Goal: Task Accomplishment & Management: Manage account settings

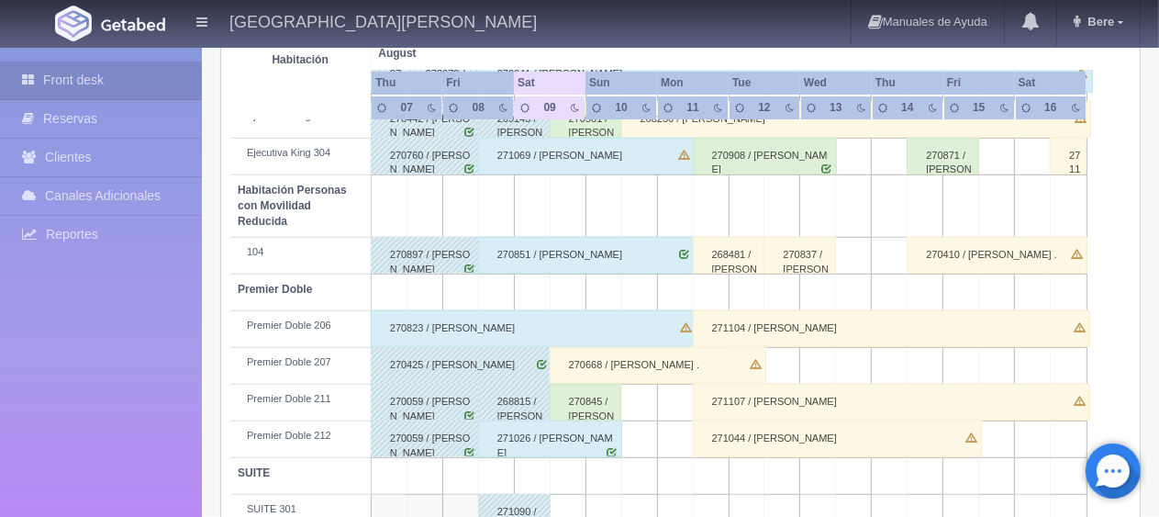
scroll to position [978, 0]
click at [592, 347] on div "270668 / [PERSON_NAME] ." at bounding box center [658, 365] width 217 height 37
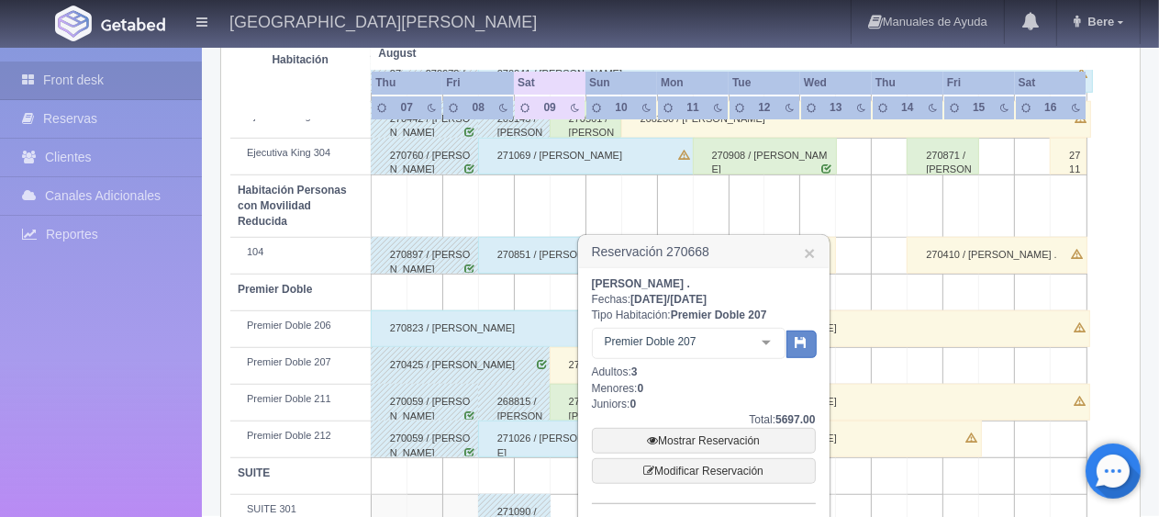
scroll to position [1099, 0]
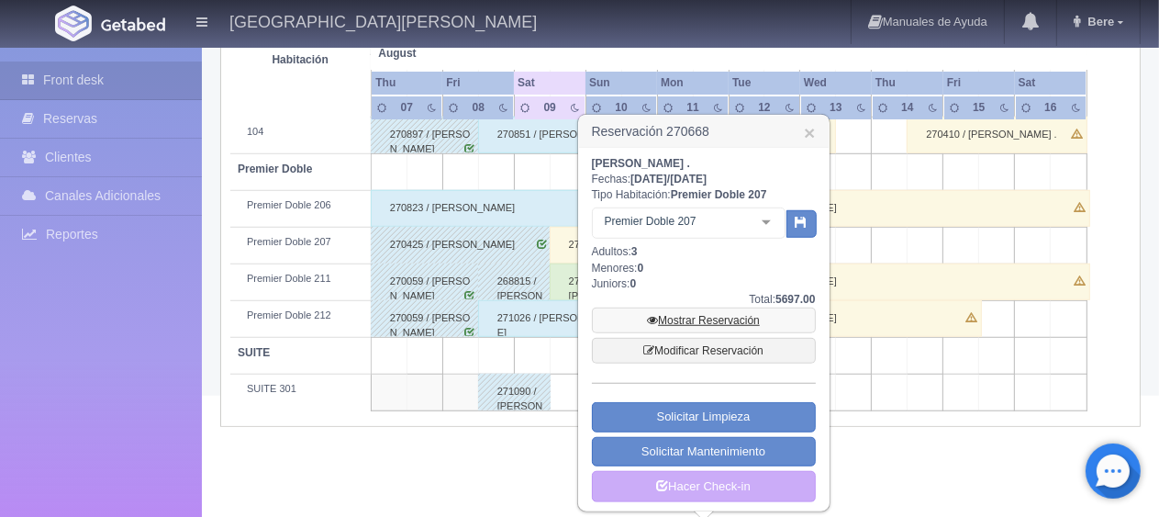
click at [684, 315] on link "Mostrar Reservación" at bounding box center [704, 320] width 224 height 26
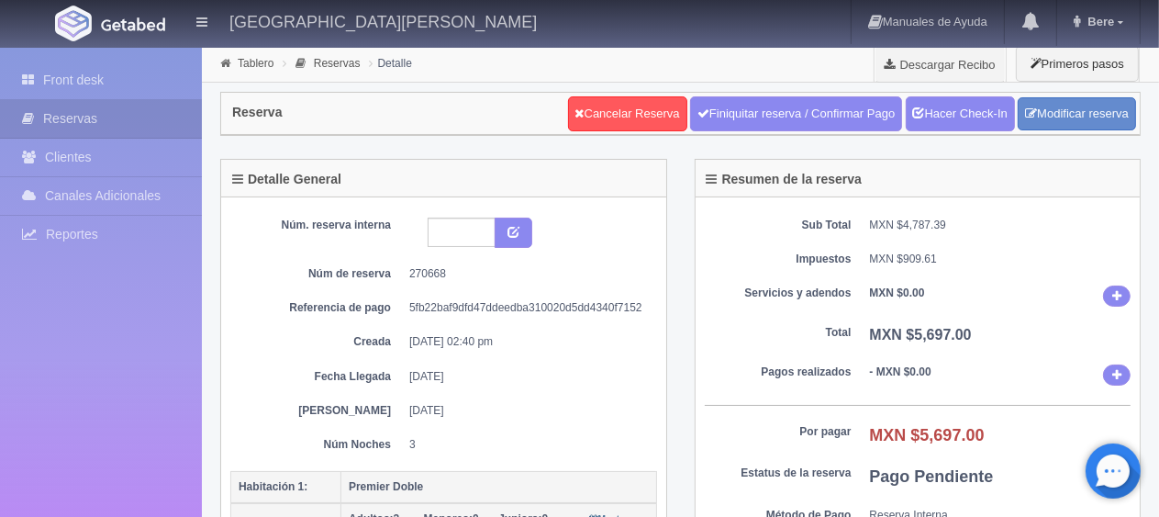
scroll to position [184, 0]
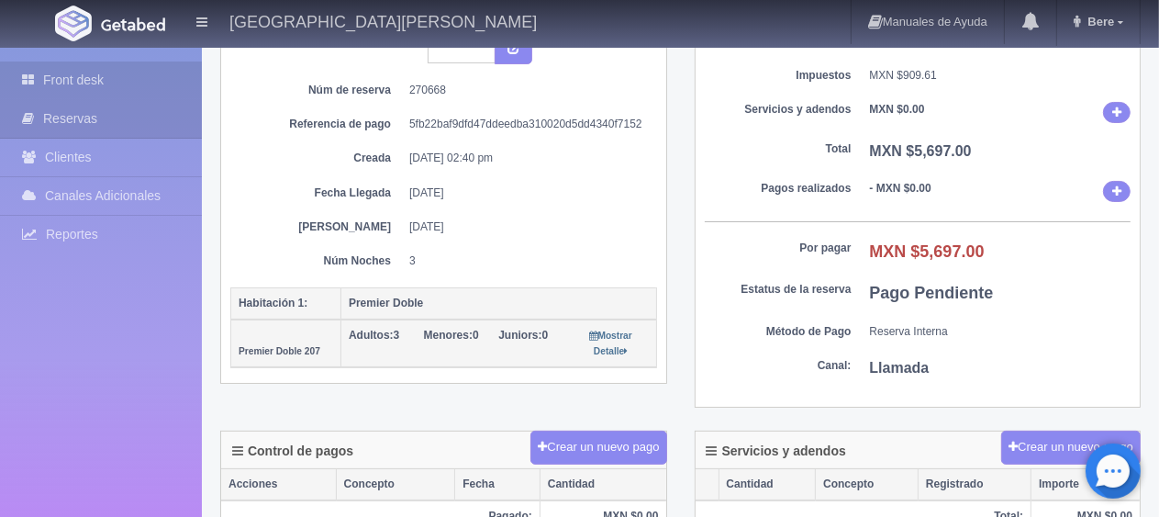
click at [82, 92] on link "Front desk" at bounding box center [101, 80] width 202 height 38
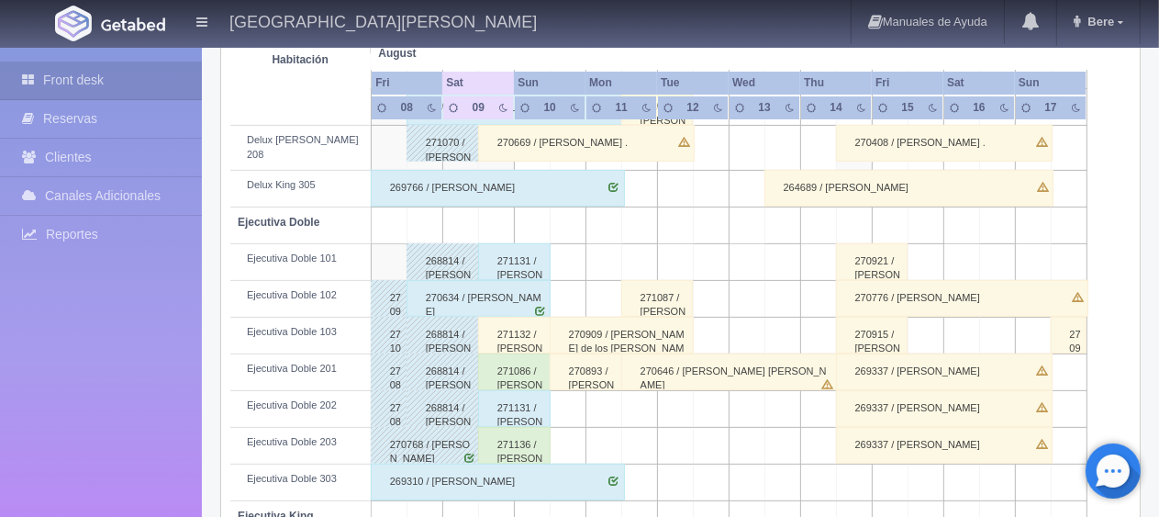
scroll to position [336, 0]
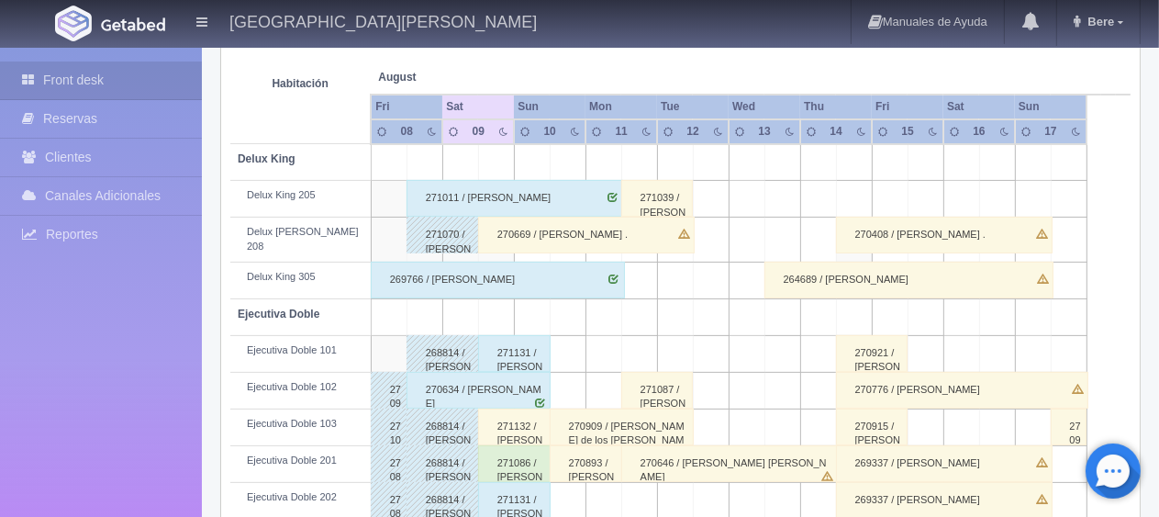
click at [536, 221] on div "270669 / [PERSON_NAME] ." at bounding box center [586, 235] width 217 height 37
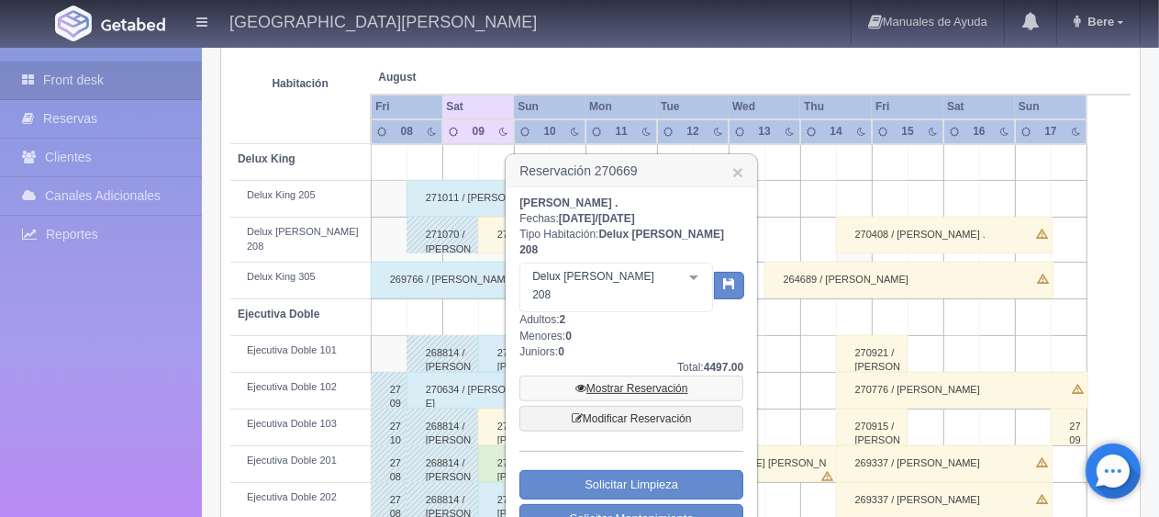
click at [678, 375] on link "Mostrar Reservación" at bounding box center [632, 388] width 224 height 26
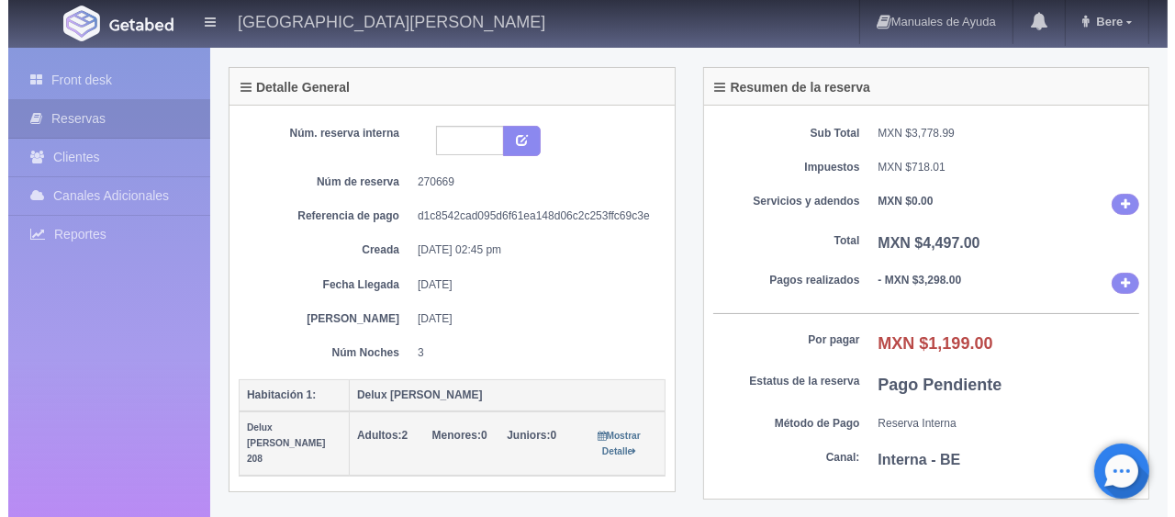
scroll to position [367, 0]
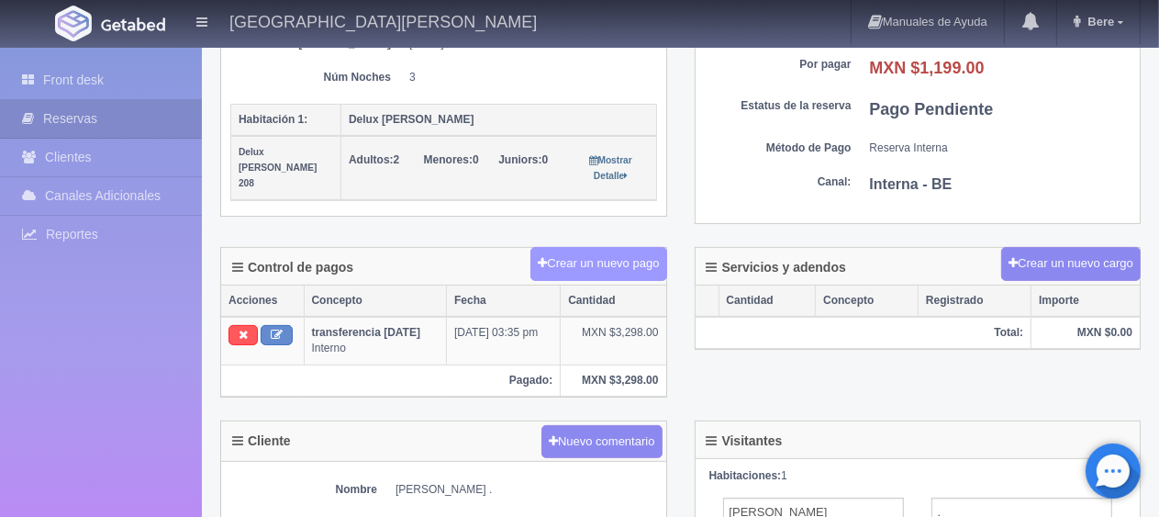
click at [621, 266] on button "Crear un nuevo pago" at bounding box center [599, 264] width 136 height 34
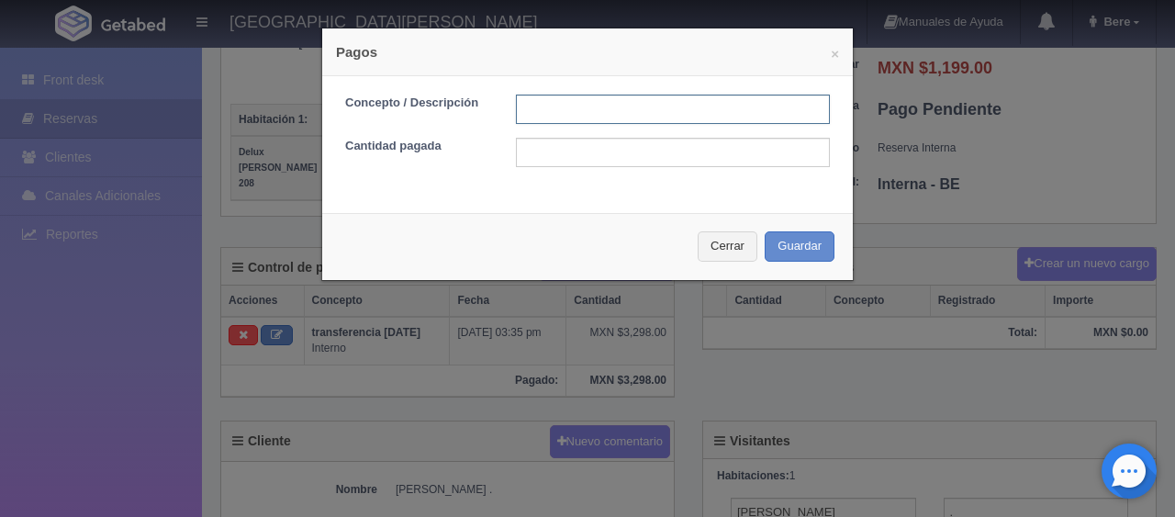
click at [597, 106] on input "text" at bounding box center [673, 109] width 314 height 29
type input "Total Efectivo"
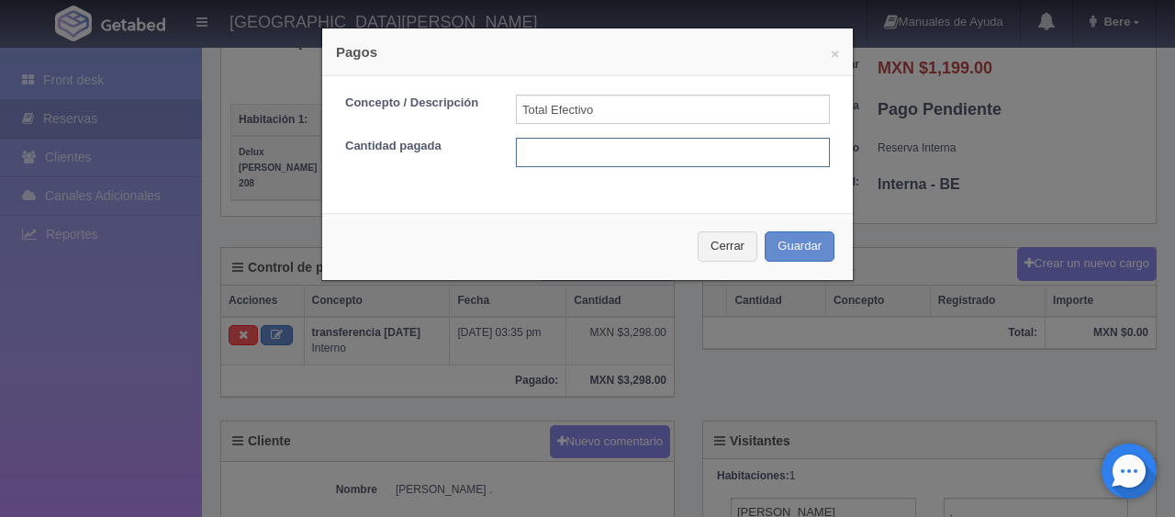
click at [606, 162] on input "text" at bounding box center [673, 152] width 314 height 29
click at [639, 156] on input "text" at bounding box center [673, 152] width 314 height 29
type input "1199"
click at [793, 226] on div "Cerrar Guardar" at bounding box center [587, 246] width 531 height 67
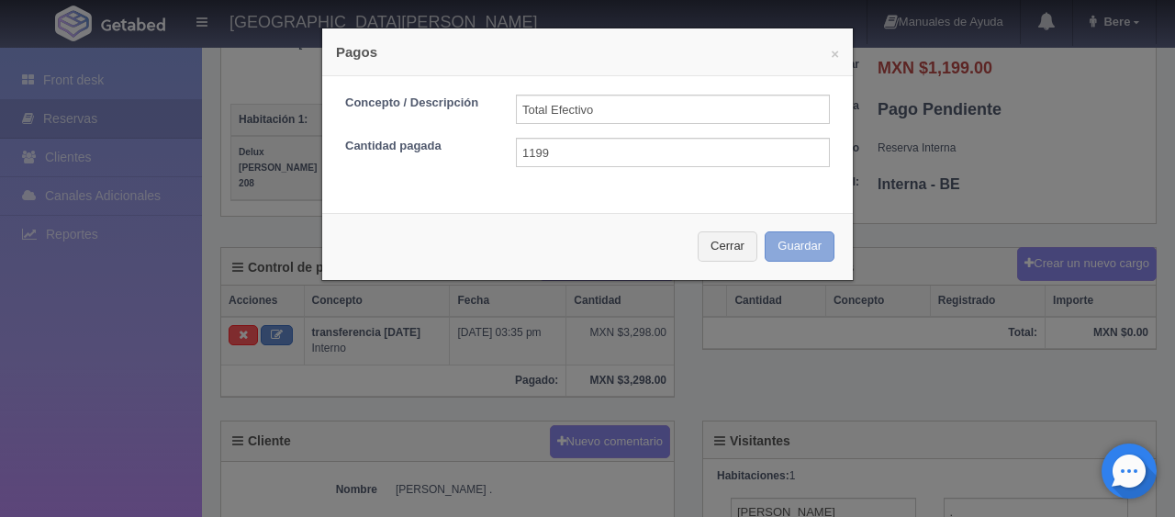
click at [791, 241] on button "Guardar" at bounding box center [800, 246] width 70 height 30
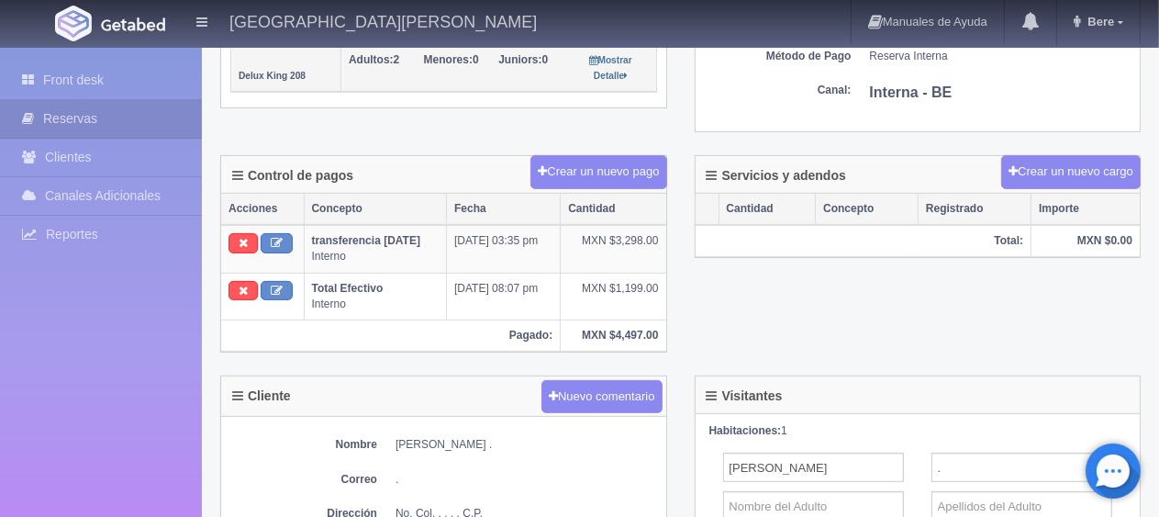
scroll to position [184, 0]
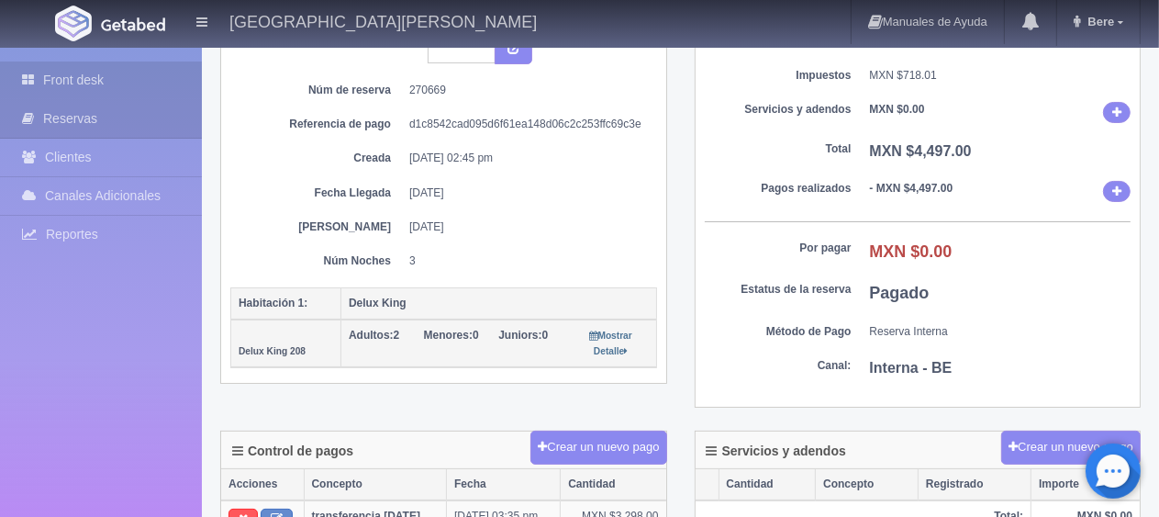
click at [106, 84] on link "Front desk" at bounding box center [101, 80] width 202 height 38
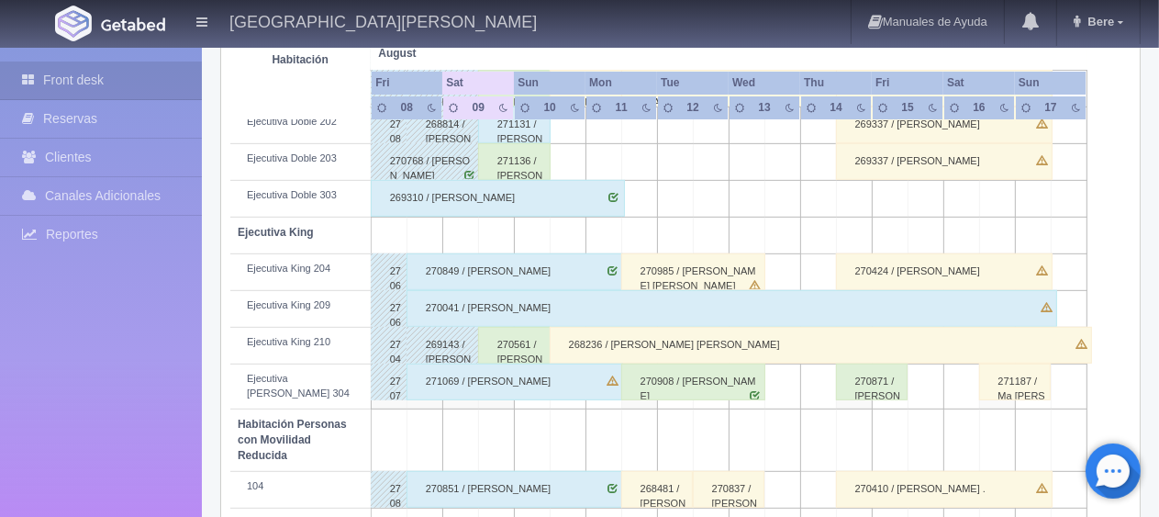
scroll to position [887, 0]
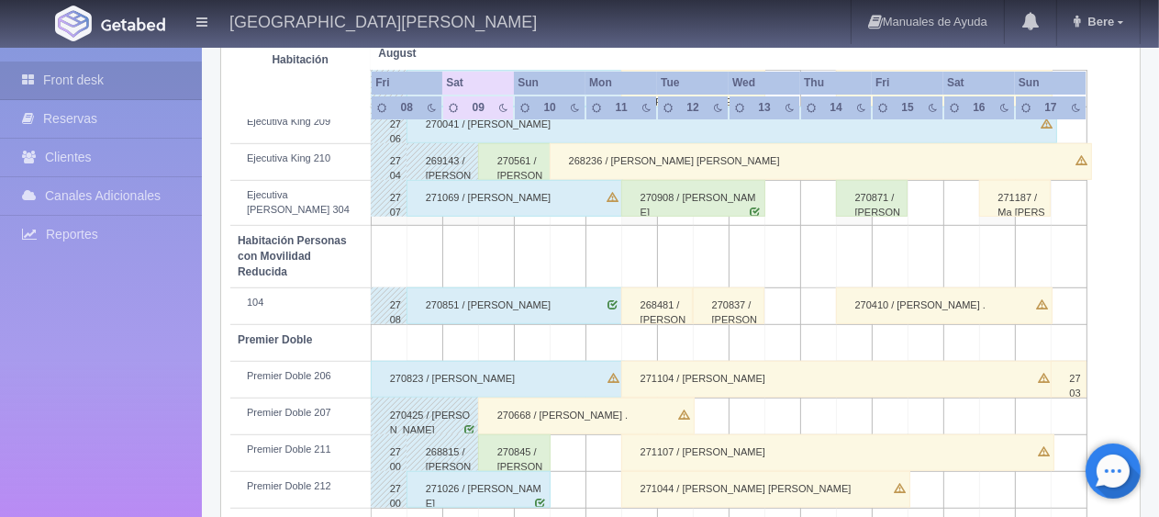
click at [559, 404] on div "270668 / Maritza Bahena ." at bounding box center [586, 415] width 217 height 37
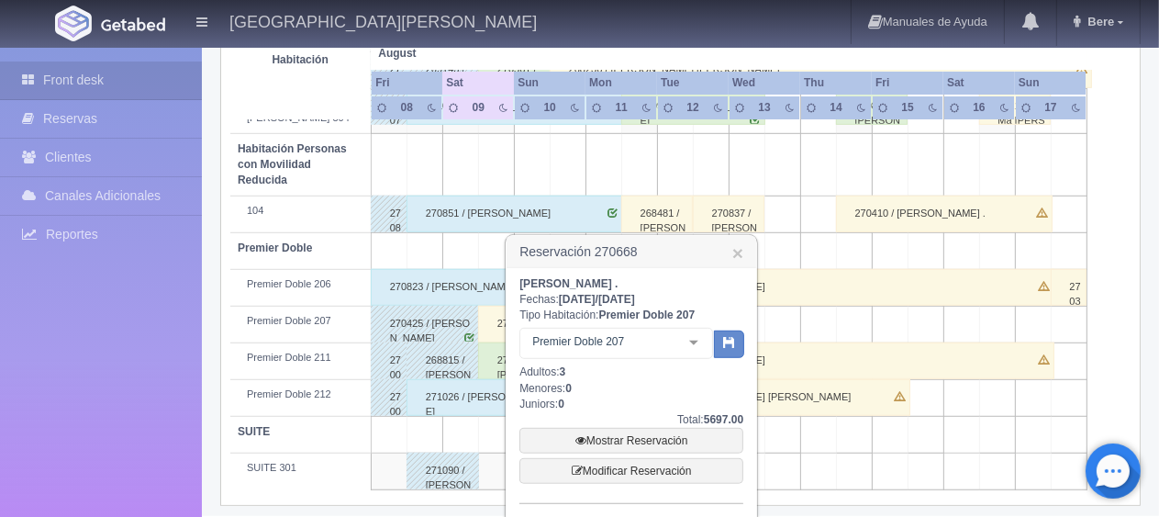
scroll to position [1070, 0]
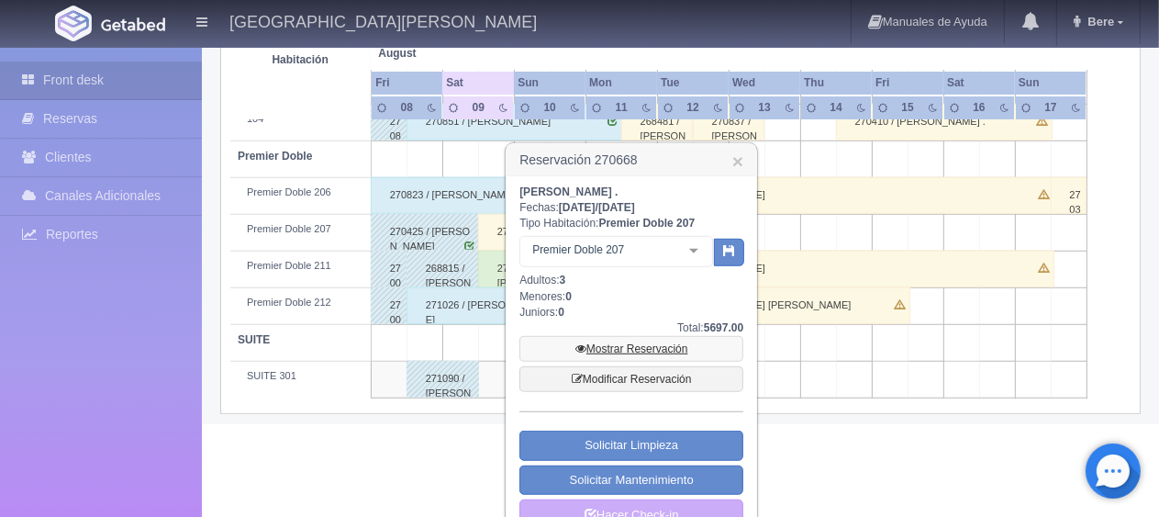
click at [603, 344] on link "Mostrar Reservación" at bounding box center [632, 349] width 224 height 26
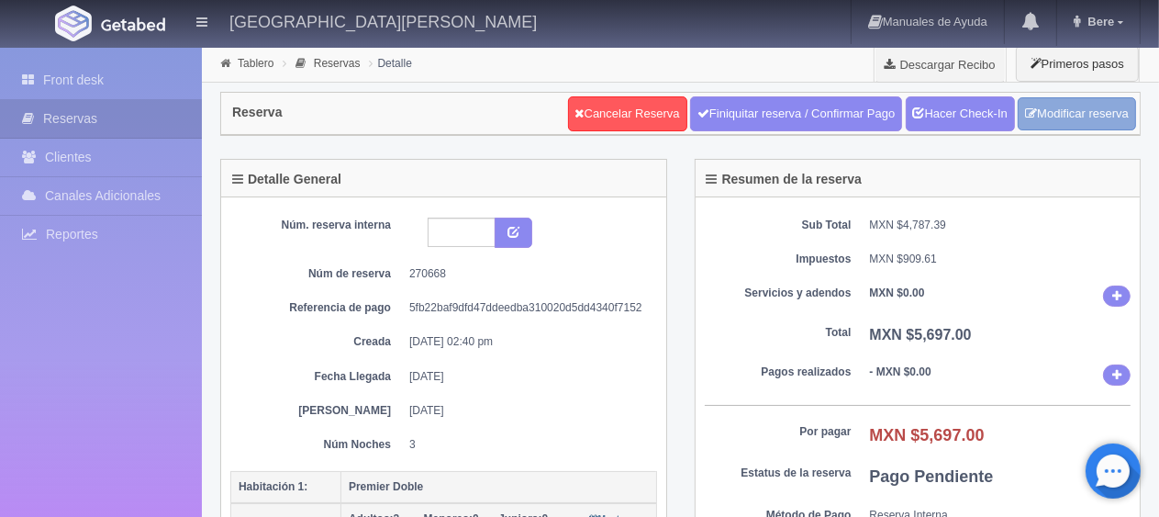
click at [1044, 118] on link "Modificar reserva" at bounding box center [1077, 114] width 118 height 34
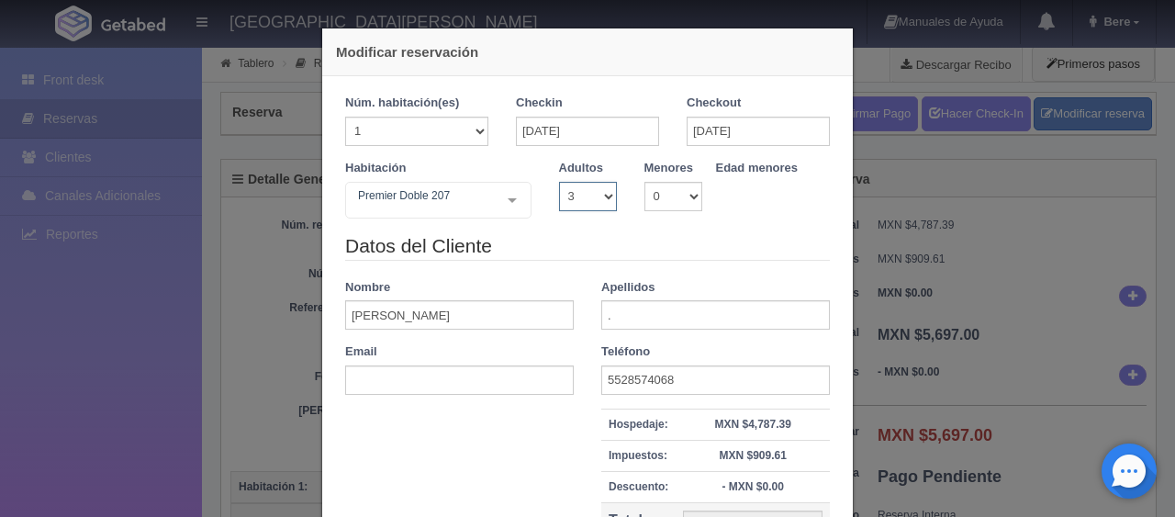
click at [563, 196] on select "1 2 3 4 5 6 7 8 9 10" at bounding box center [588, 196] width 58 height 29
select select "2"
click at [559, 182] on select "1 2 3 4 5 6 7 8 9 10" at bounding box center [588, 196] width 58 height 29
checkbox input "false"
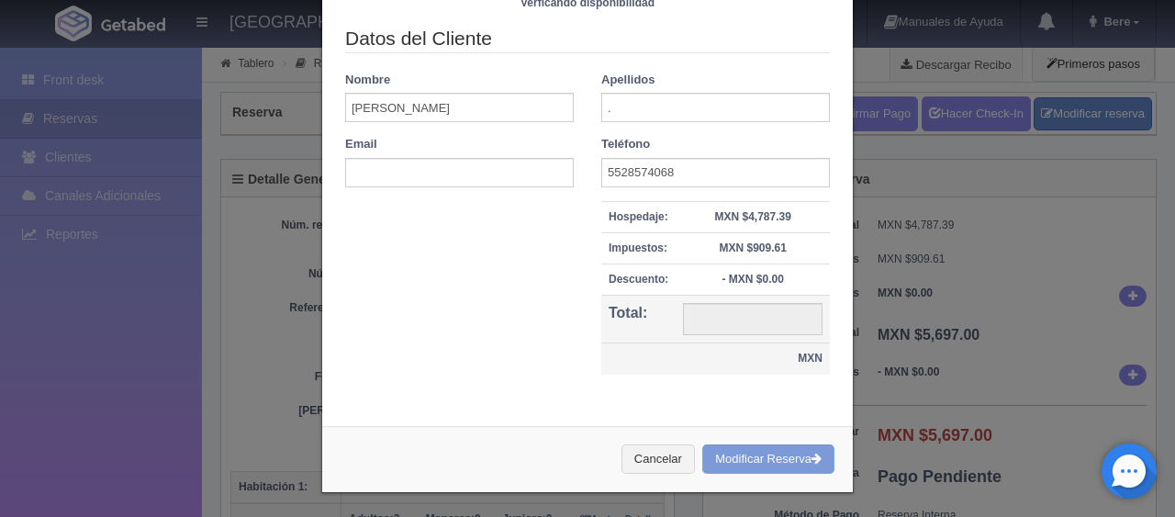
type input "4947.00"
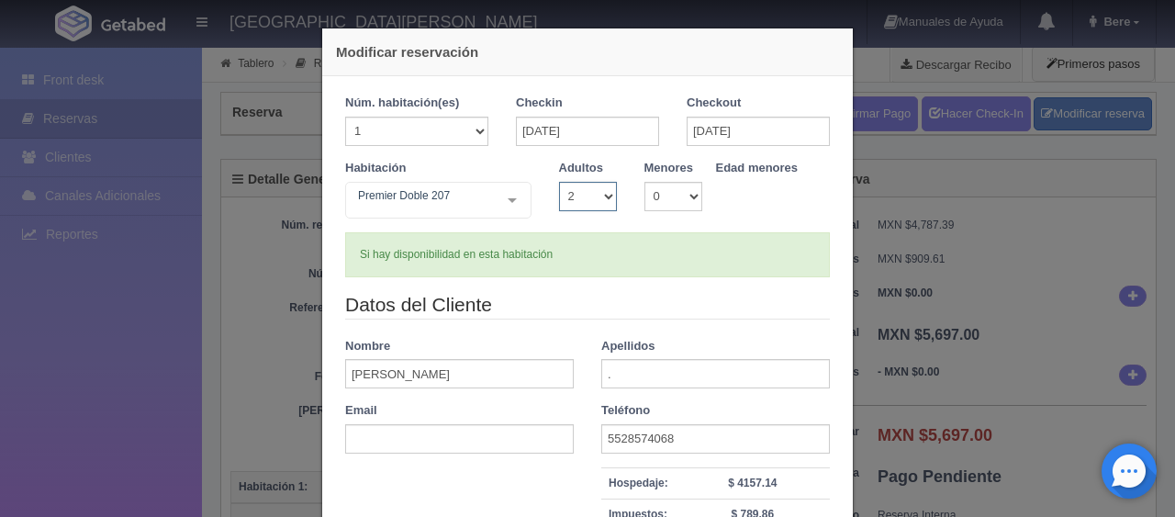
scroll to position [92, 0]
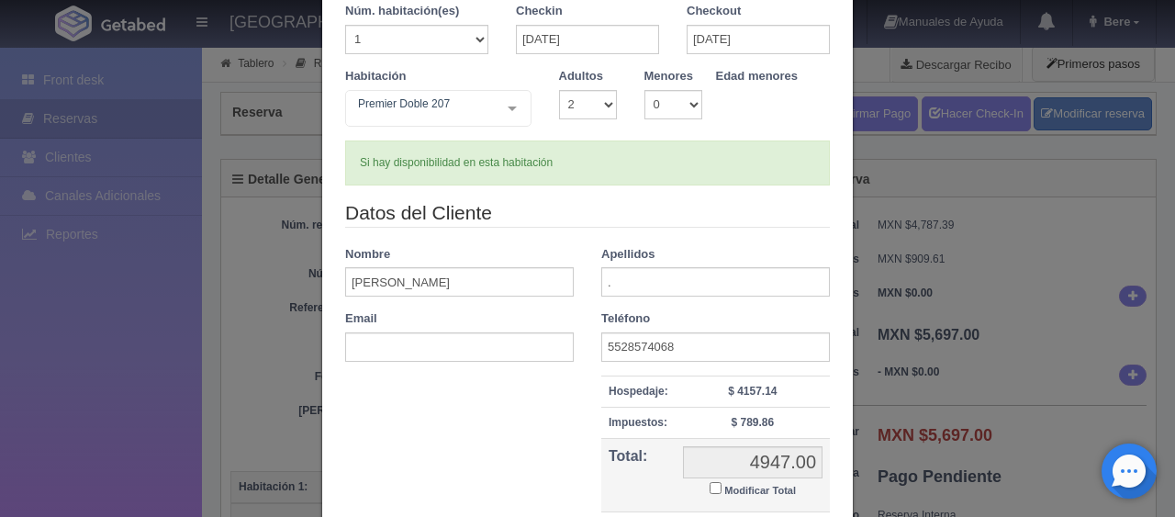
click at [724, 487] on small "Modificar Total" at bounding box center [760, 490] width 72 height 11
click at [721, 487] on input "Modificar Total" at bounding box center [716, 488] width 12 height 12
checkbox input "true"
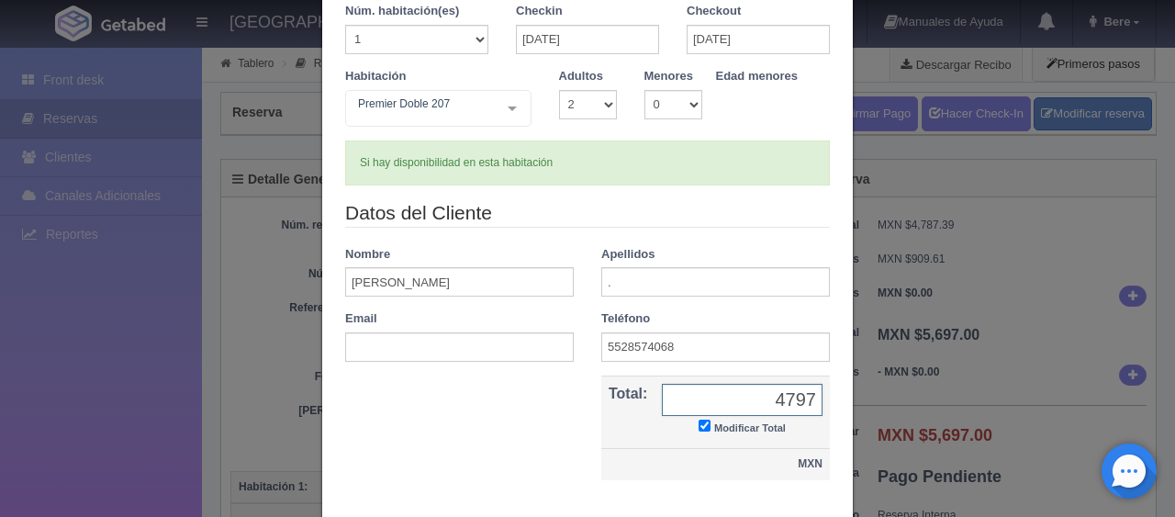
type input "4797.00"
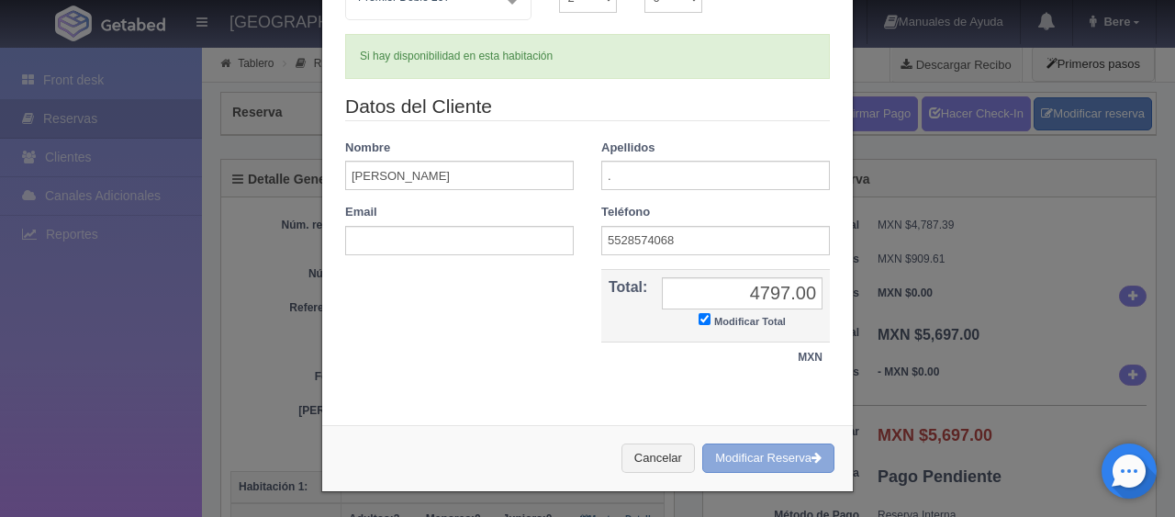
click at [775, 458] on button "Modificar Reserva" at bounding box center [768, 458] width 132 height 30
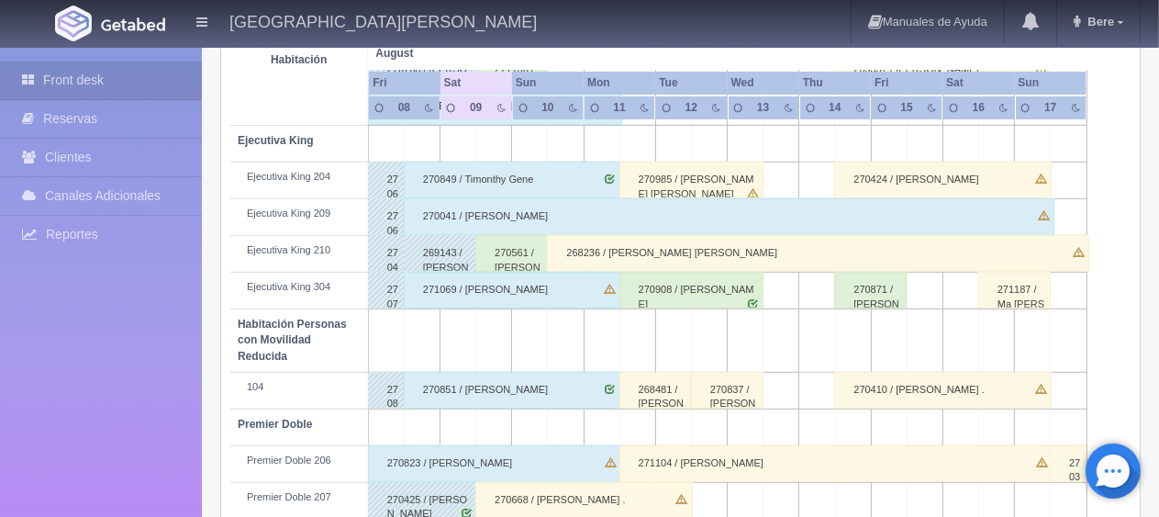
scroll to position [978, 0]
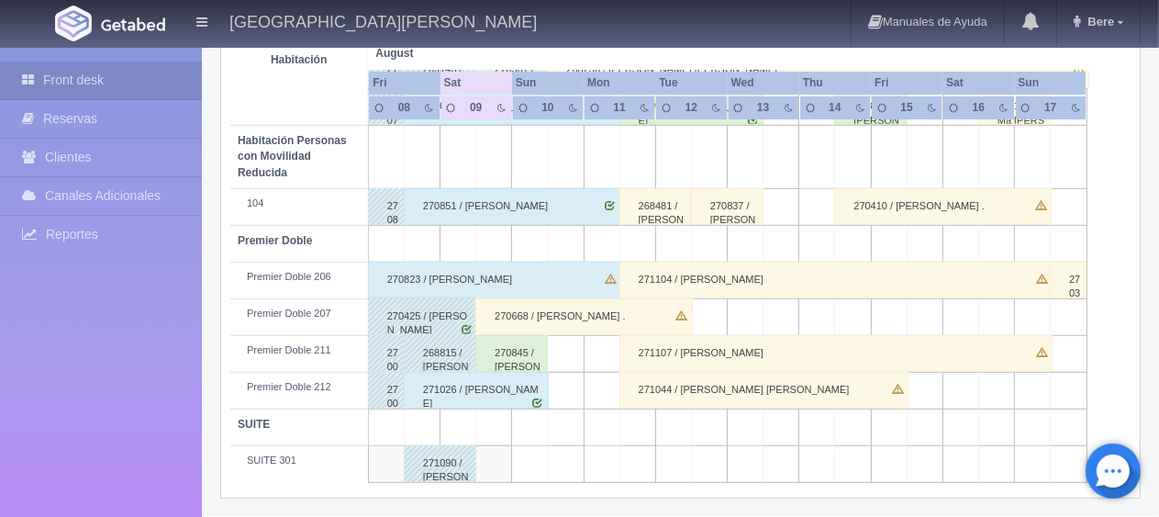
click at [568, 318] on div "270668 / [PERSON_NAME] ." at bounding box center [583, 316] width 217 height 37
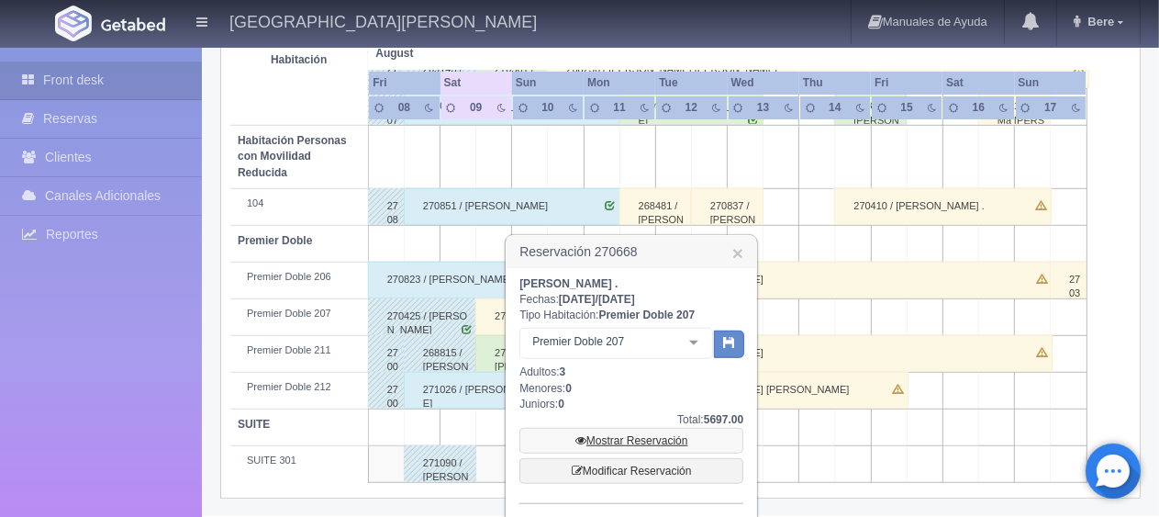
click at [606, 431] on link "Mostrar Reservación" at bounding box center [632, 441] width 224 height 26
click at [608, 436] on link "Mostrar Reservación" at bounding box center [632, 441] width 224 height 26
click at [636, 441] on link "Mostrar Reservación" at bounding box center [632, 441] width 224 height 26
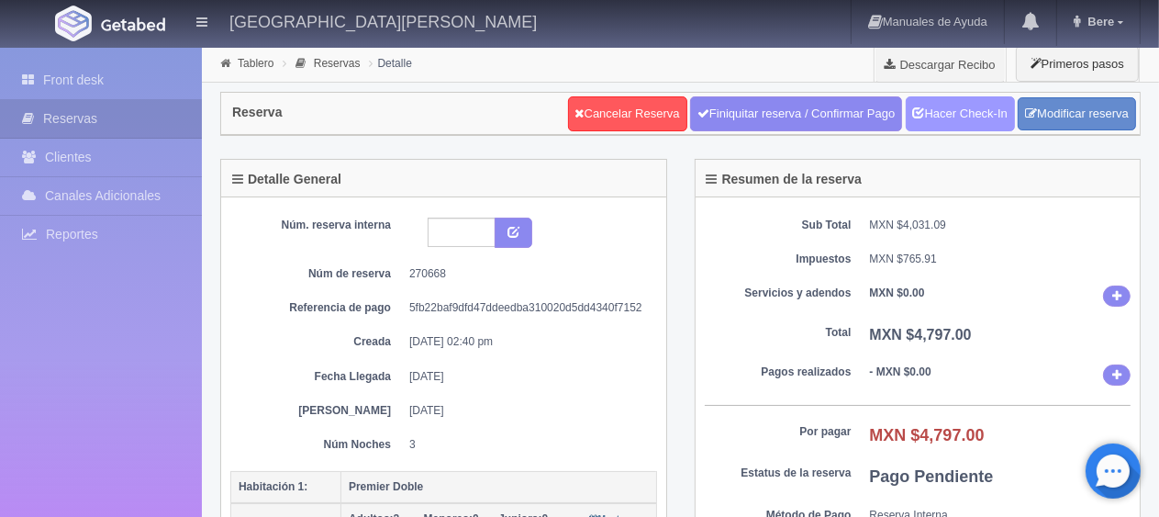
click at [962, 123] on link "Hacer Check-In" at bounding box center [960, 113] width 109 height 35
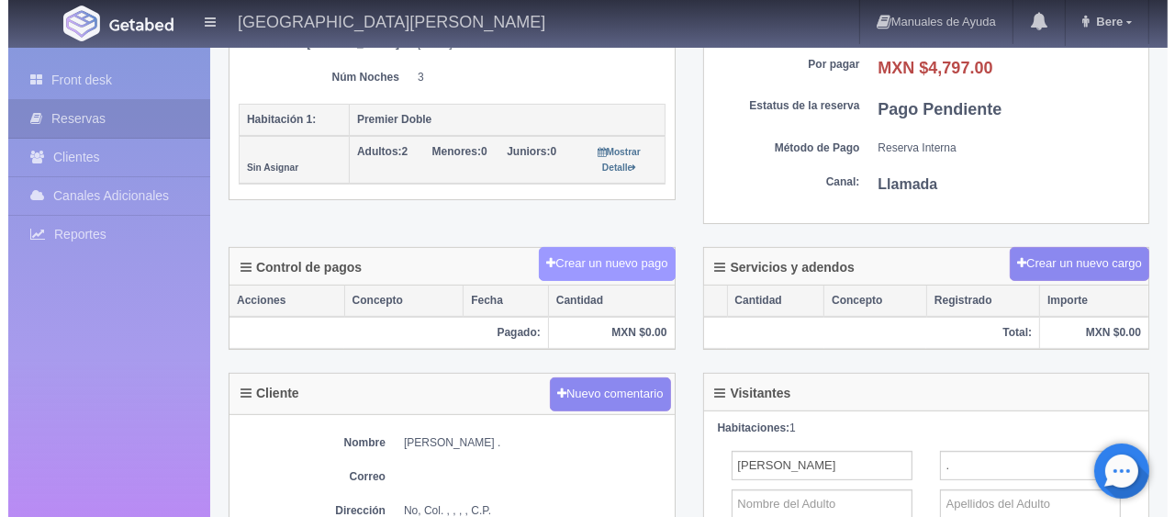
scroll to position [367, 0]
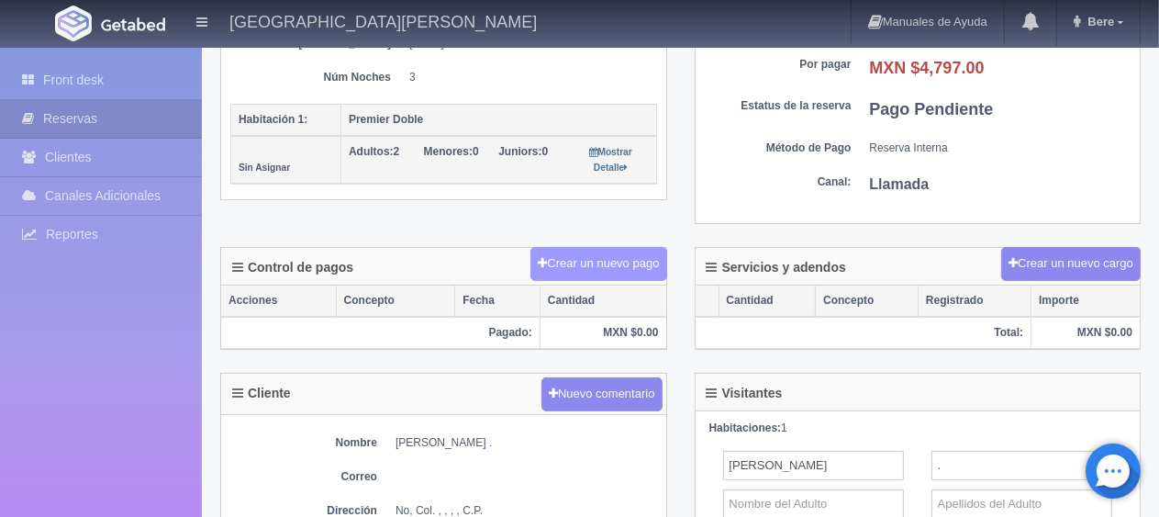
click at [591, 269] on button "Crear un nuevo pago" at bounding box center [599, 264] width 136 height 34
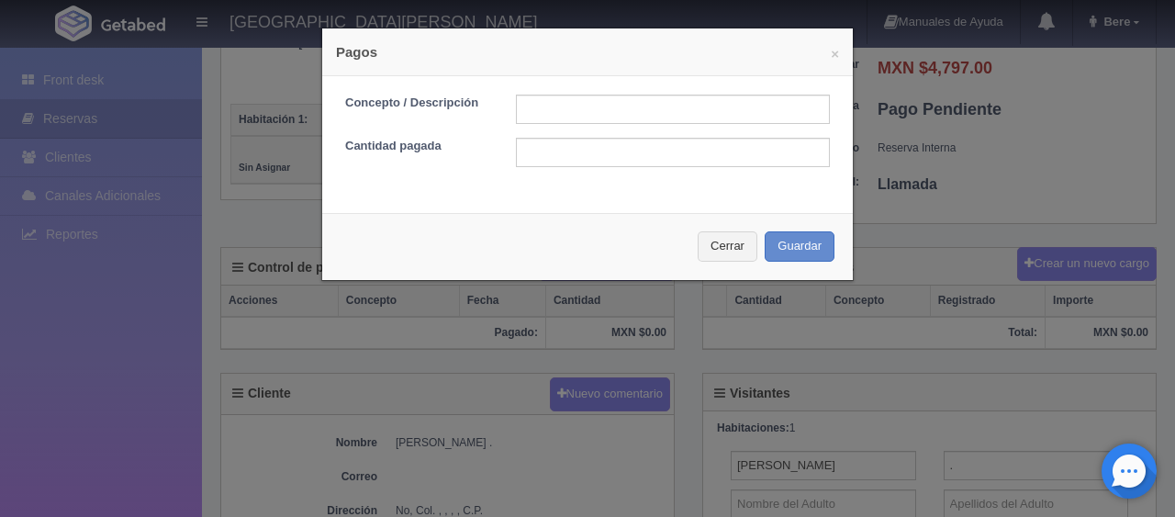
click at [532, 92] on div "Concepto / Descripción Cantidad pagada" at bounding box center [587, 137] width 531 height 123
click at [536, 97] on input "text" at bounding box center [673, 109] width 314 height 29
type input "Total Efectivo"
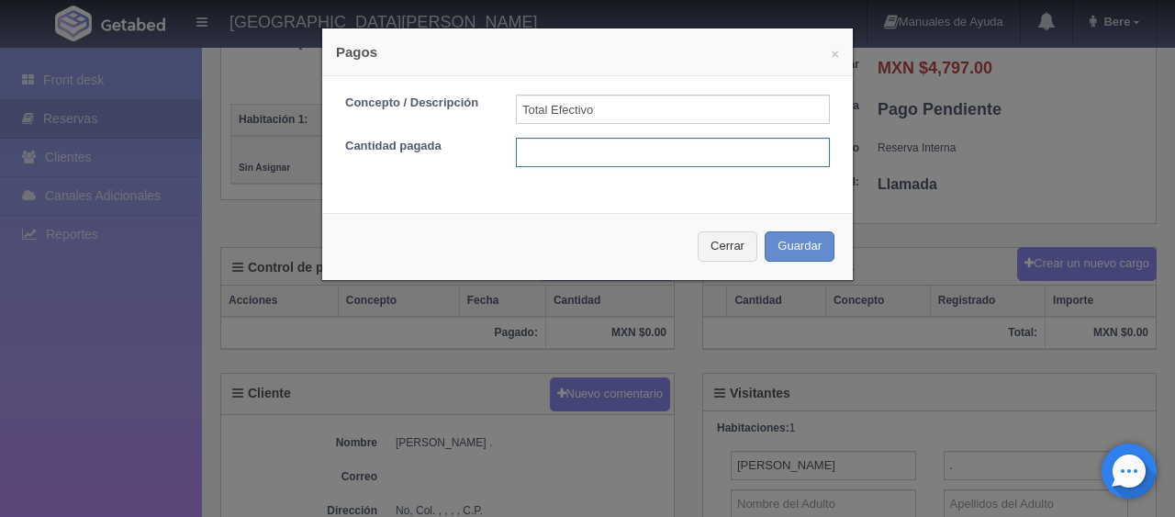
click at [609, 163] on input "text" at bounding box center [673, 152] width 314 height 29
type input "4797"
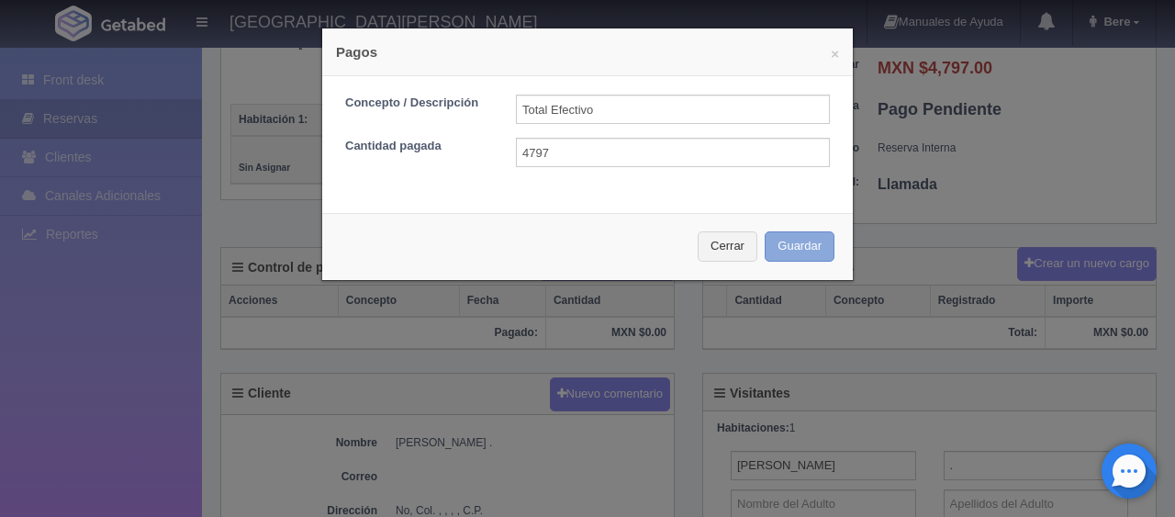
click at [766, 235] on button "Guardar" at bounding box center [800, 246] width 70 height 30
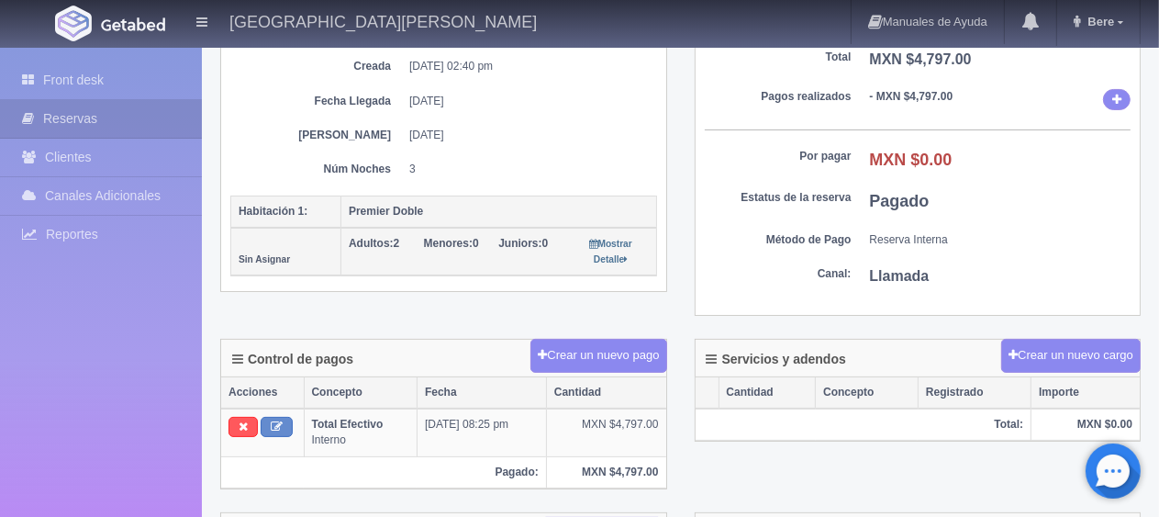
scroll to position [92, 0]
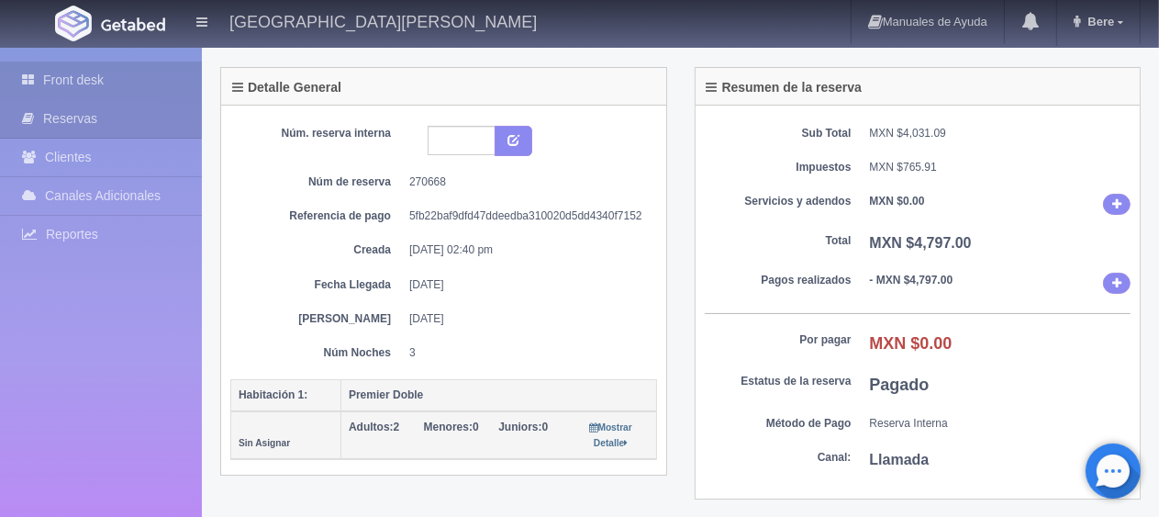
click at [158, 73] on link "Front desk" at bounding box center [101, 80] width 202 height 38
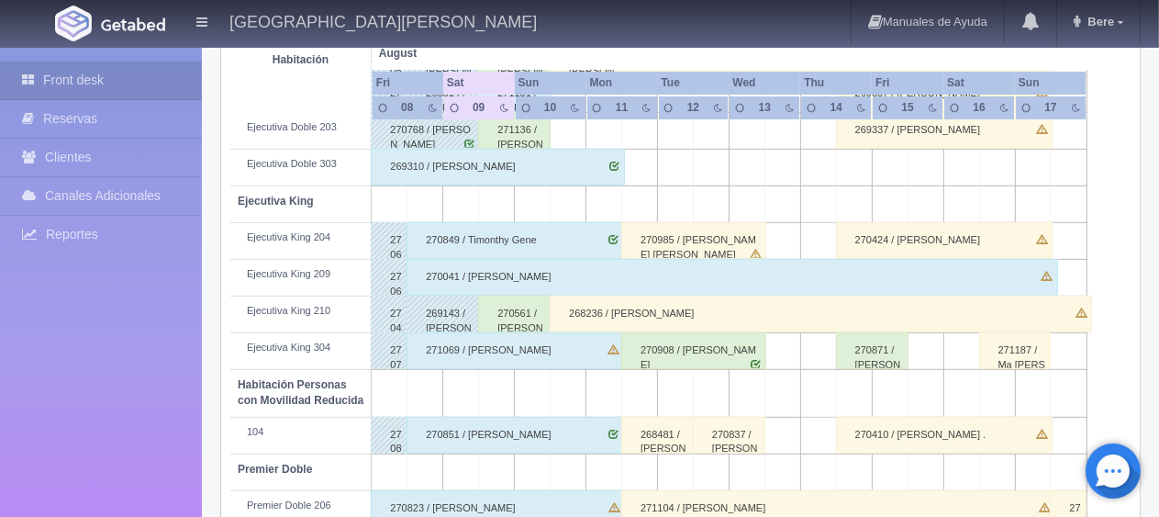
scroll to position [978, 0]
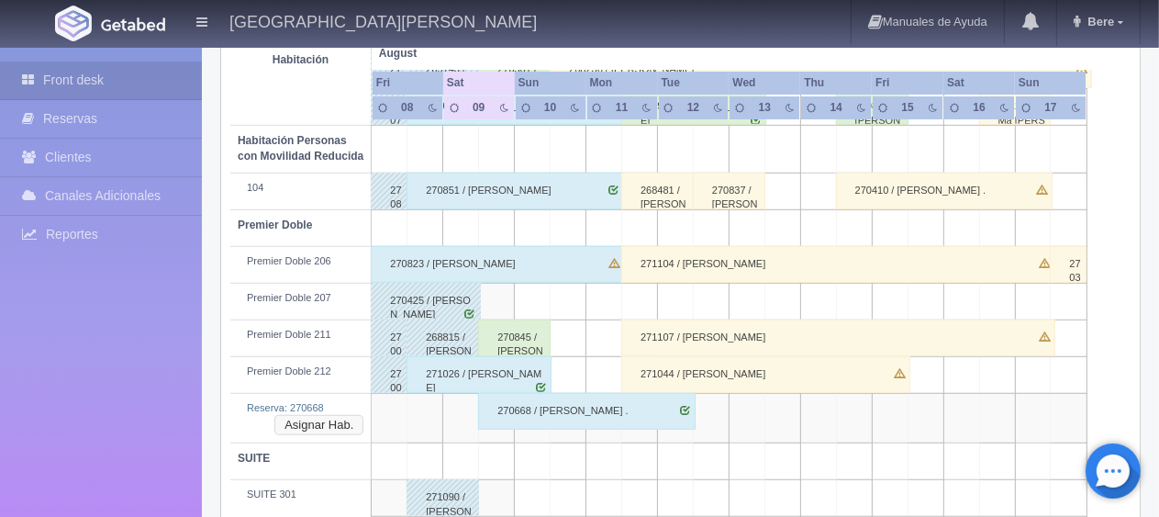
click at [319, 420] on button "Asignar Hab." at bounding box center [318, 425] width 89 height 20
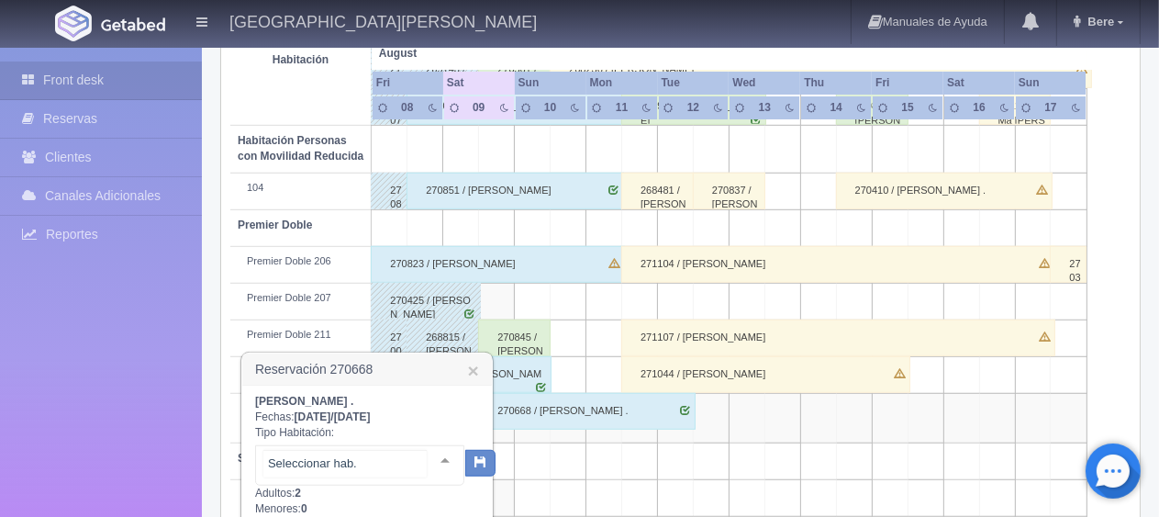
click at [430, 460] on div at bounding box center [445, 460] width 37 height 28
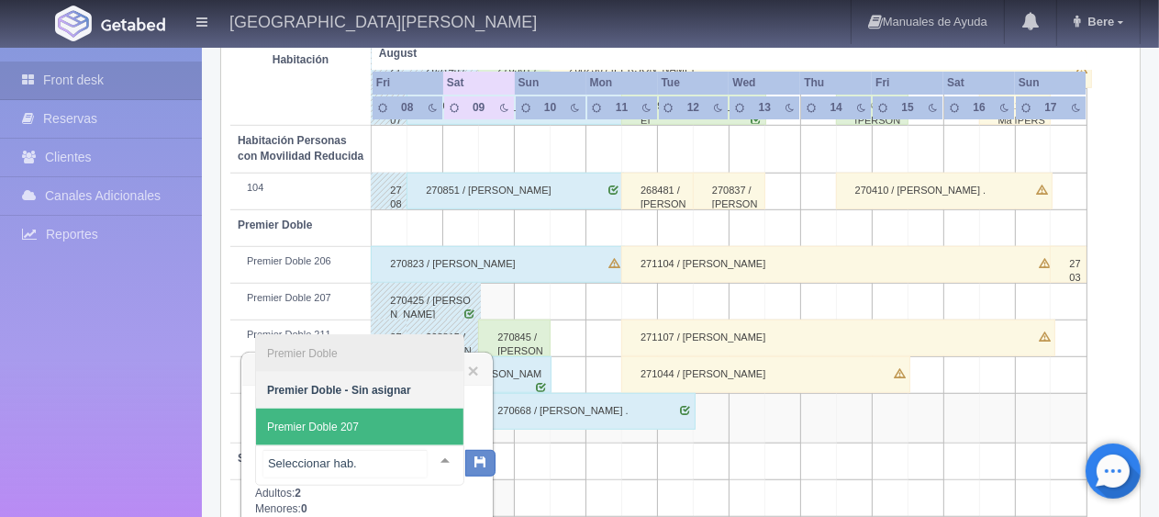
click at [404, 424] on span "Premier Doble 207" at bounding box center [359, 426] width 207 height 37
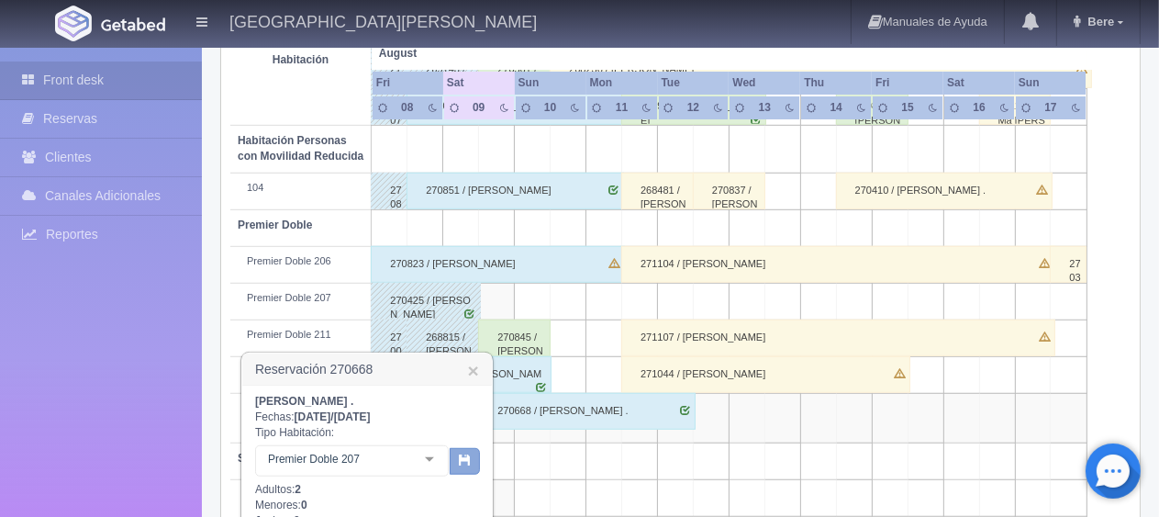
click at [462, 461] on icon "button" at bounding box center [465, 459] width 12 height 12
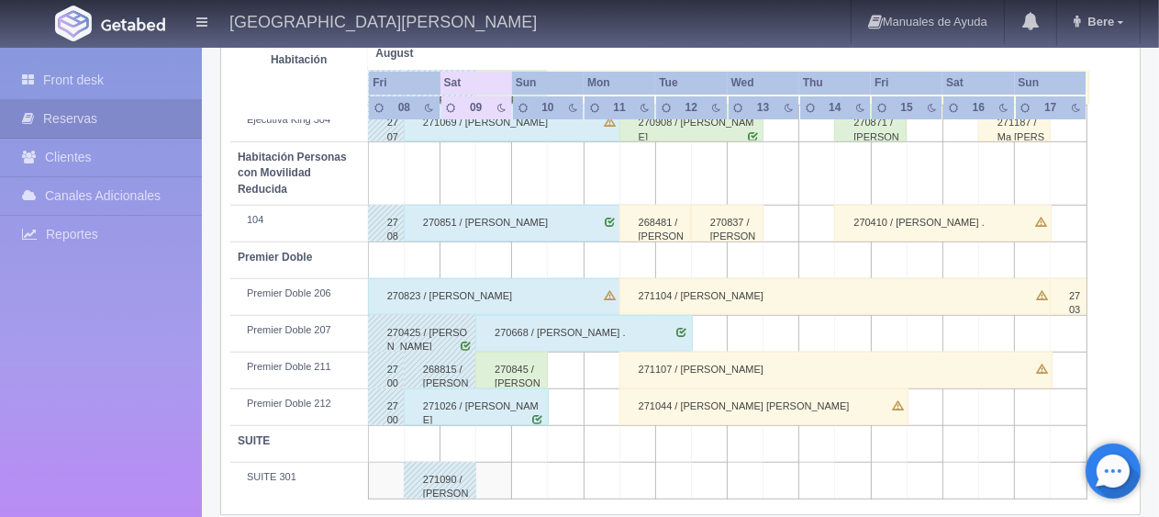
scroll to position [978, 0]
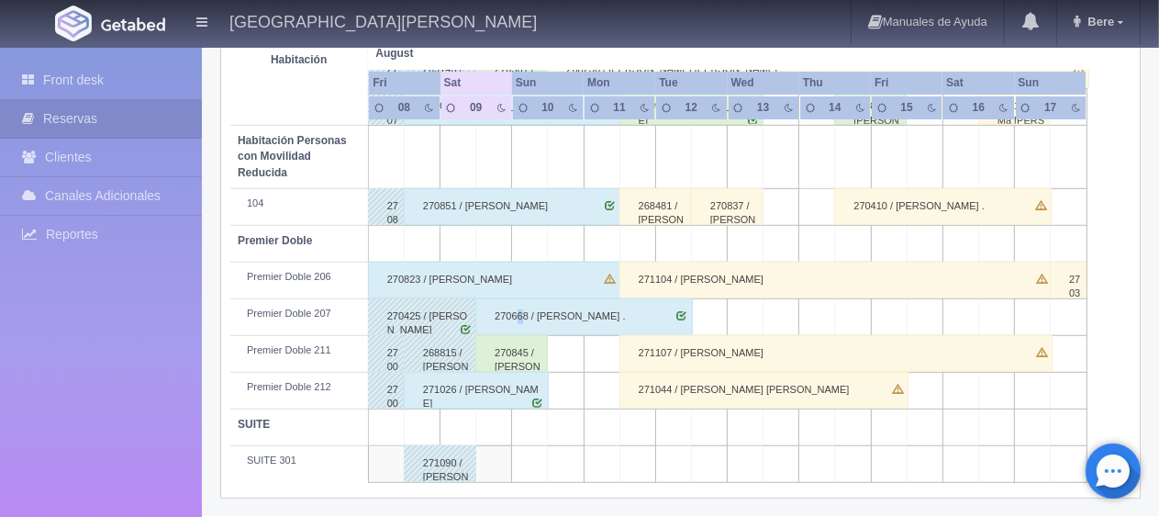
click at [520, 311] on div "270668 / [PERSON_NAME] ." at bounding box center [583, 316] width 217 height 37
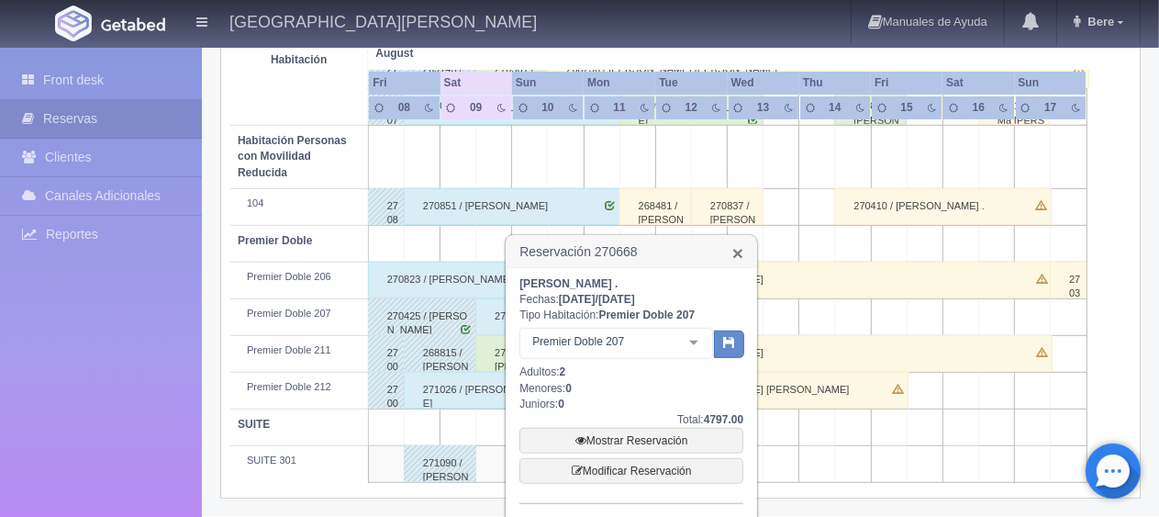
click at [740, 259] on link "×" at bounding box center [737, 252] width 11 height 19
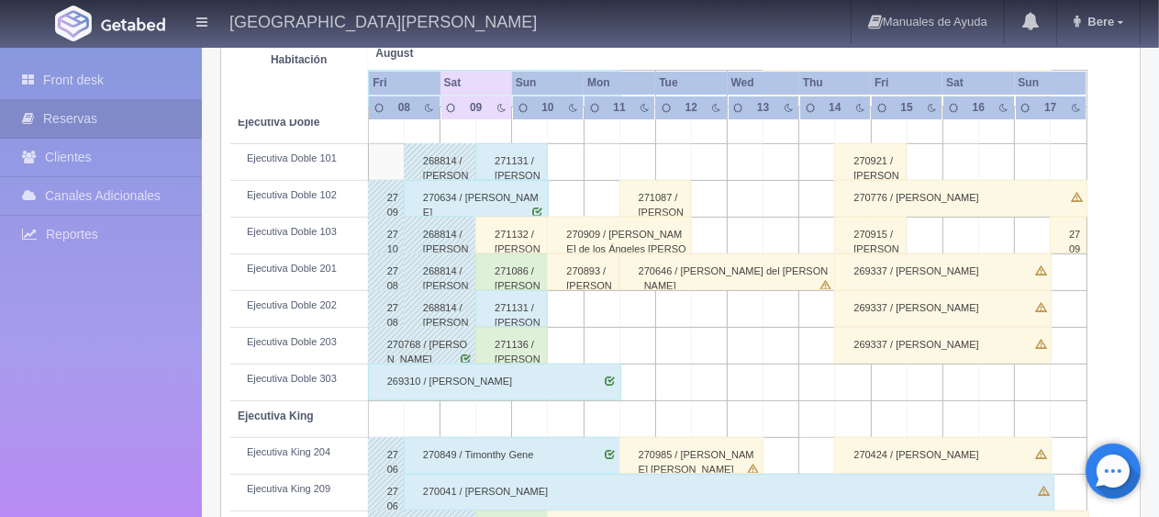
scroll to position [336, 0]
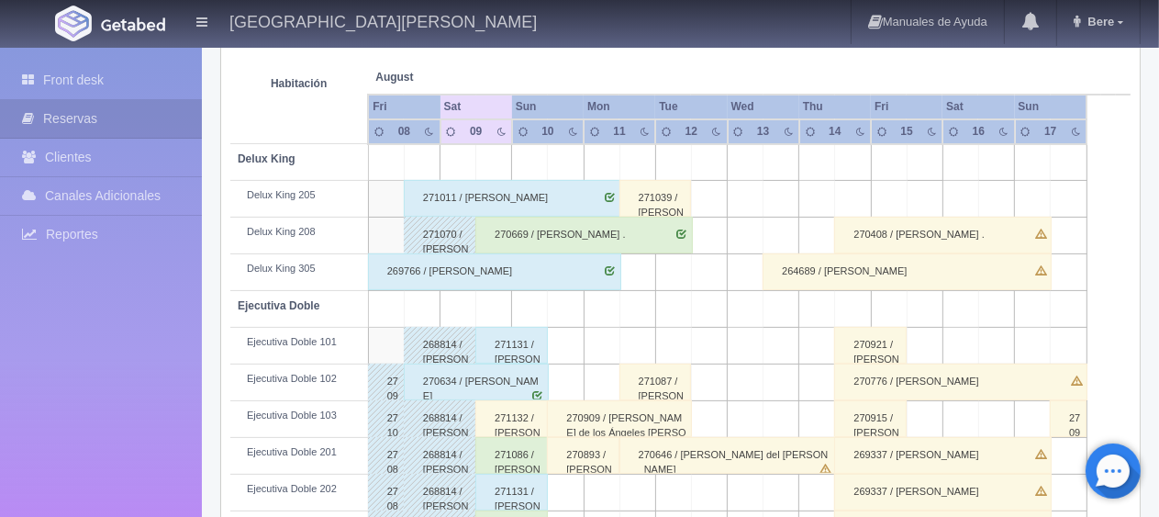
click at [547, 229] on div "270669 / [PERSON_NAME] ." at bounding box center [583, 235] width 217 height 37
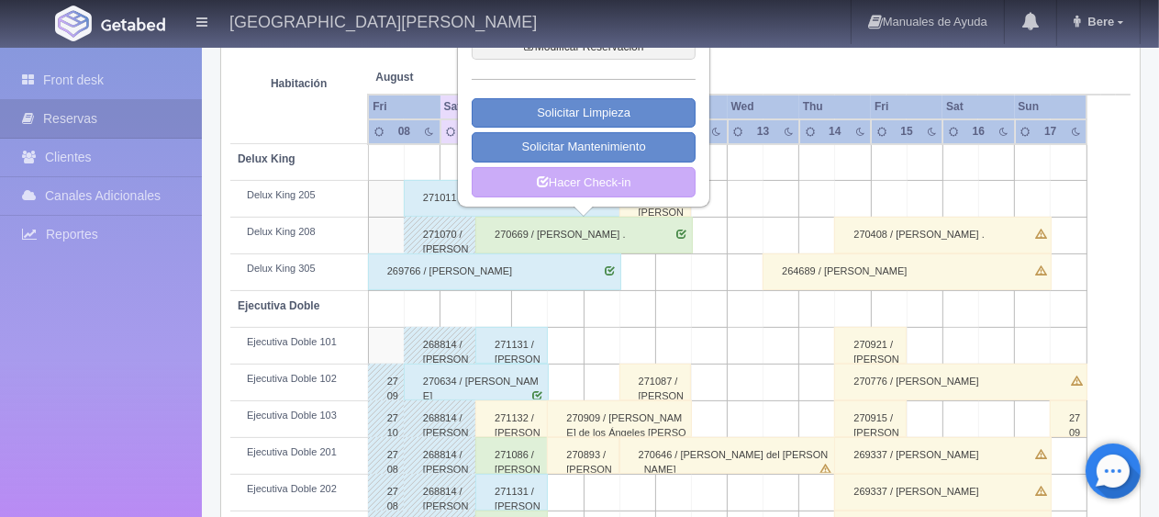
scroll to position [152, 0]
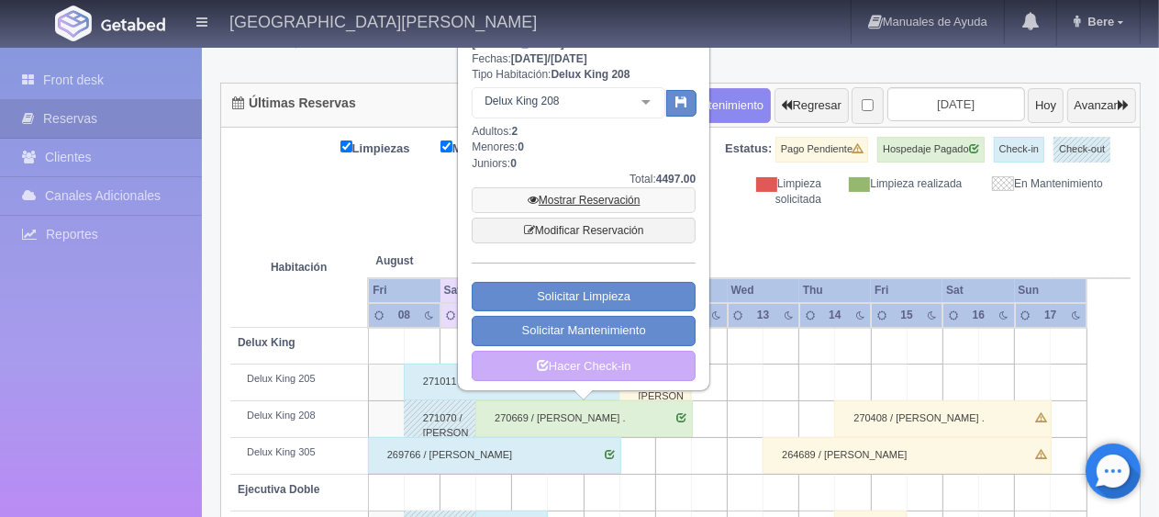
click at [570, 196] on link "Mostrar Reservación" at bounding box center [584, 200] width 224 height 26
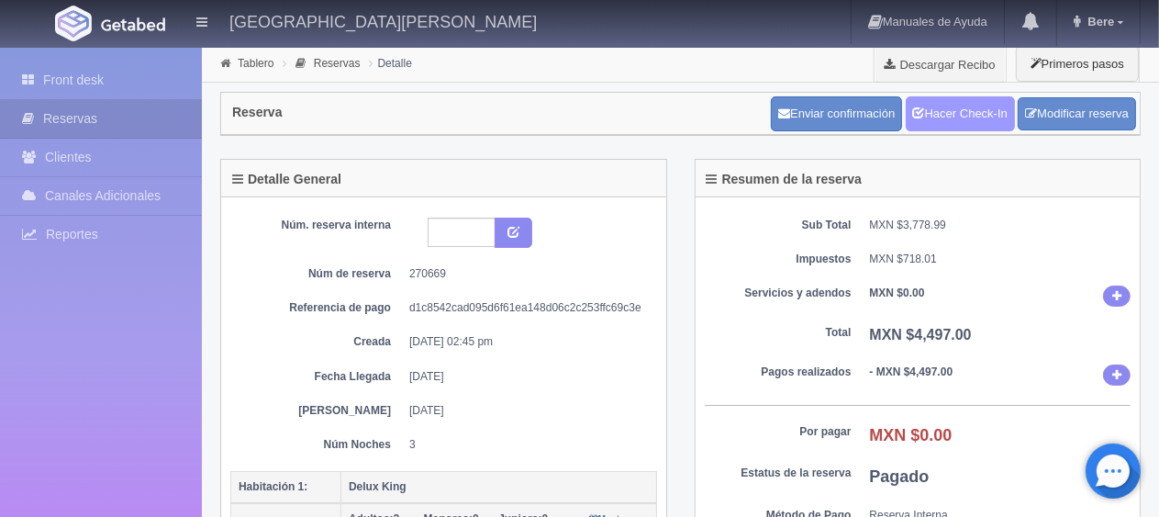
click at [958, 103] on link "Hacer Check-In" at bounding box center [960, 113] width 109 height 35
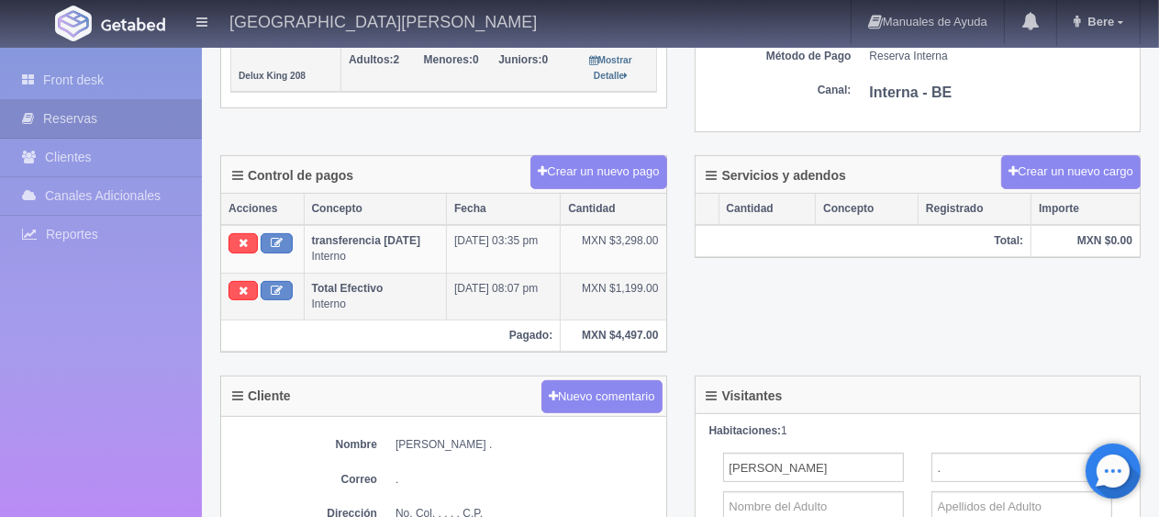
scroll to position [551, 0]
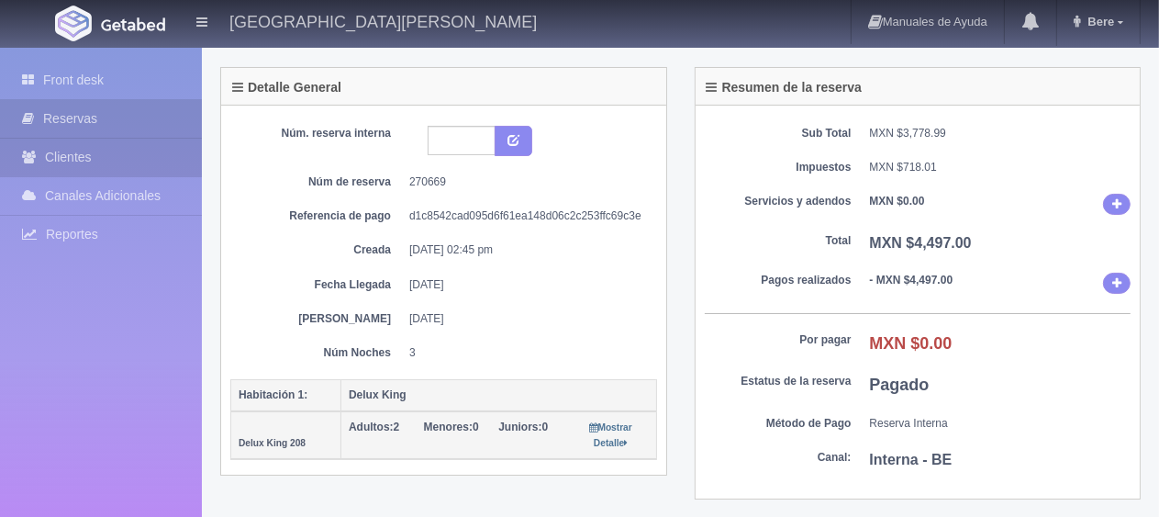
scroll to position [92, 0]
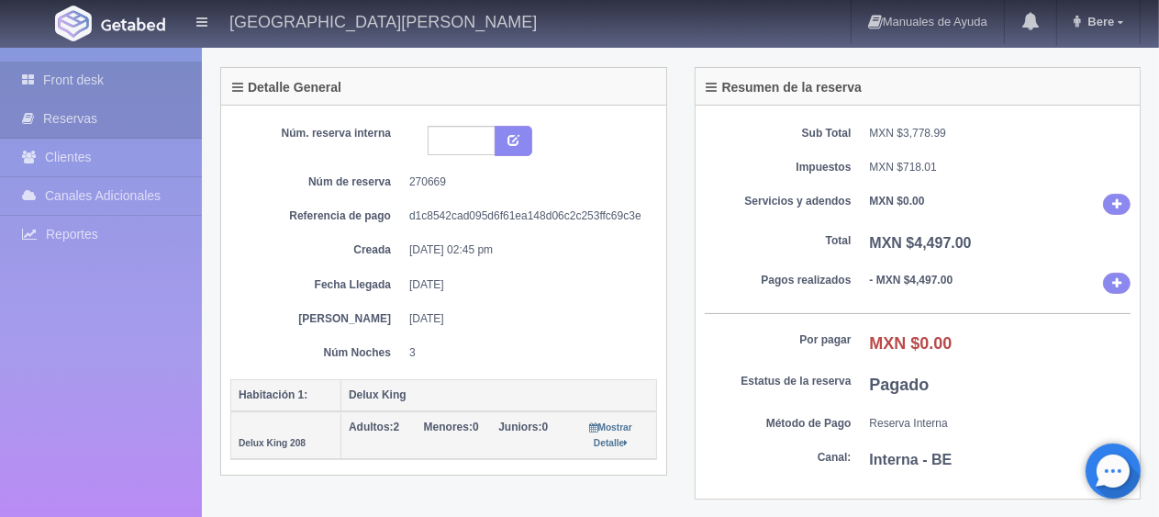
click at [114, 85] on link "Front desk" at bounding box center [101, 80] width 202 height 38
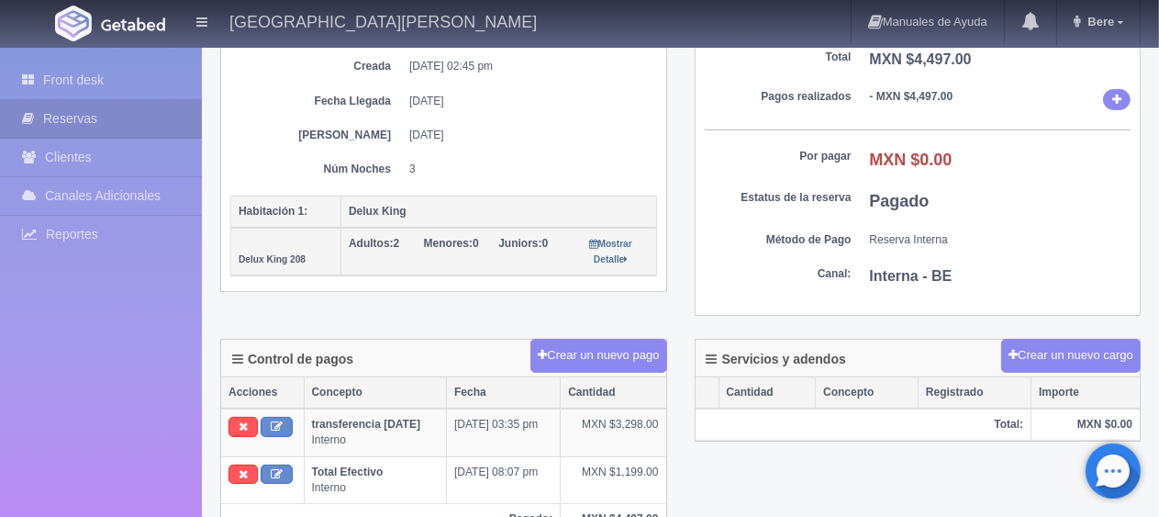
scroll to position [367, 0]
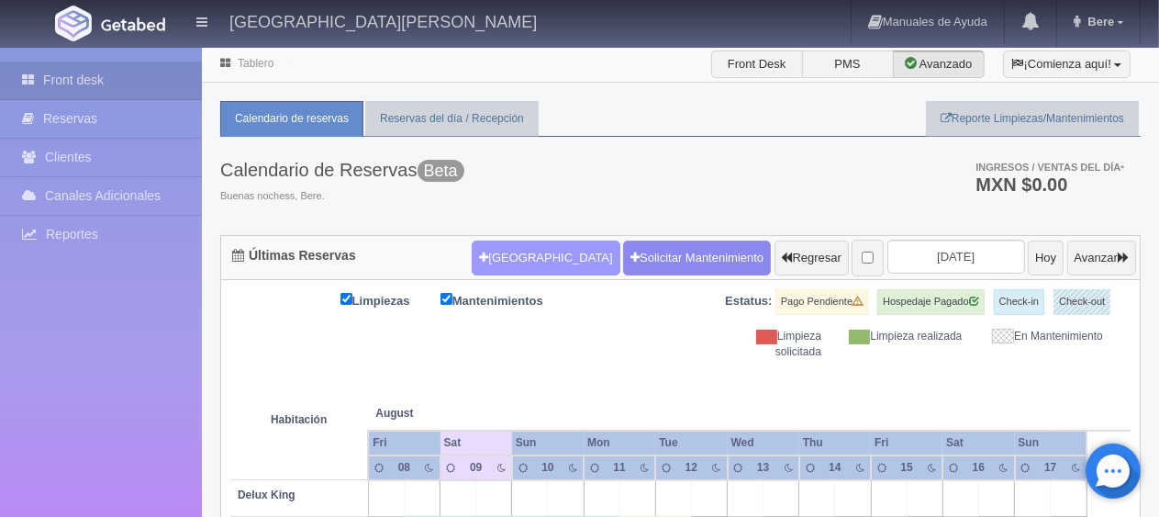
click at [496, 263] on button "[GEOGRAPHIC_DATA]" at bounding box center [546, 257] width 148 height 35
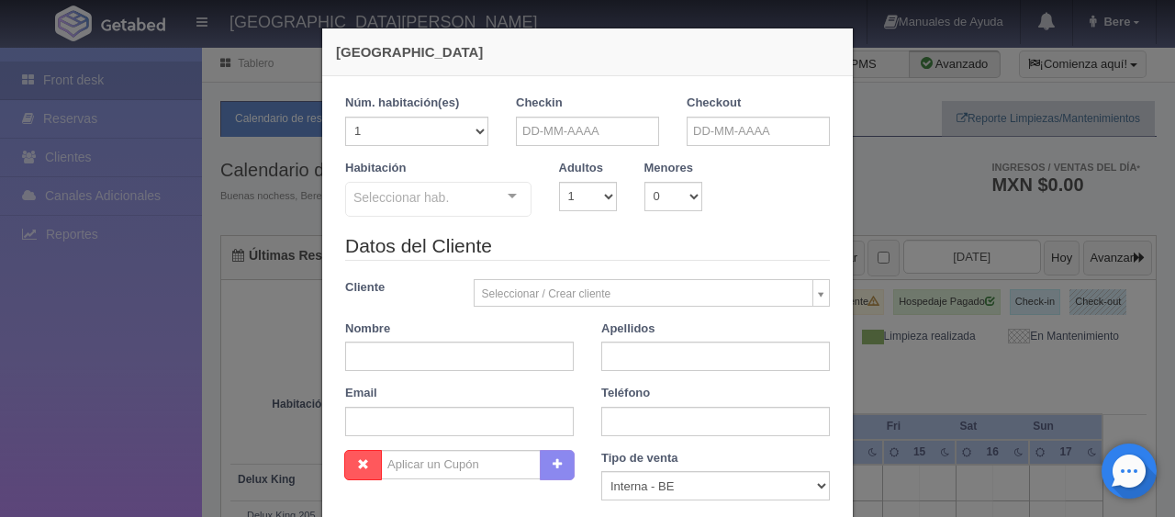
checkbox input "false"
click at [543, 134] on input "text" at bounding box center [587, 131] width 143 height 29
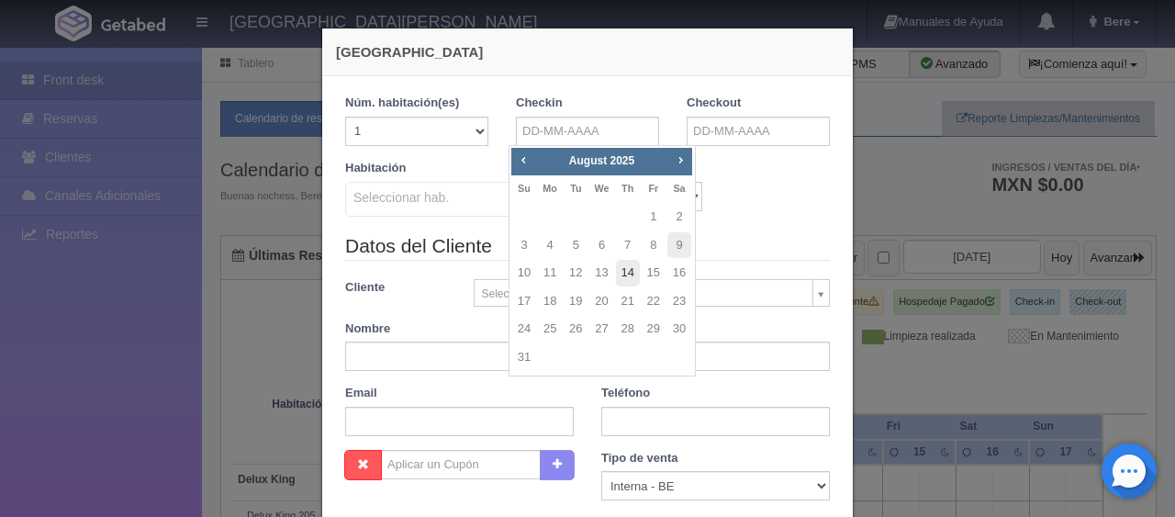
click at [629, 278] on link "14" at bounding box center [628, 273] width 24 height 27
type input "14-08-2025"
checkbox input "false"
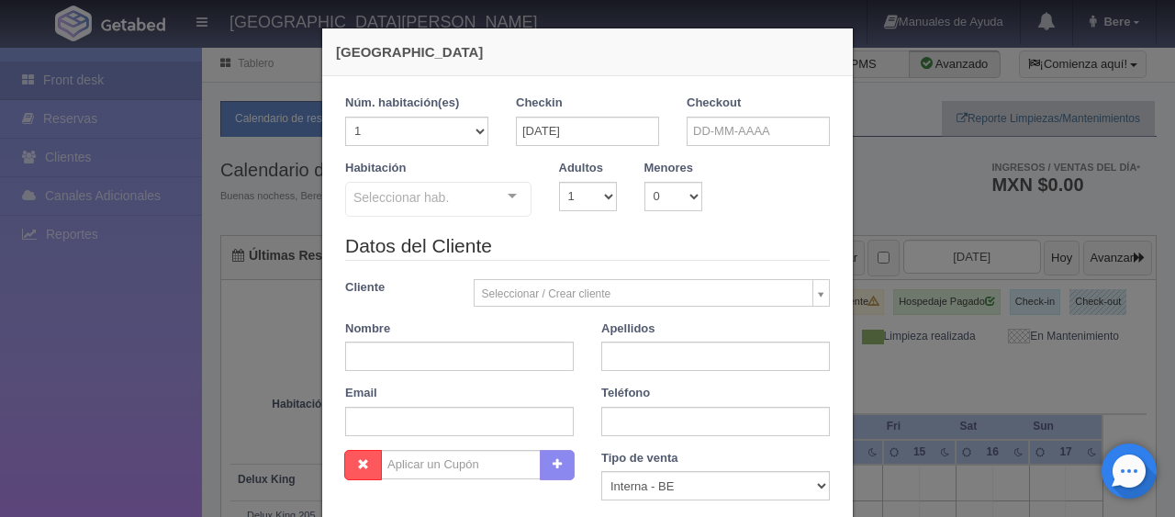
click at [731, 105] on label "Checkout" at bounding box center [714, 103] width 54 height 17
click at [725, 124] on input "text" at bounding box center [758, 131] width 143 height 29
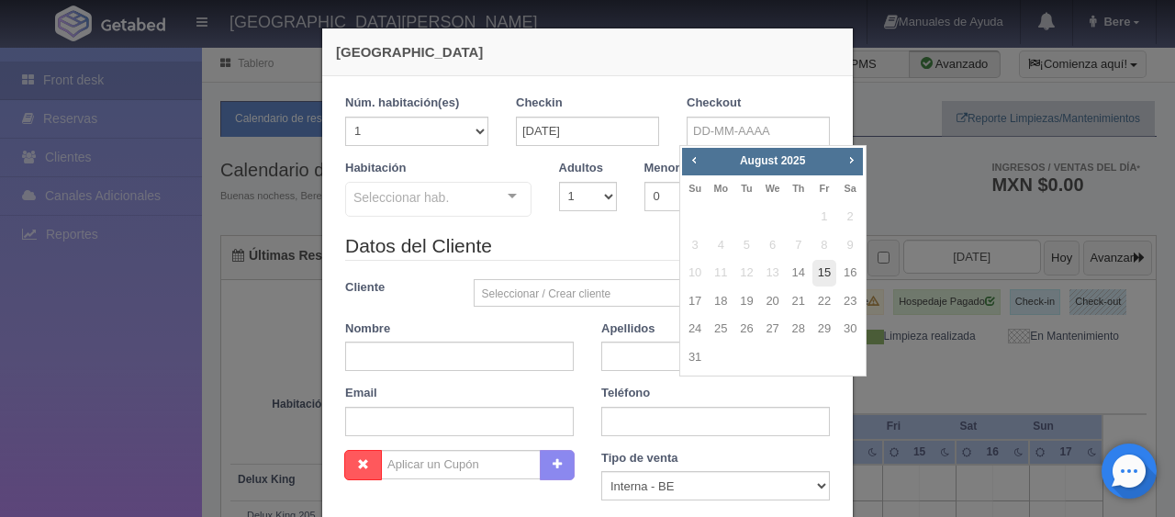
click at [819, 274] on link "15" at bounding box center [824, 273] width 24 height 27
type input "15-08-2025"
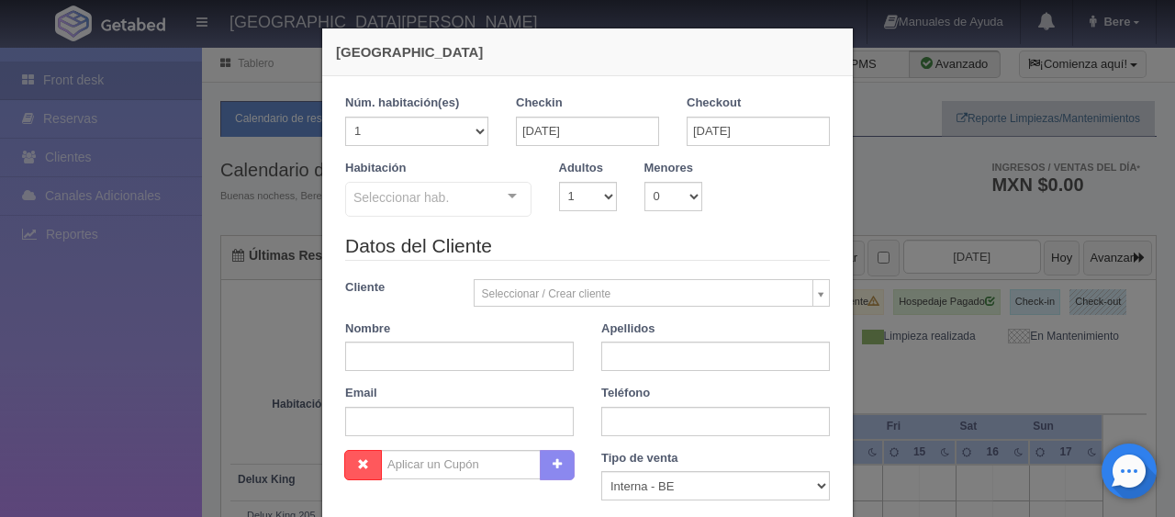
checkbox input "false"
click at [573, 188] on select "1 2 3 4 5 6 7 8 9 10" at bounding box center [588, 196] width 58 height 29
select select "3"
click at [559, 182] on select "1 2 3 4 5 6 7 8 9 10" at bounding box center [588, 196] width 58 height 29
click at [469, 200] on div "Seleccionar hab." at bounding box center [438, 199] width 186 height 35
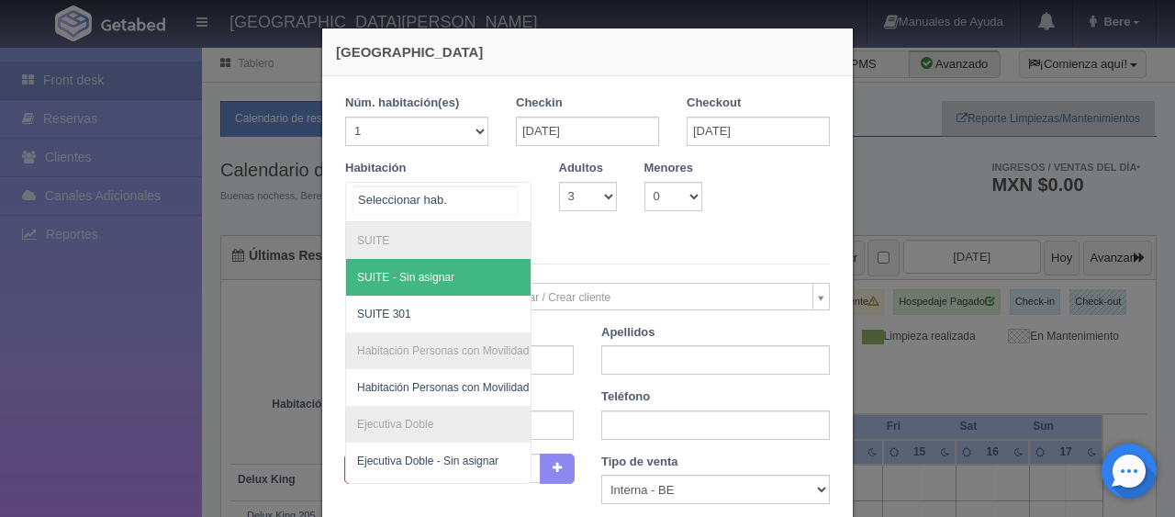
scroll to position [184, 0]
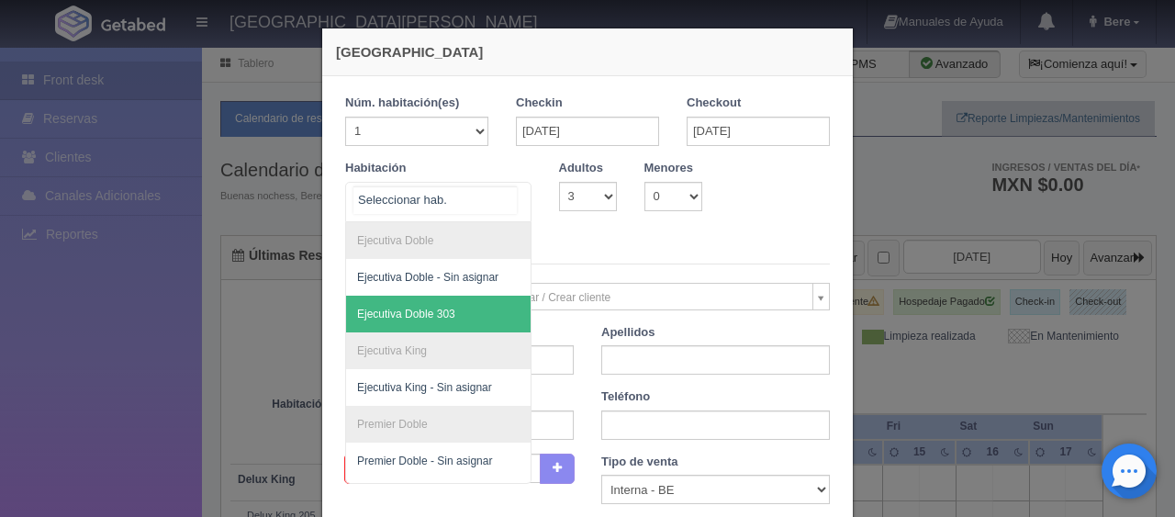
click at [447, 314] on span "Ejecutiva Doble 303" at bounding box center [500, 314] width 308 height 37
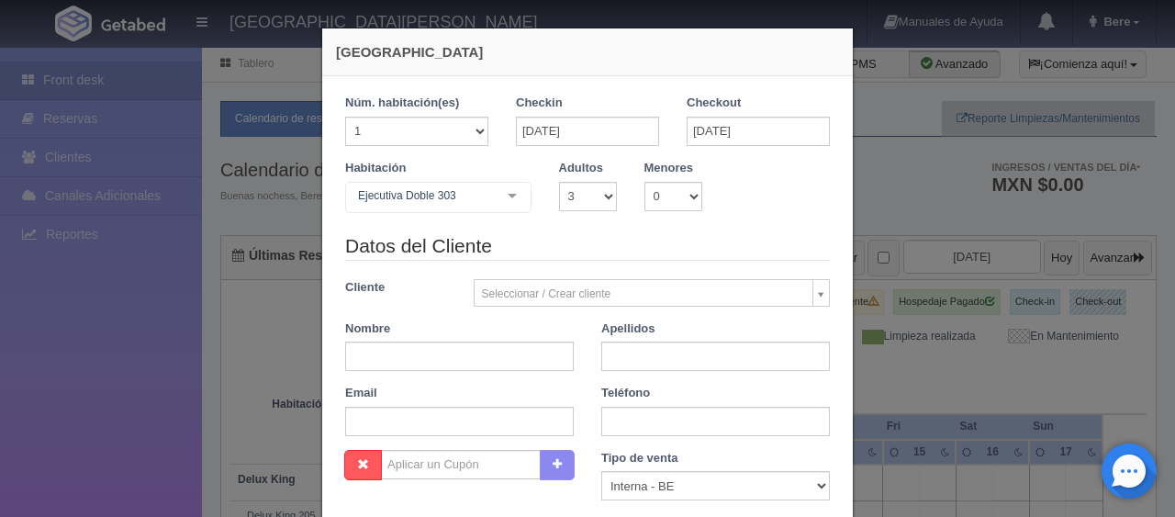
checkbox input "false"
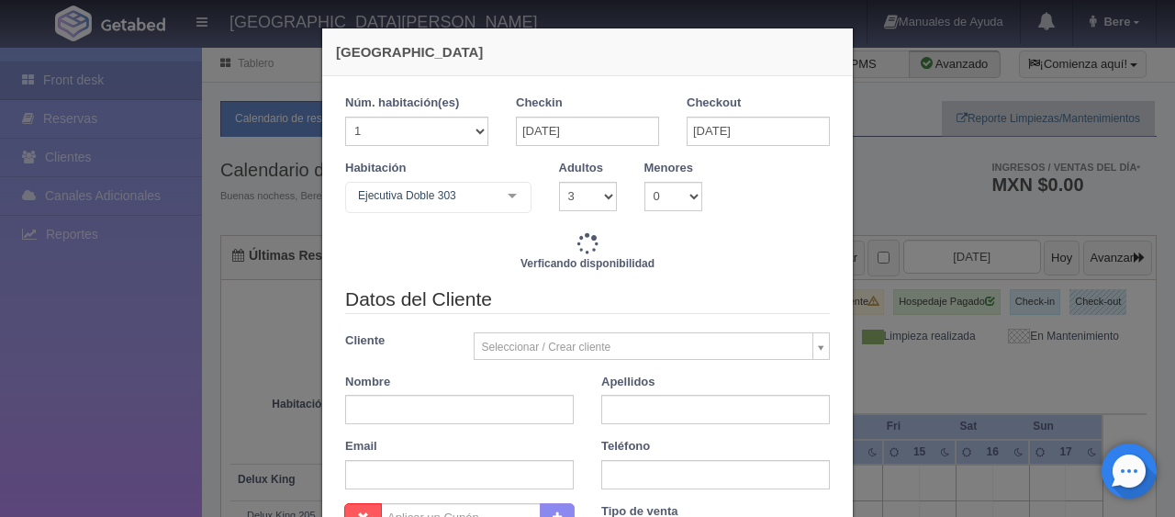
type input "1759.00"
checkbox input "false"
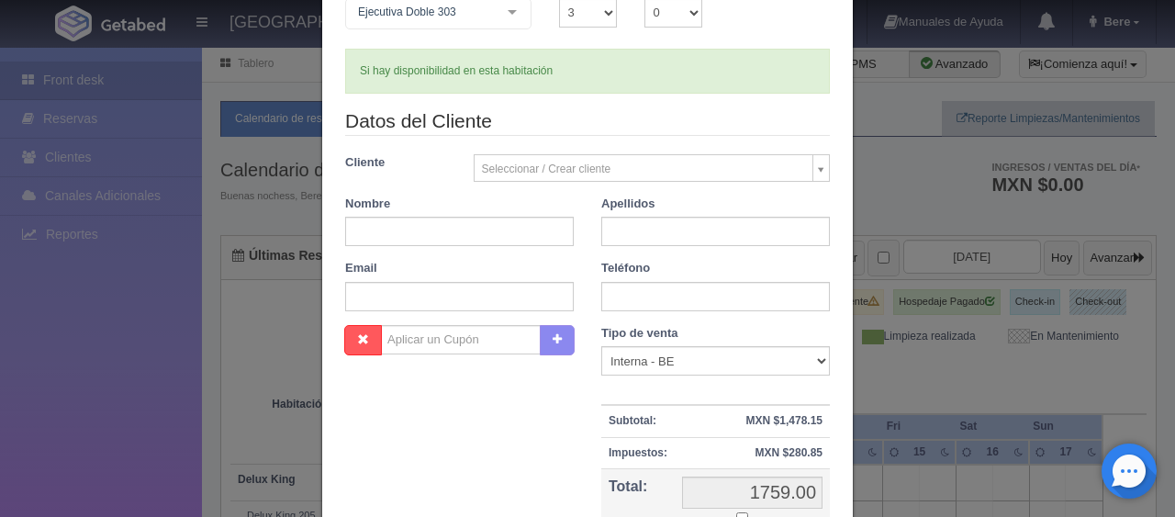
scroll to position [382, 0]
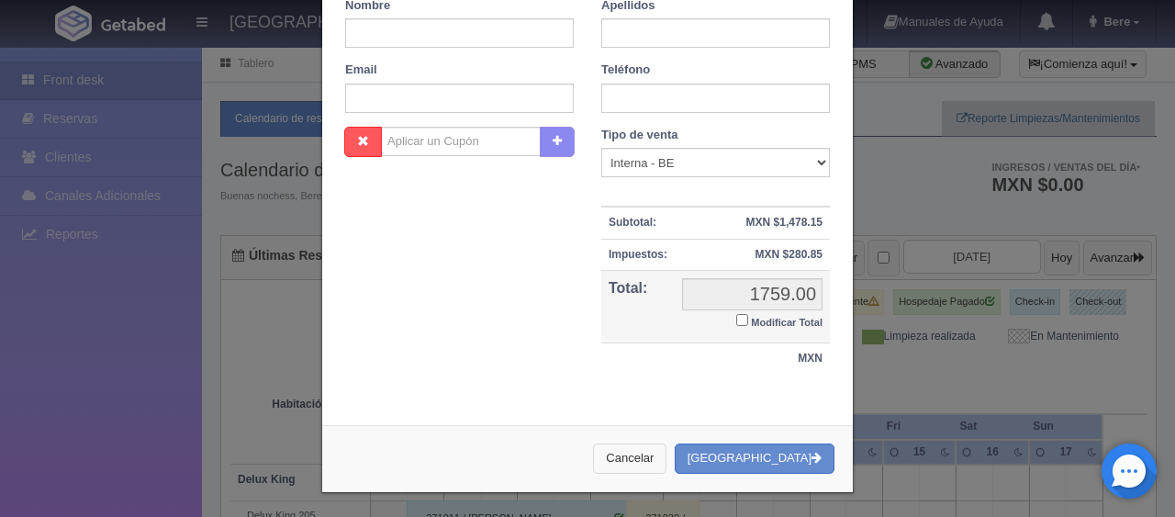
click at [642, 461] on button "Cancelar" at bounding box center [629, 458] width 73 height 30
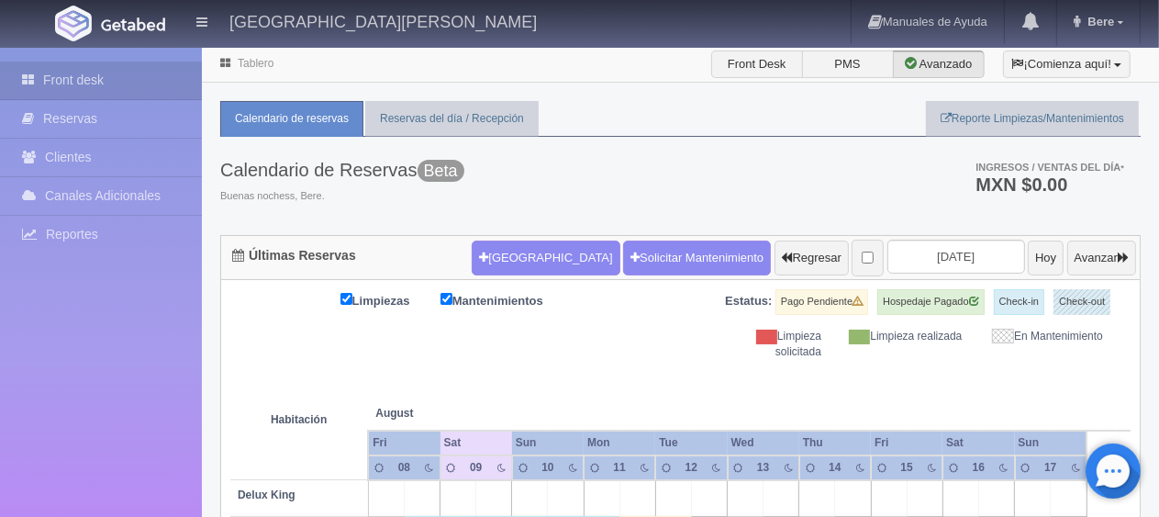
click at [806, 138] on div "Calendario de Reservas Beta Buenas nochess, Bere. Ingresos / Ventas del día * M…" at bounding box center [680, 186] width 921 height 98
click at [530, 251] on button "Nueva Reserva" at bounding box center [546, 257] width 148 height 35
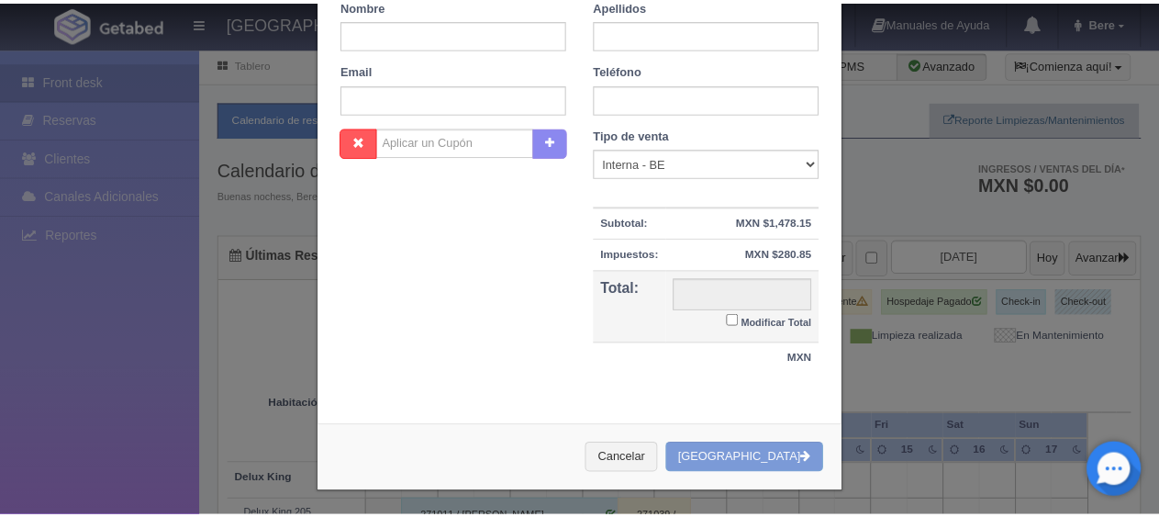
scroll to position [0, 0]
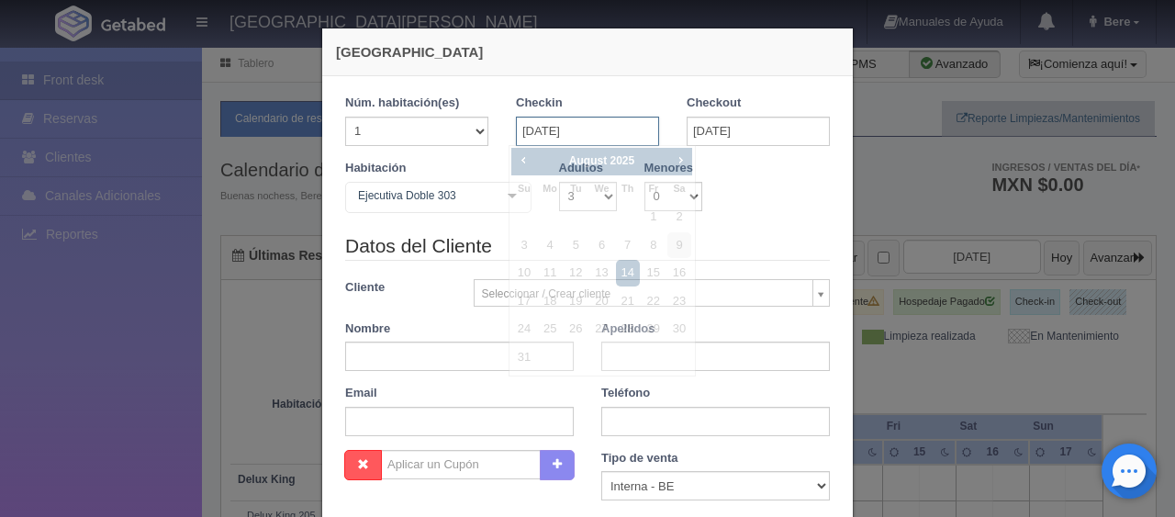
click at [576, 119] on input "14-08-2025" at bounding box center [587, 131] width 143 height 29
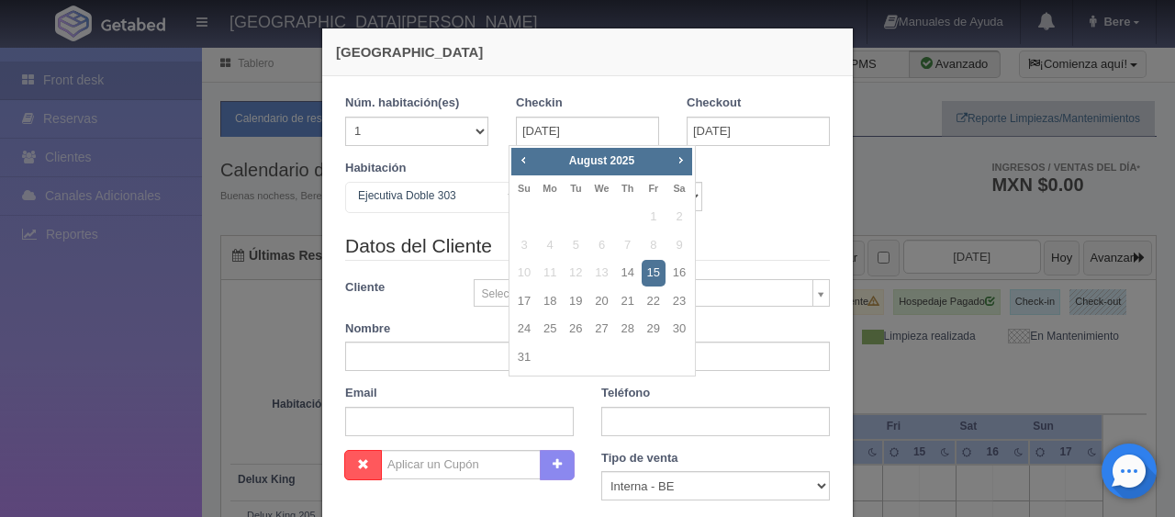
click at [280, 167] on div "Nueva Reserva 1 Núm. habitación(es) 1 2 3 4 5 6 7 8 9 10 11 12 13 14 15 16 17 1…" at bounding box center [587, 258] width 1175 height 517
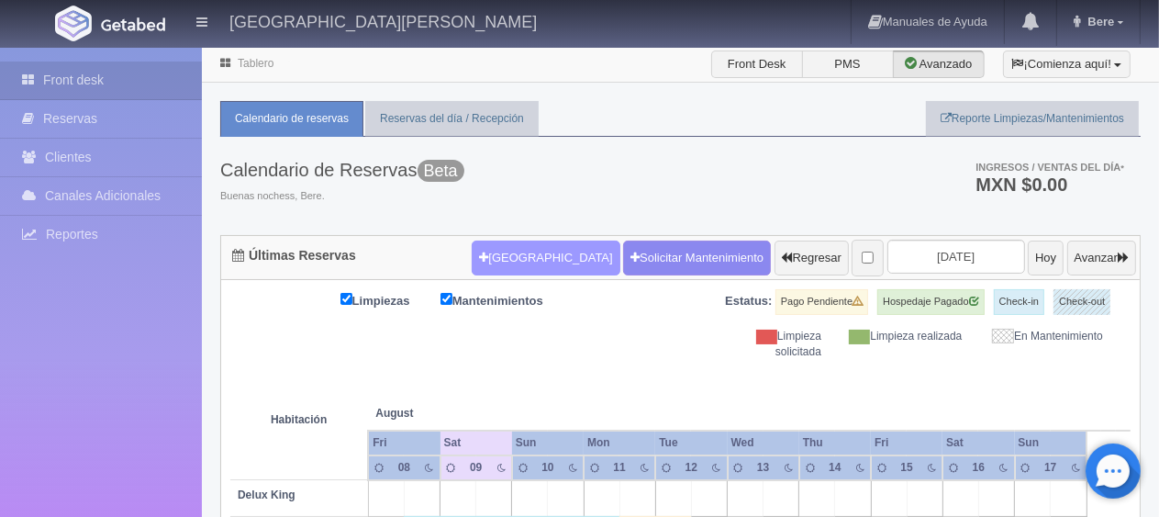
click at [496, 244] on button "[GEOGRAPHIC_DATA]" at bounding box center [546, 257] width 148 height 35
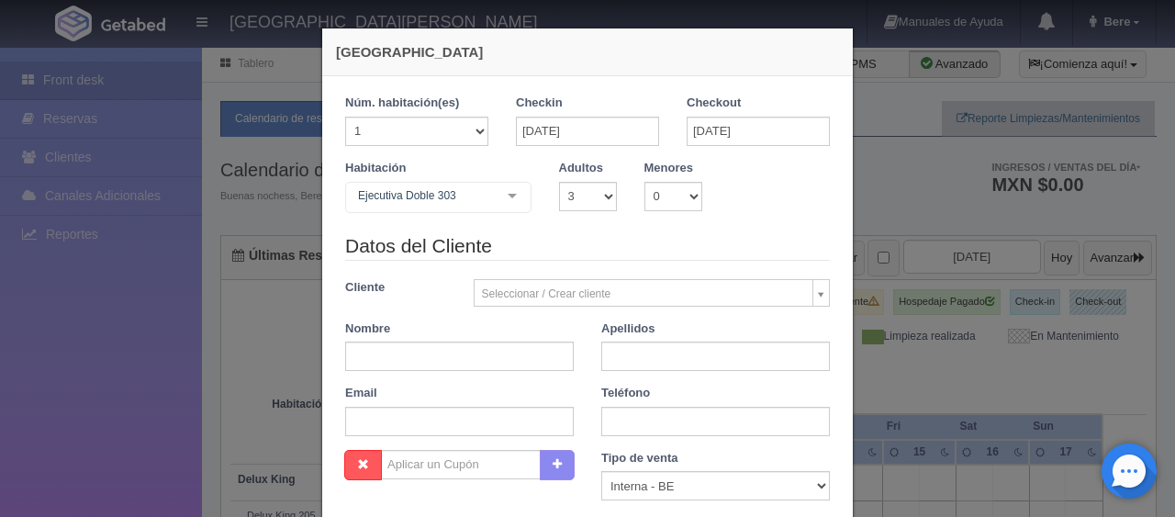
checkbox input "false"
click at [600, 130] on input "14-08-2025" at bounding box center [587, 131] width 143 height 29
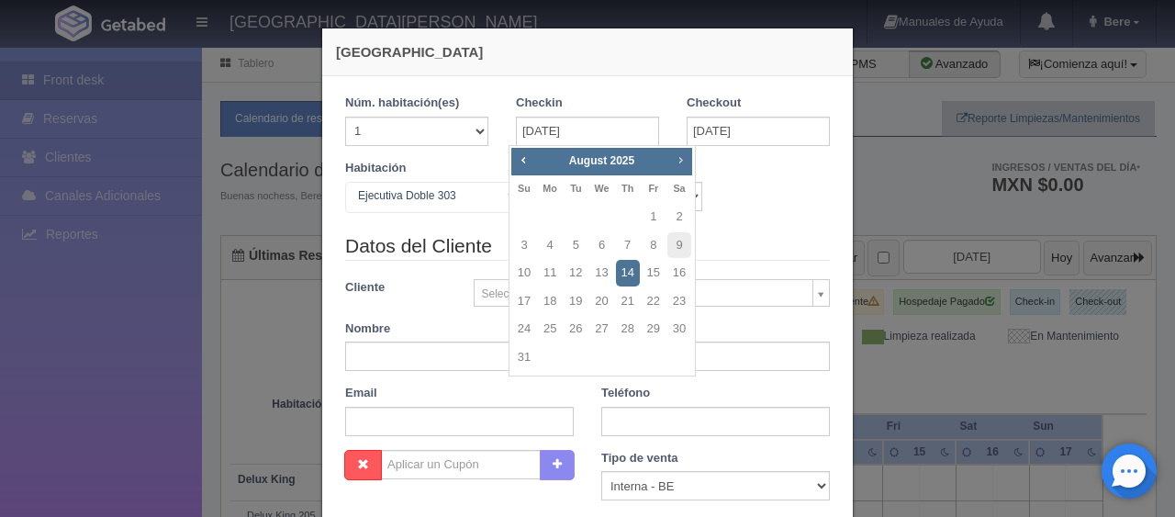
click at [674, 161] on span "Next" at bounding box center [680, 159] width 15 height 15
click at [673, 161] on span "Next" at bounding box center [680, 159] width 15 height 15
click at [520, 163] on span "Prev" at bounding box center [523, 159] width 15 height 15
click at [676, 301] on link "25" at bounding box center [679, 301] width 24 height 27
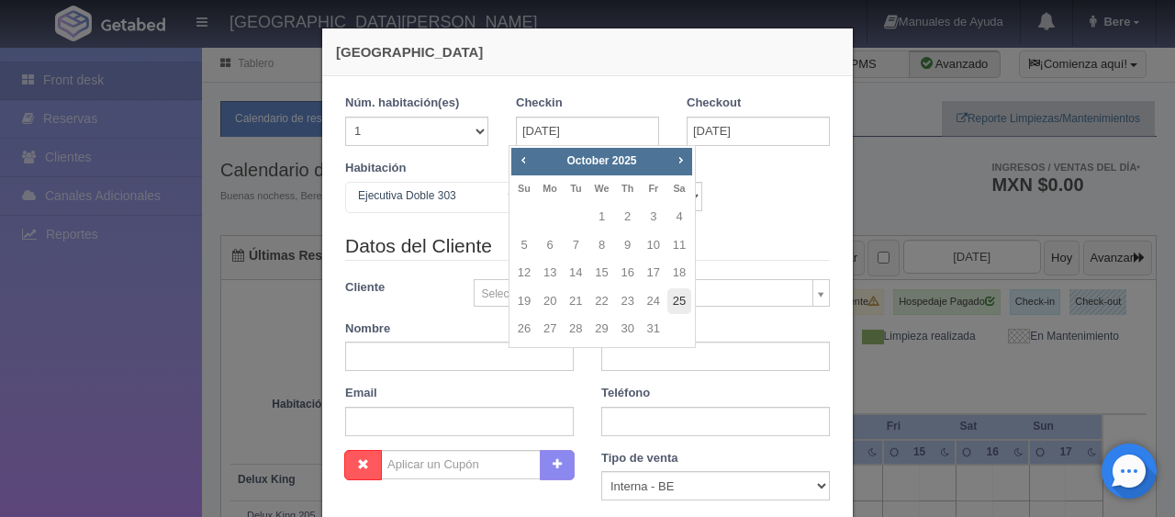
type input "25-10-2025"
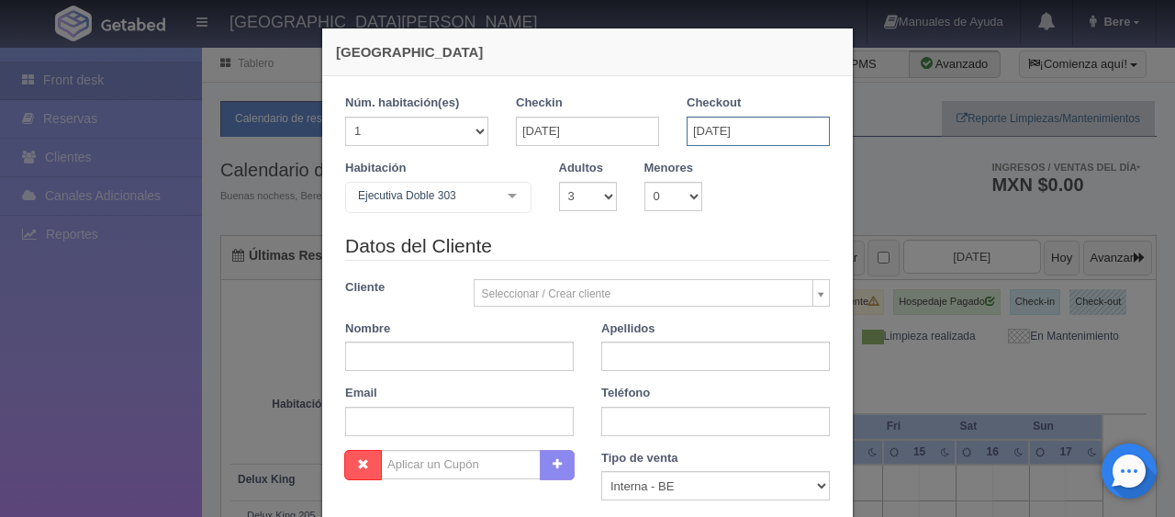
checkbox input "false"
click at [724, 129] on input "25-10-2025" at bounding box center [758, 131] width 143 height 29
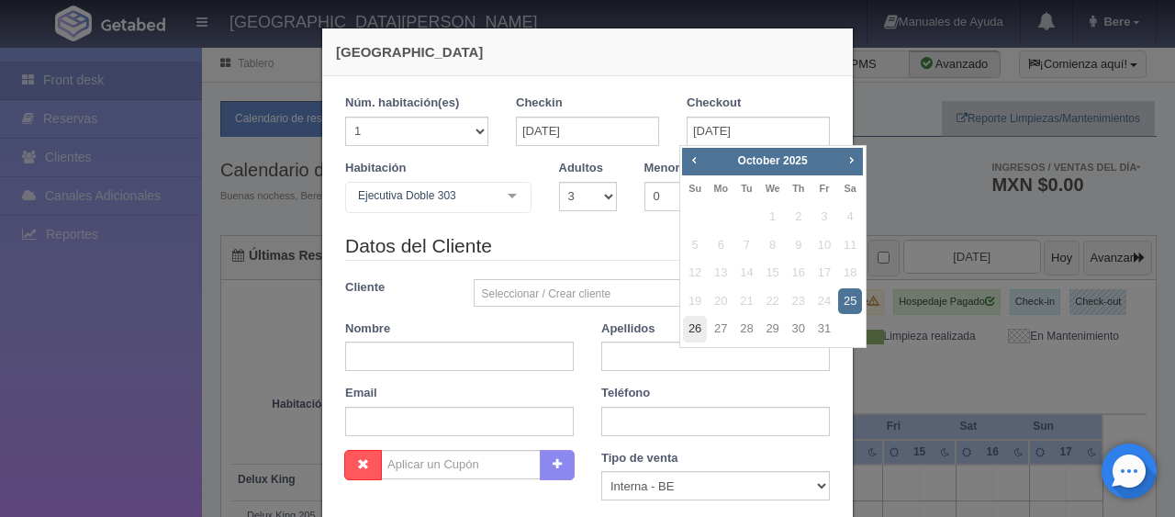
click at [692, 332] on link "26" at bounding box center [695, 329] width 24 height 27
type input "26-10-2025"
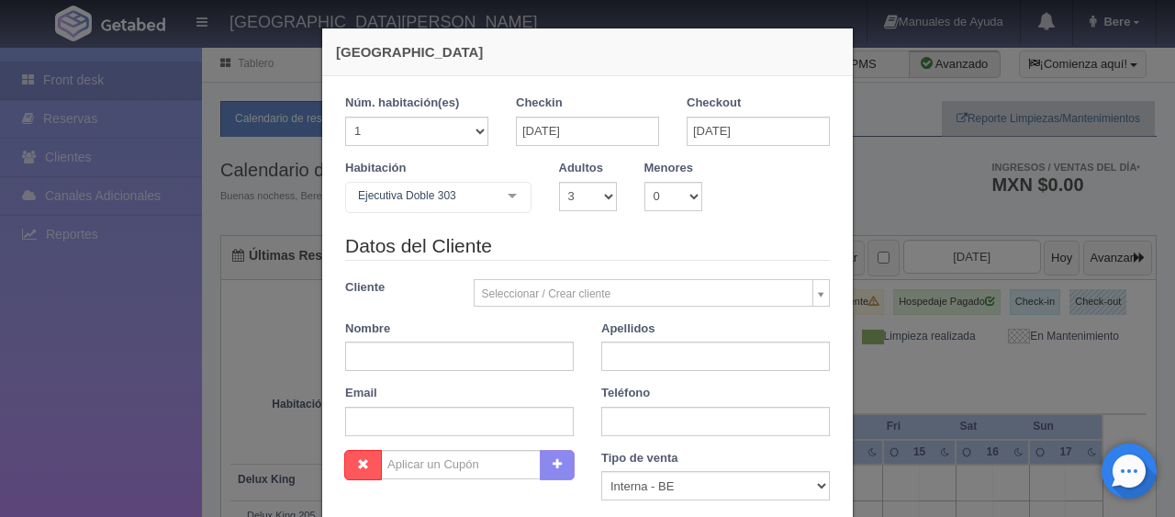
checkbox input "false"
click at [393, 365] on input "text" at bounding box center [459, 355] width 229 height 29
paste input "Jorge Londoño Tabares"
type input "Jorge Londoño Tabares"
click at [620, 354] on input "text" at bounding box center [715, 355] width 229 height 29
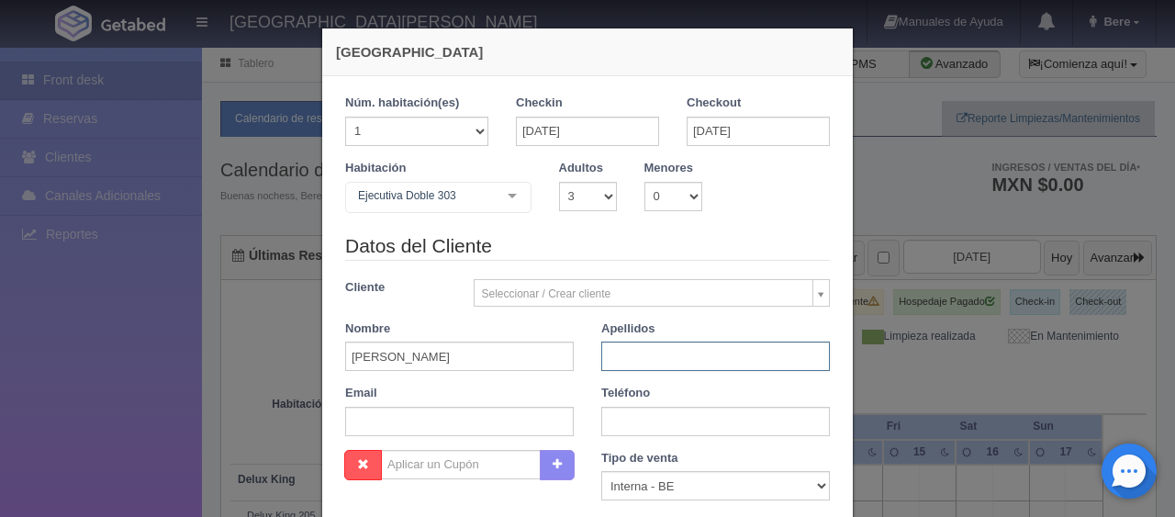
type input "."
click at [621, 424] on input "text" at bounding box center [715, 421] width 229 height 29
paste input "tel:+57 318 2619470"
drag, startPoint x: 620, startPoint y: 420, endPoint x: 602, endPoint y: 421, distance: 18.4
click at [602, 421] on input "tel:+57 318 2619470" at bounding box center [715, 421] width 229 height 29
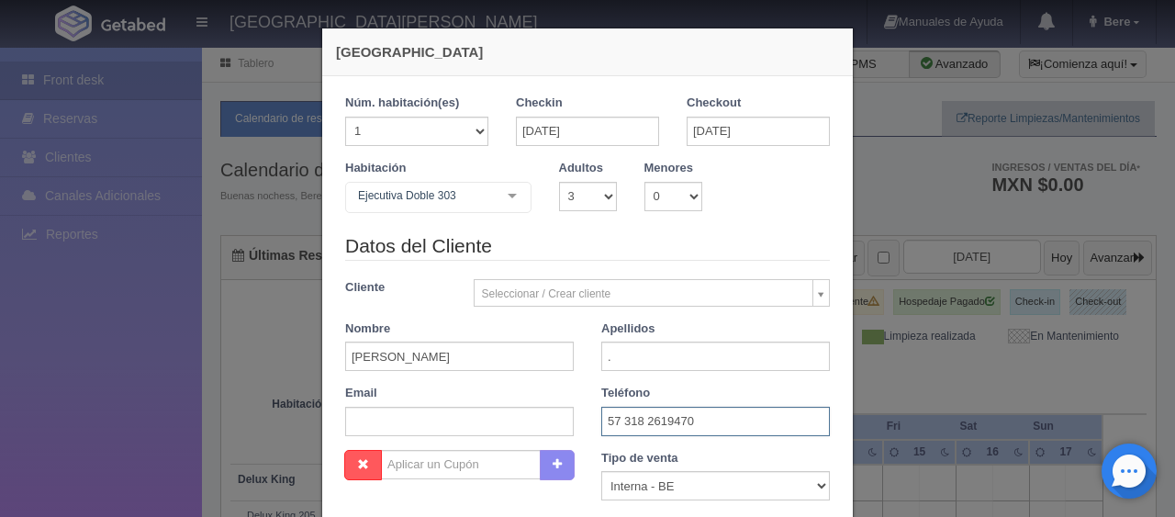
type input "57 318 2619470"
click at [690, 137] on input "26-10-2025" at bounding box center [758, 131] width 143 height 29
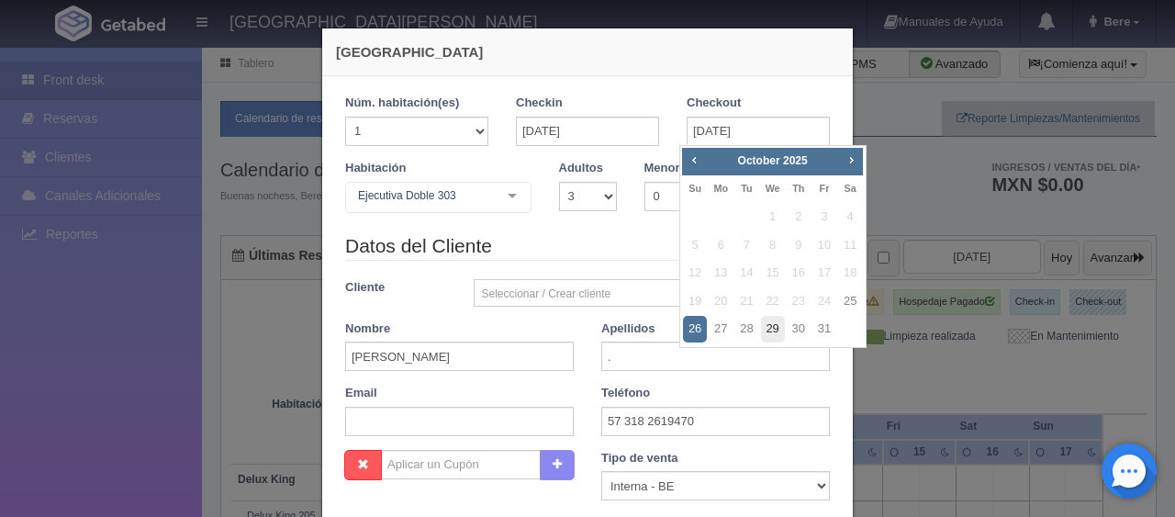
click at [776, 337] on link "29" at bounding box center [773, 329] width 24 height 27
type input "29-10-2025"
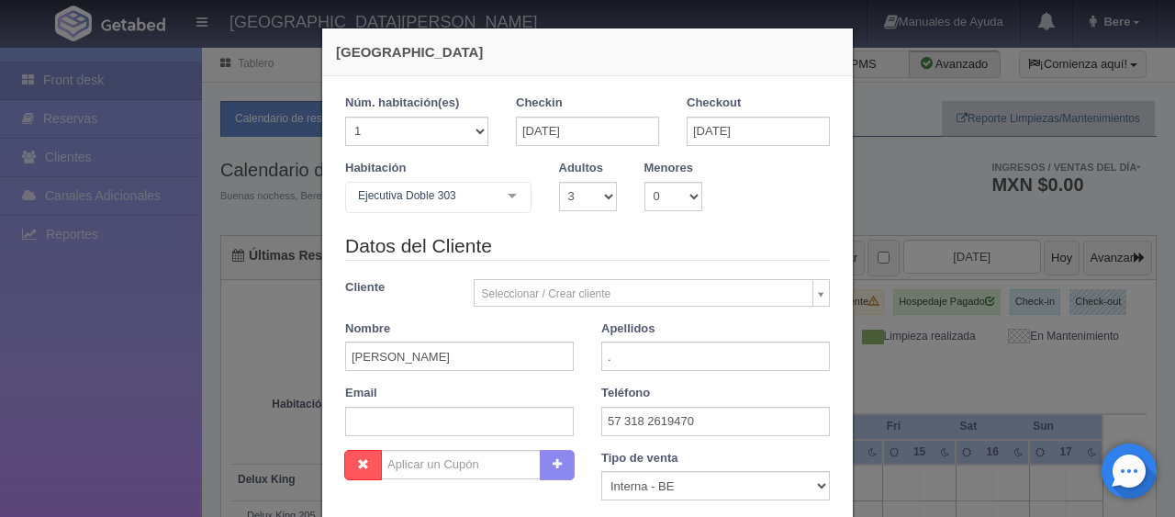
checkbox input "false"
click at [582, 206] on select "1 2 3 4 5 6 7 8 9 10" at bounding box center [588, 196] width 58 height 29
select select "2"
click at [559, 182] on select "1 2 3 4 5 6 7 8 9 10" at bounding box center [588, 196] width 58 height 29
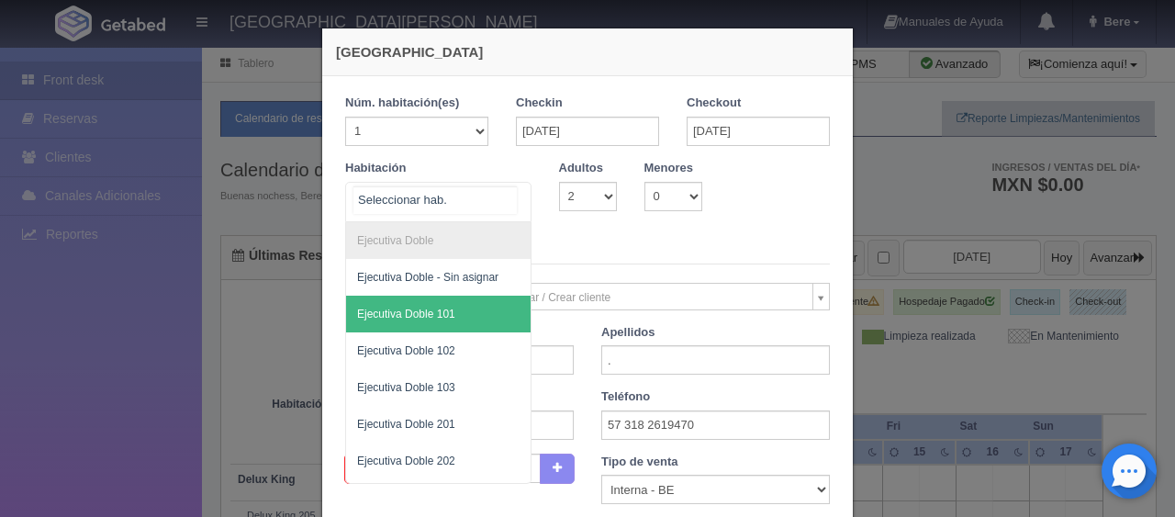
click at [485, 212] on div "SUITE SUITE - Sin asignar SUITE 301 Habitación Personas con Movilidad Reducida …" at bounding box center [438, 202] width 186 height 40
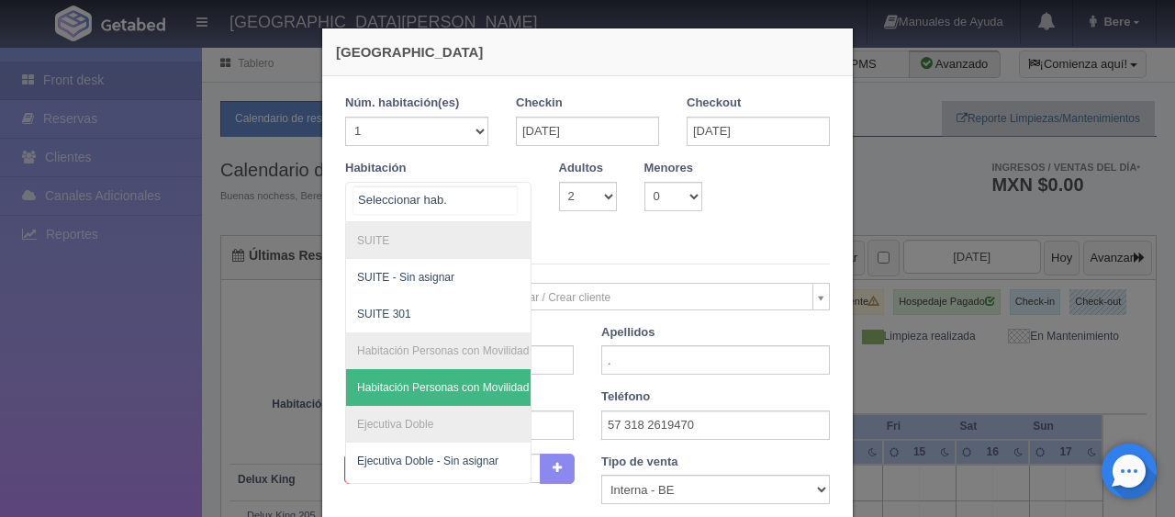
click at [453, 381] on span "Habitación Personas con Movilidad Reducida - Sin asignar" at bounding box center [500, 387] width 286 height 13
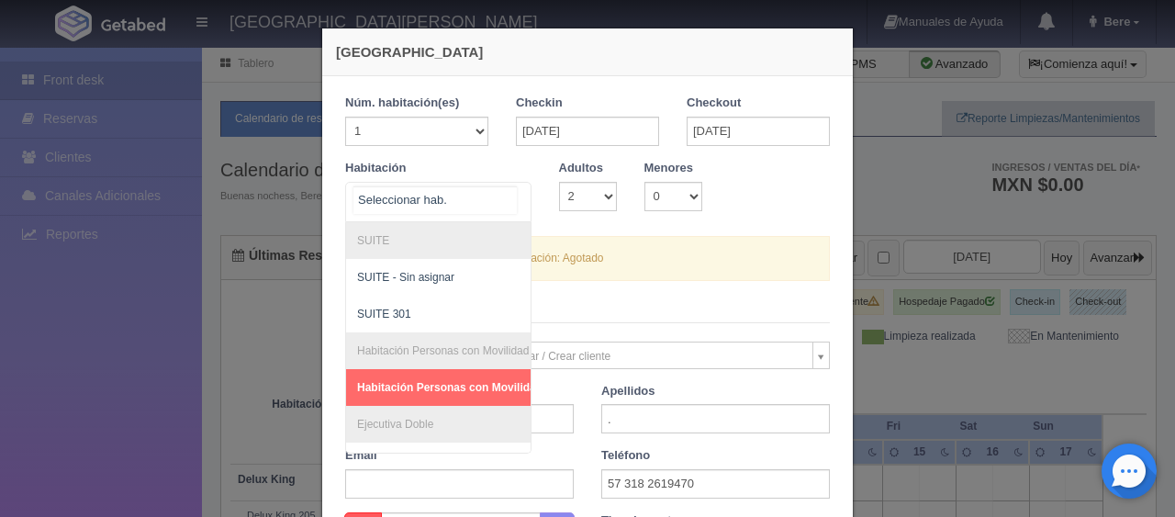
click at [480, 183] on div at bounding box center [438, 202] width 186 height 40
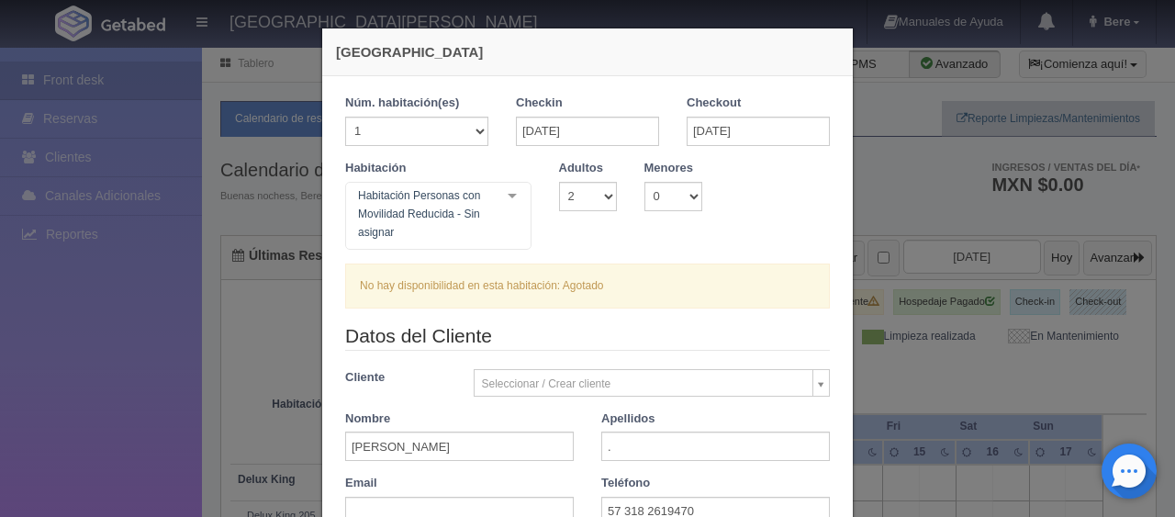
click at [496, 211] on div "Habitación Personas con Movilidad Reducida - Sin asignar" at bounding box center [438, 216] width 186 height 68
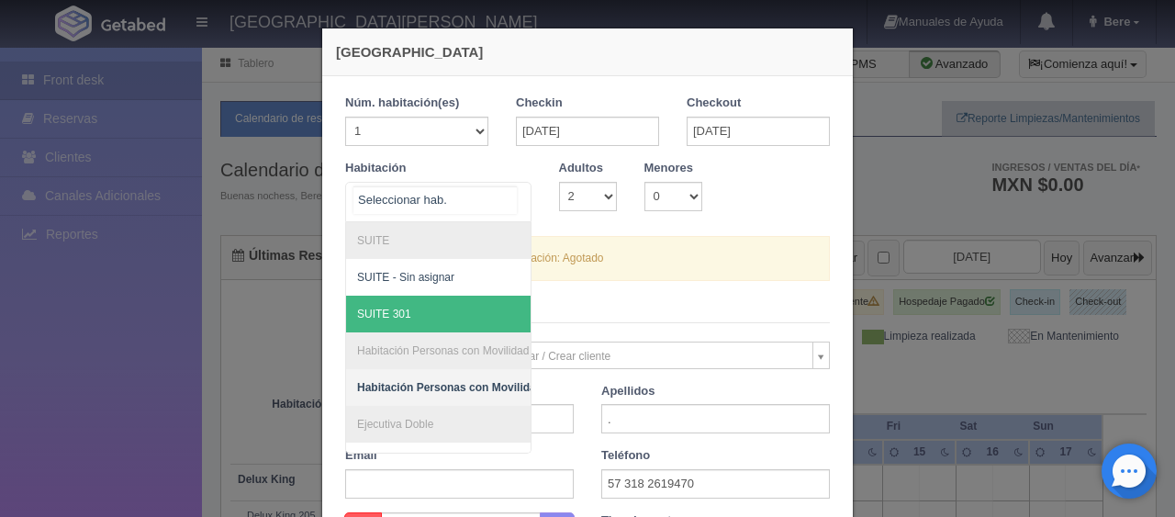
click at [474, 306] on span "SUITE 301" at bounding box center [511, 314] width 330 height 37
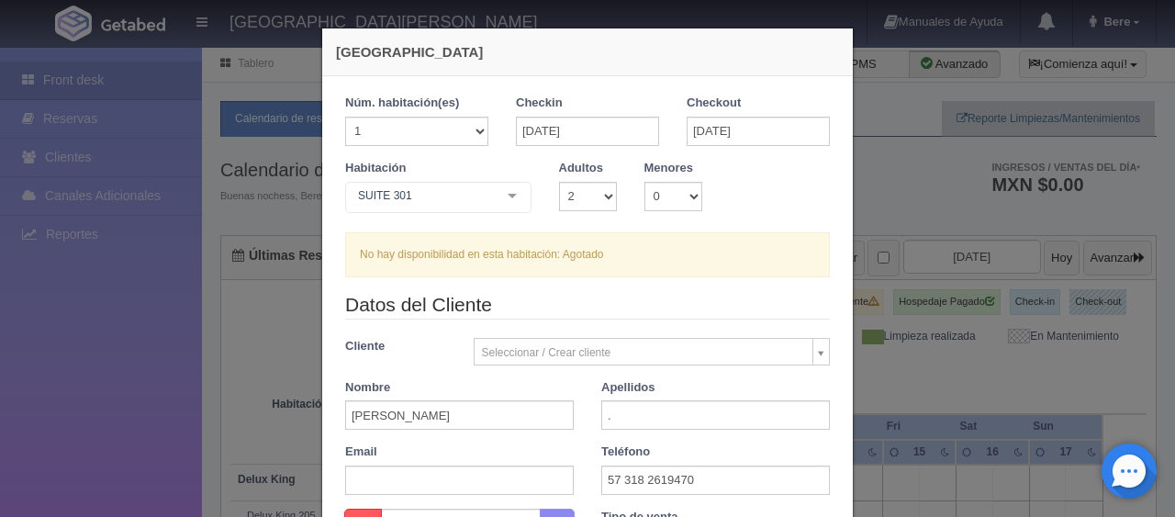
checkbox input "false"
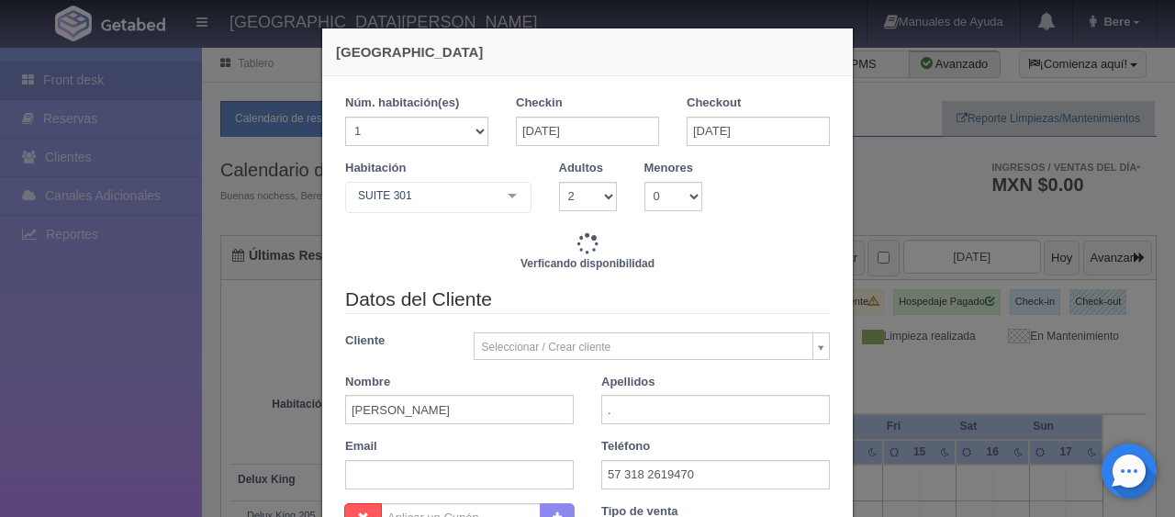
type input "9600.00"
checkbox input "false"
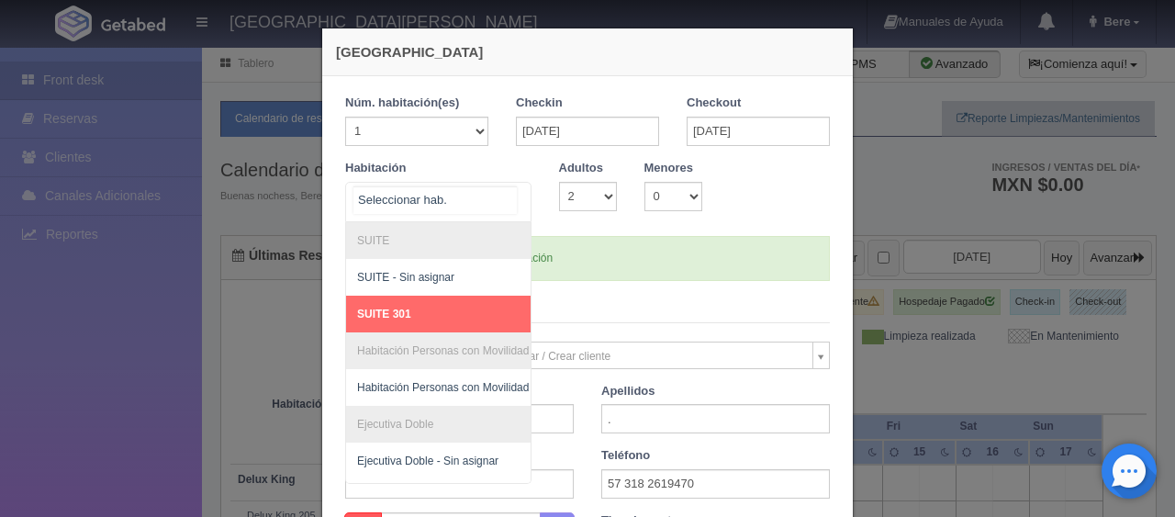
click at [506, 198] on div at bounding box center [512, 197] width 37 height 28
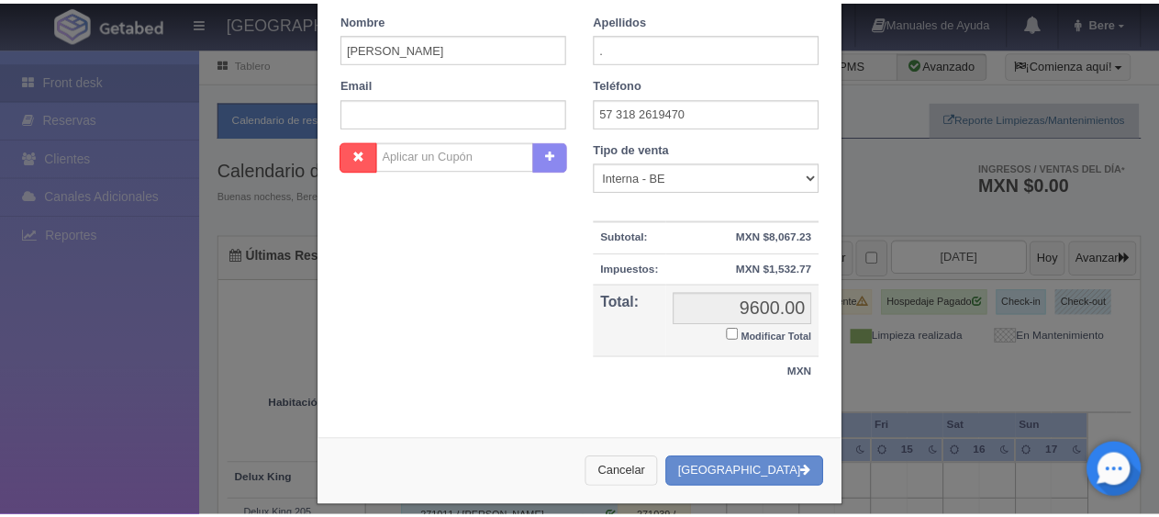
scroll to position [382, 0]
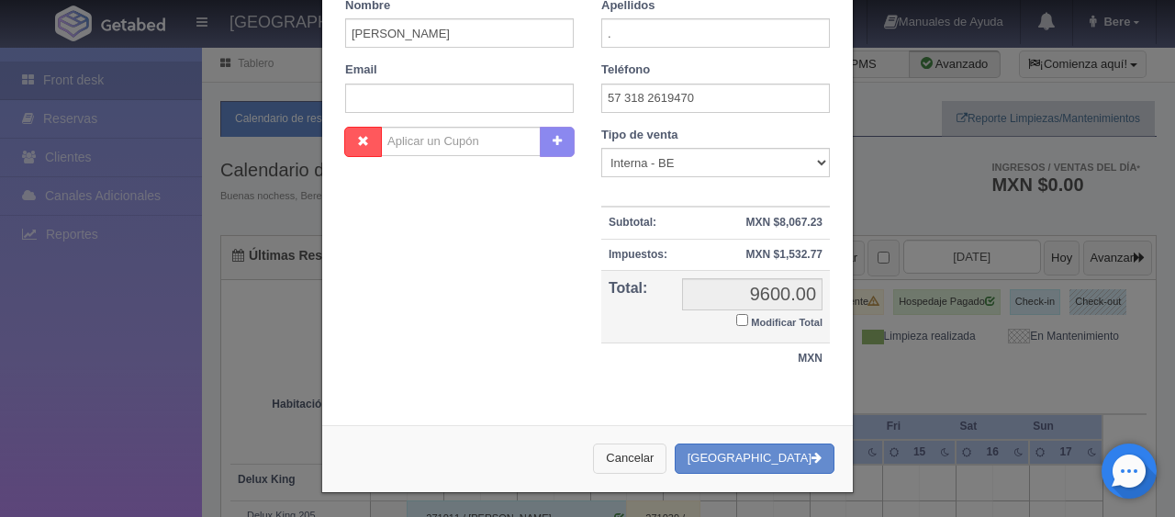
click at [651, 449] on button "Cancelar" at bounding box center [629, 458] width 73 height 30
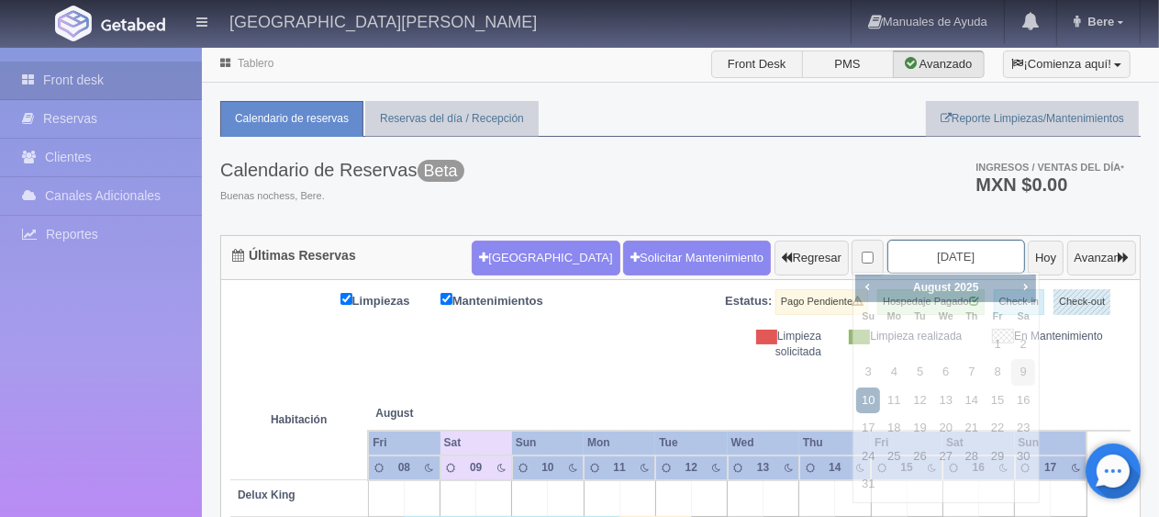
click at [942, 259] on input "[DATE]" at bounding box center [957, 257] width 138 height 34
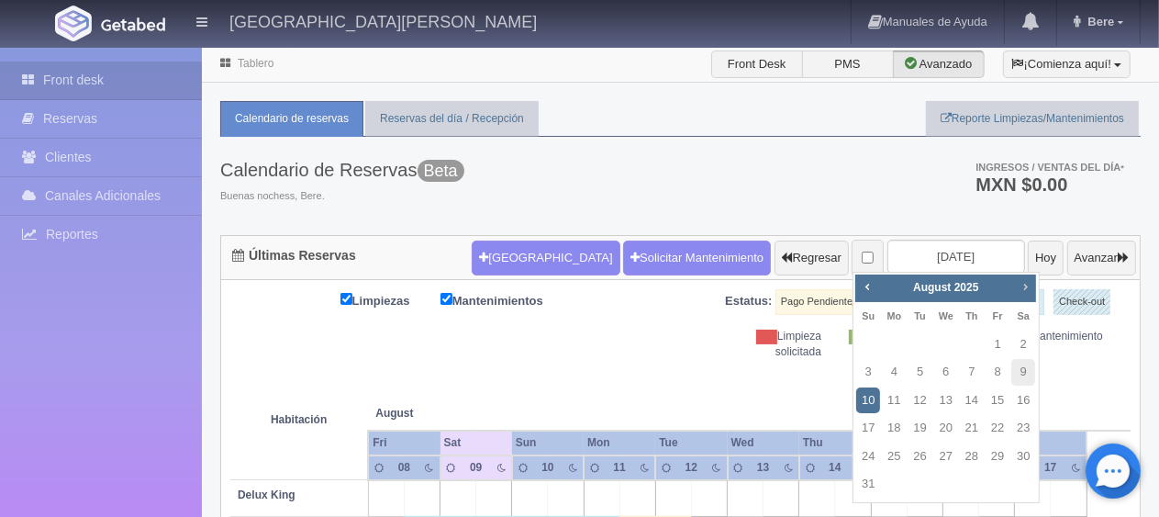
click at [1016, 286] on link "Next" at bounding box center [1025, 286] width 20 height 20
click at [1015, 286] on link "Next" at bounding box center [1025, 286] width 20 height 20
click at [1027, 431] on link "25" at bounding box center [1023, 428] width 24 height 27
type input "2025-10-25"
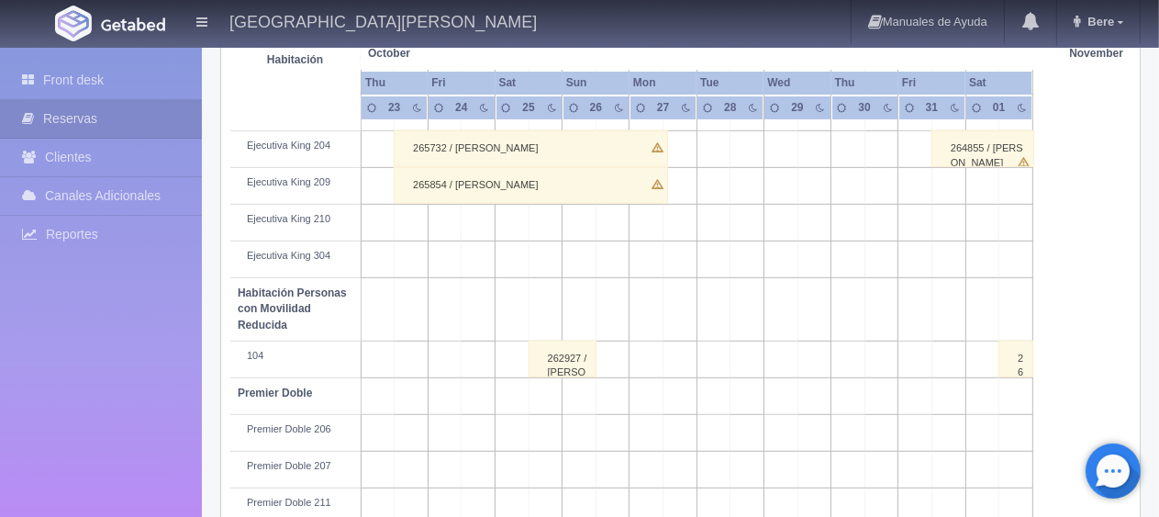
scroll to position [978, 0]
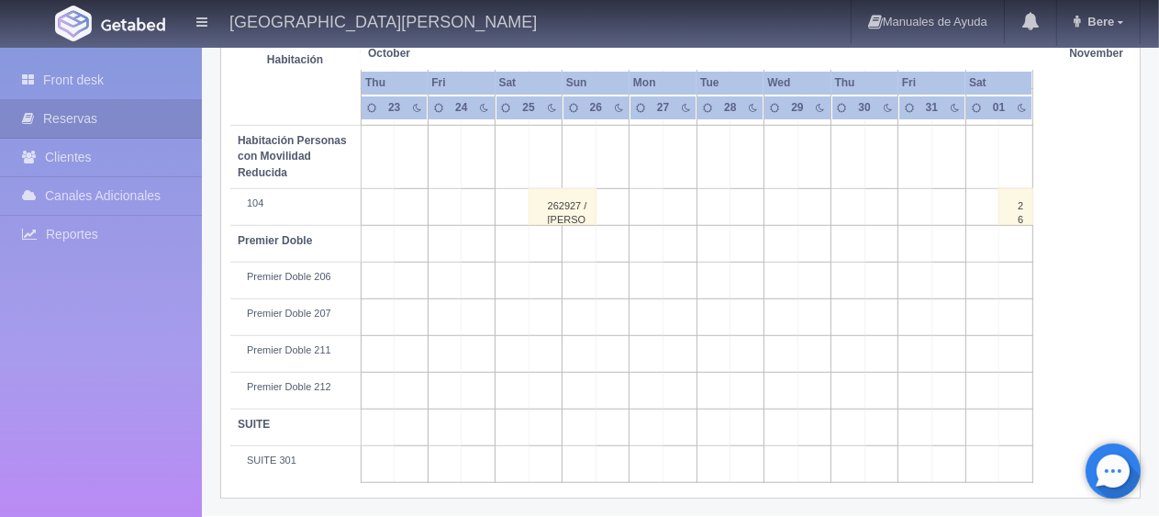
click at [552, 207] on div "262927 / Eder Granado Anton" at bounding box center [563, 206] width 69 height 37
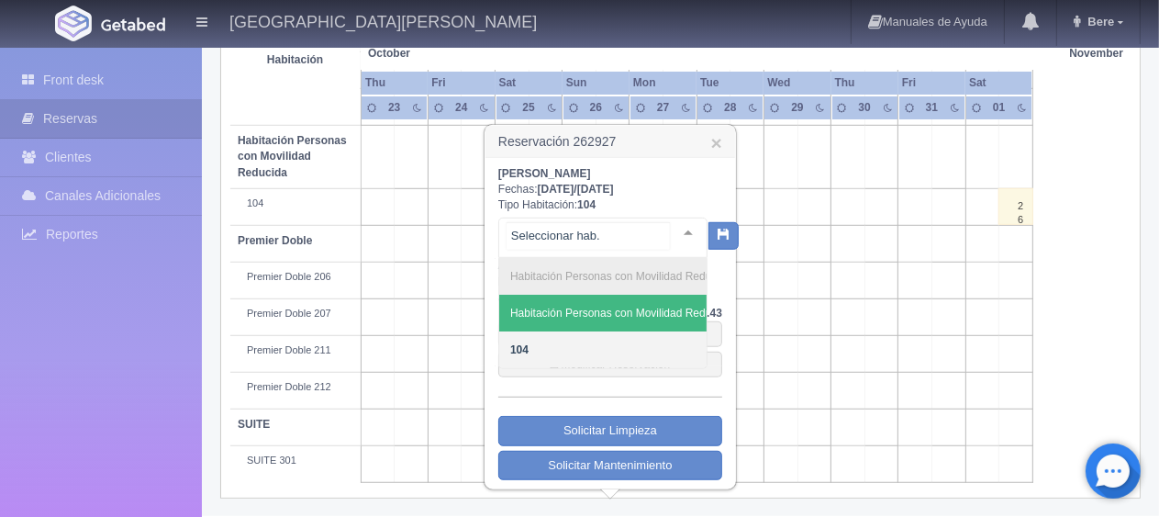
click at [670, 240] on div at bounding box center [688, 232] width 37 height 28
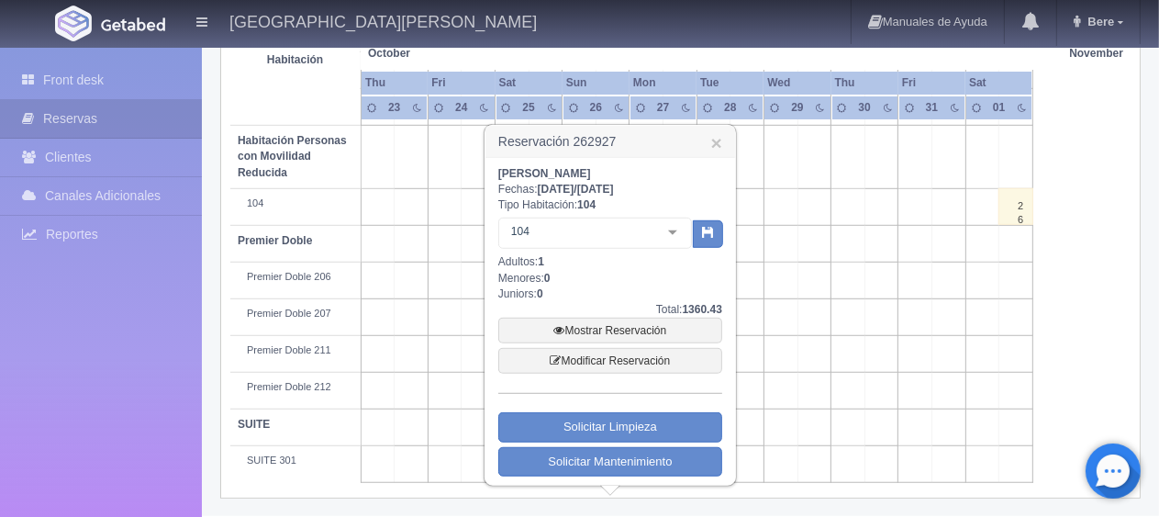
click at [624, 397] on div "Eder Granado Anton Fechas: 2025-10-25 / 2025-10-26 Tipo Habitación: 104 104 Hab…" at bounding box center [610, 321] width 224 height 310
click at [609, 356] on link "Modificar Reservación" at bounding box center [610, 361] width 224 height 26
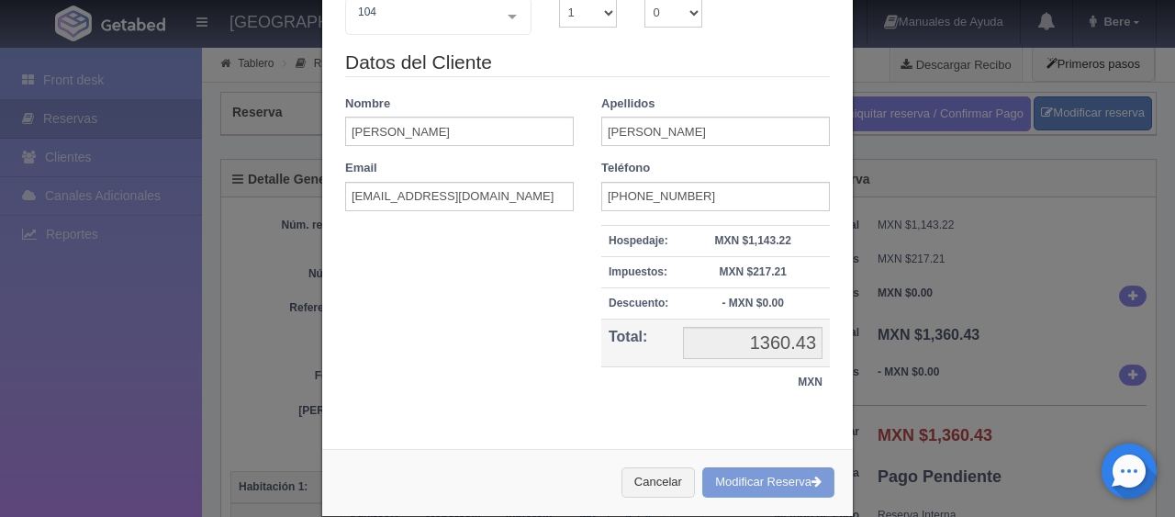
scroll to position [92, 0]
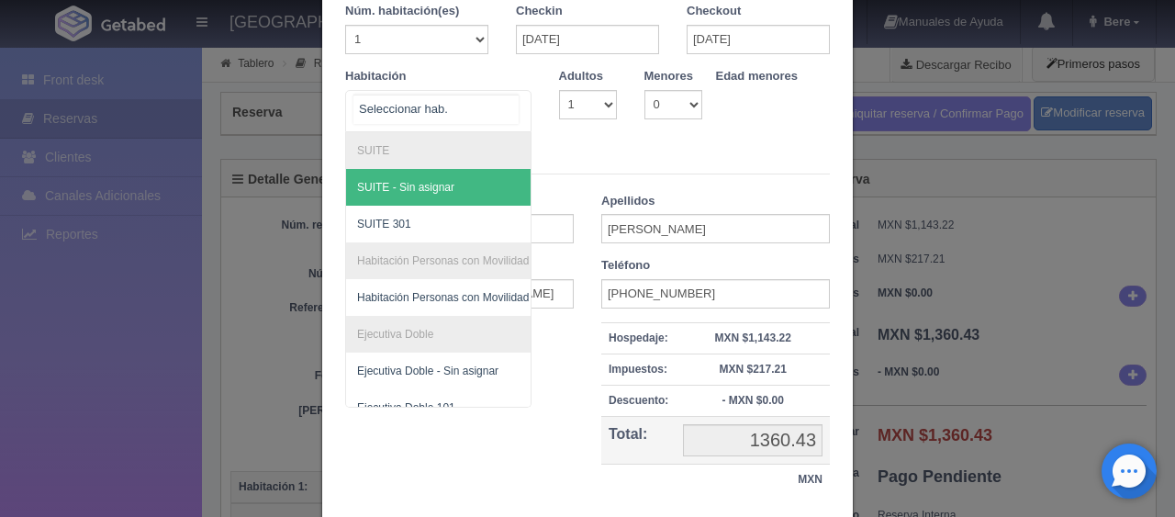
click at [499, 109] on div "SUITE SUITE - Sin asignar SUITE 301 Habitación Personas con Movilidad Reducida …" at bounding box center [438, 111] width 186 height 42
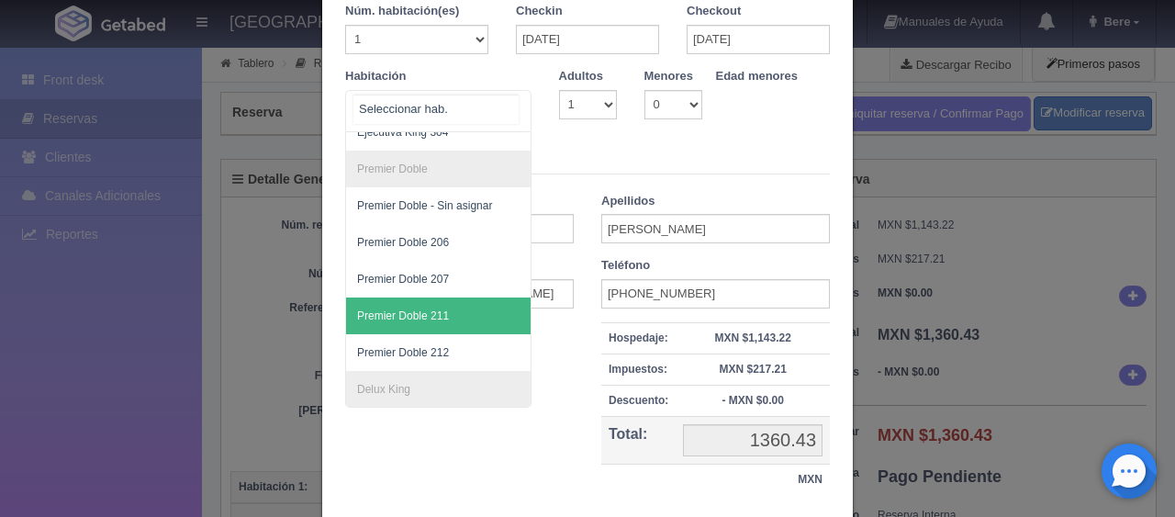
scroll to position [805, 0]
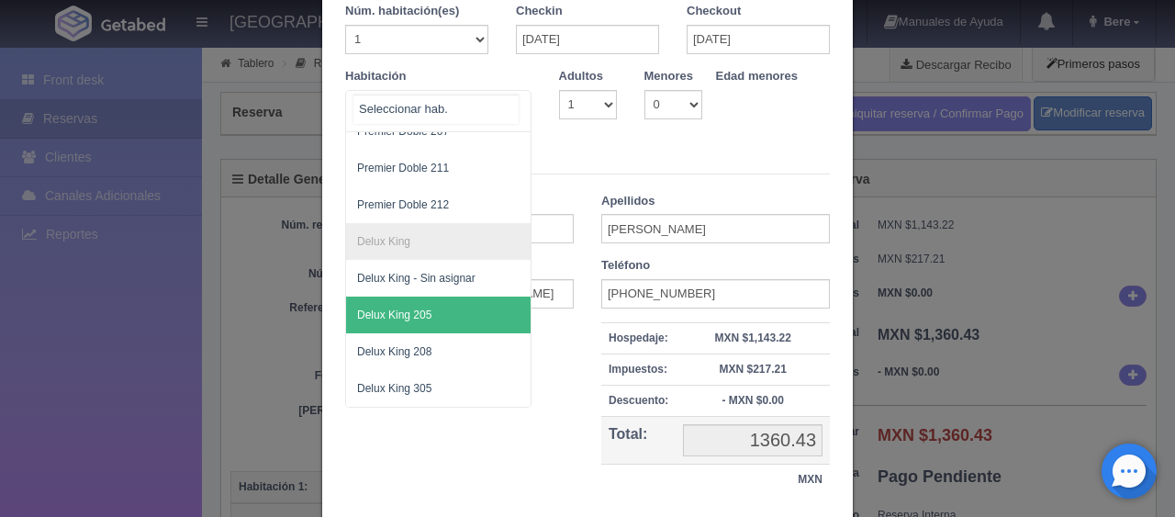
click at [433, 301] on span "Delux King 205" at bounding box center [500, 314] width 308 height 37
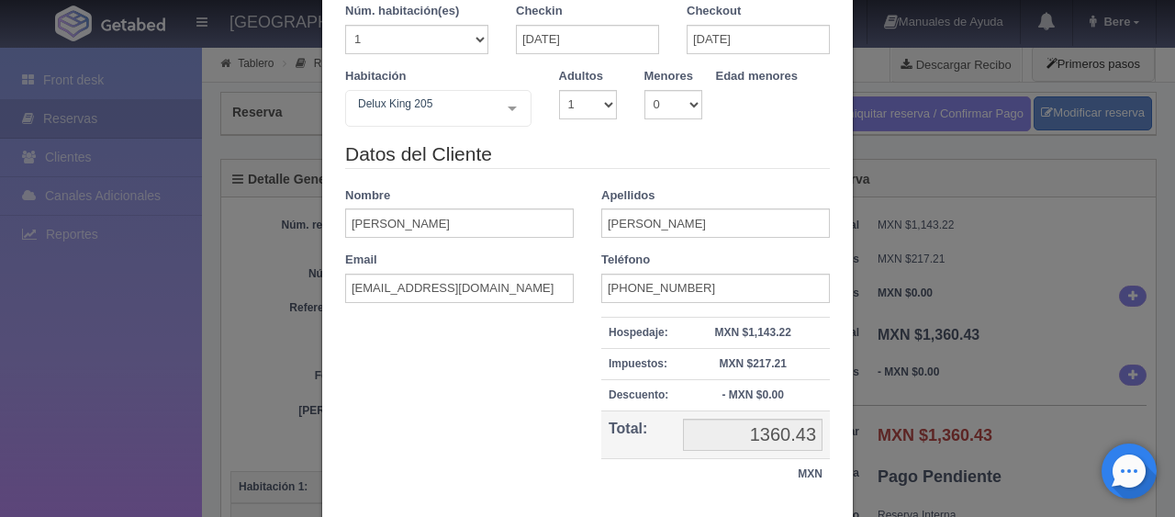
checkbox input "false"
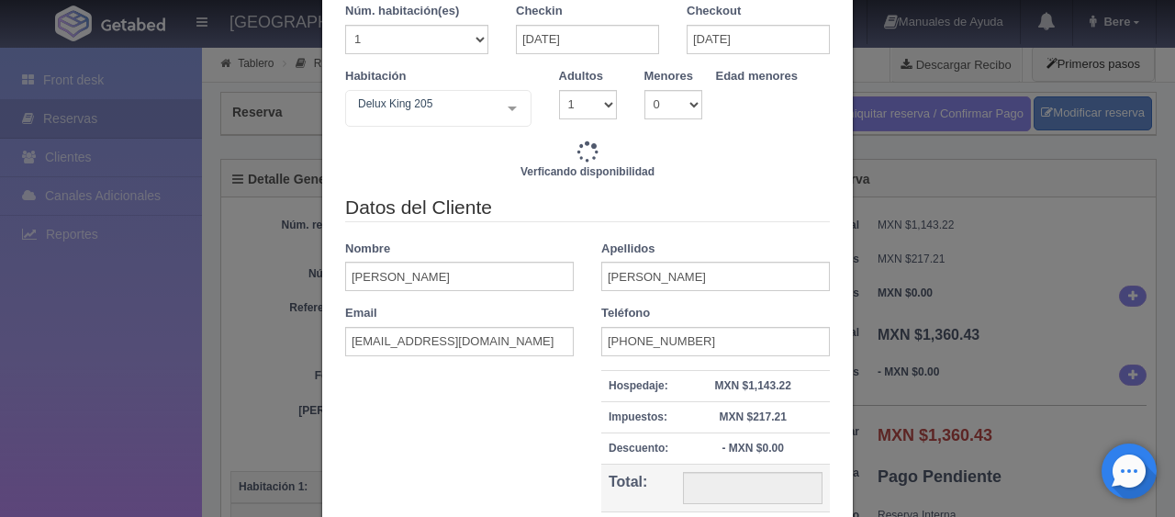
type input "1299.00"
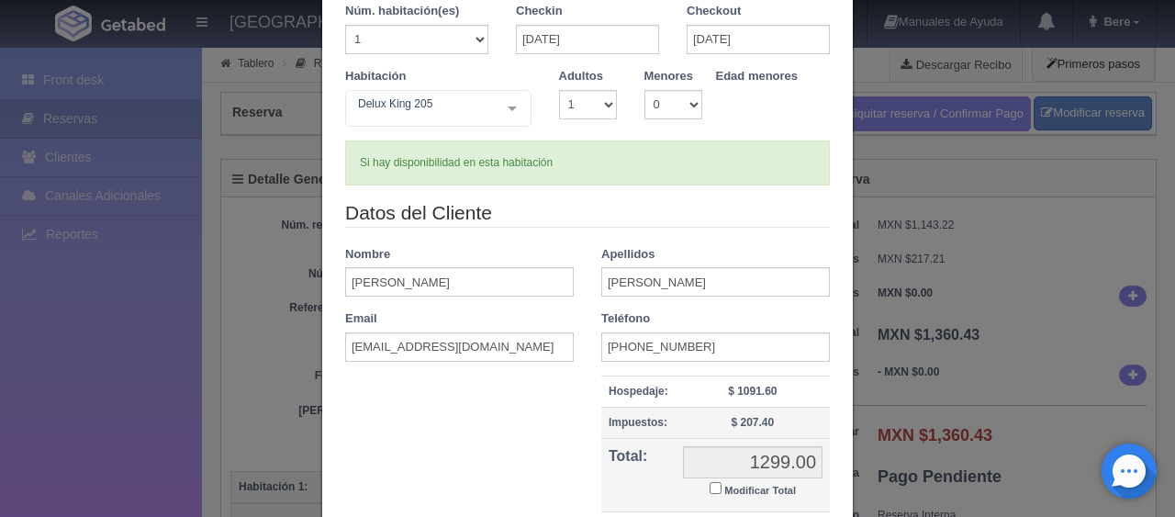
scroll to position [261, 0]
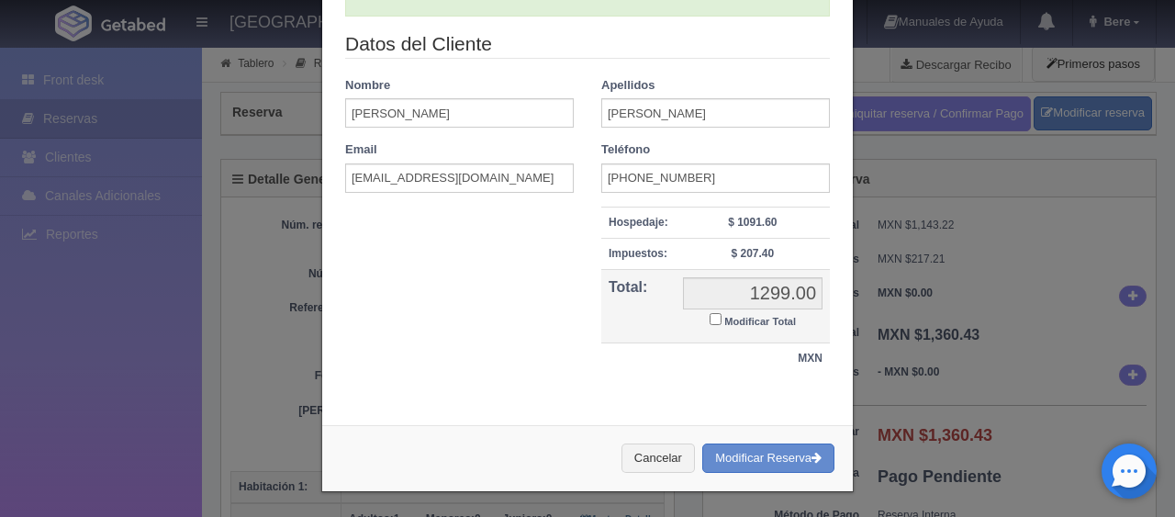
click at [712, 319] on label "Modificar Total" at bounding box center [753, 319] width 86 height 21
click at [712, 319] on input "Modificar Total" at bounding box center [716, 319] width 12 height 12
checkbox input "true"
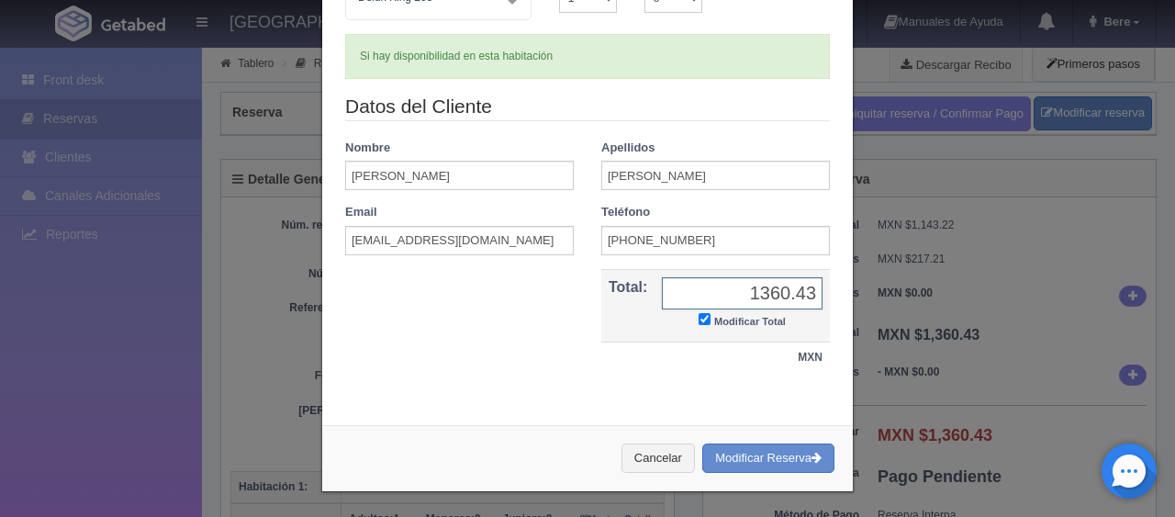
type input "1360.43"
click at [763, 457] on button "Modificar Reserva" at bounding box center [768, 458] width 132 height 30
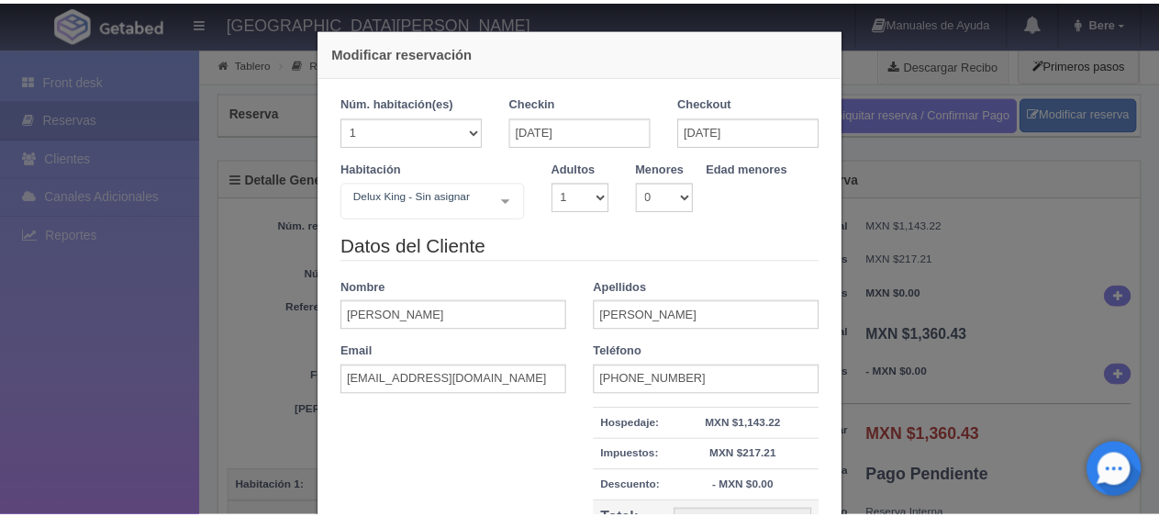
scroll to position [208, 0]
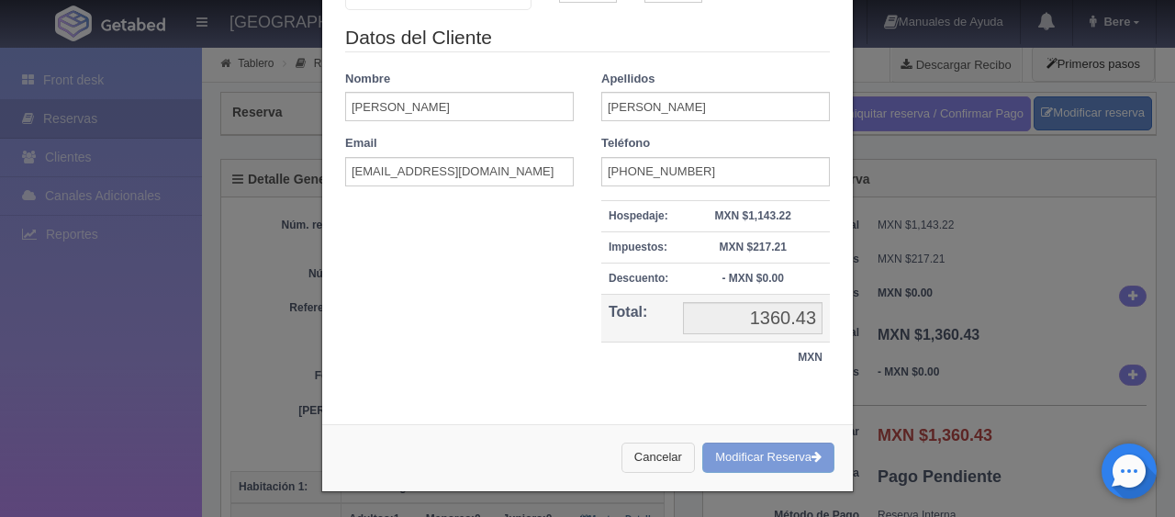
click at [643, 453] on button "Cancelar" at bounding box center [657, 457] width 73 height 30
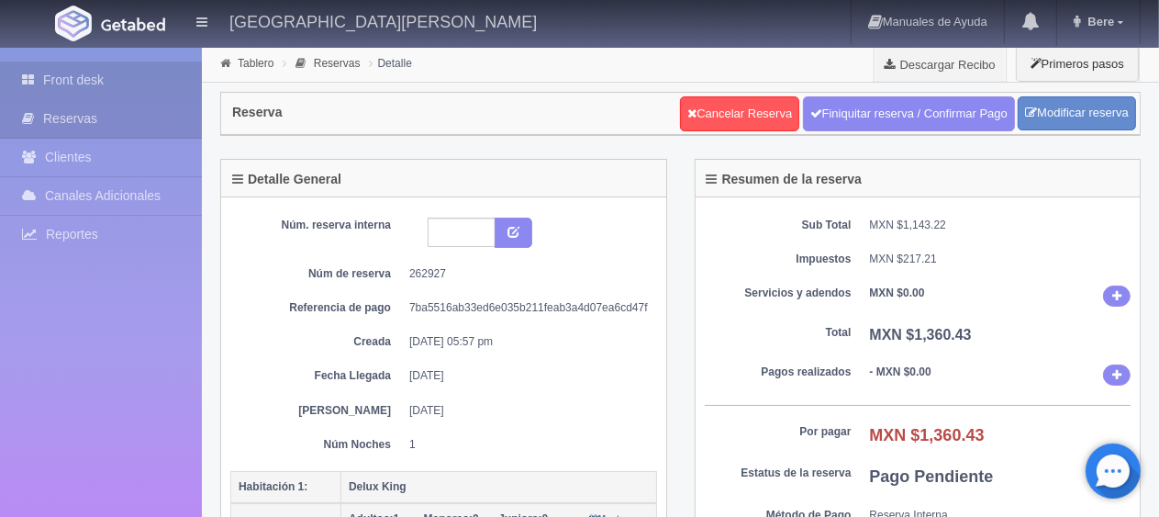
click at [85, 86] on link "Front desk" at bounding box center [101, 80] width 202 height 38
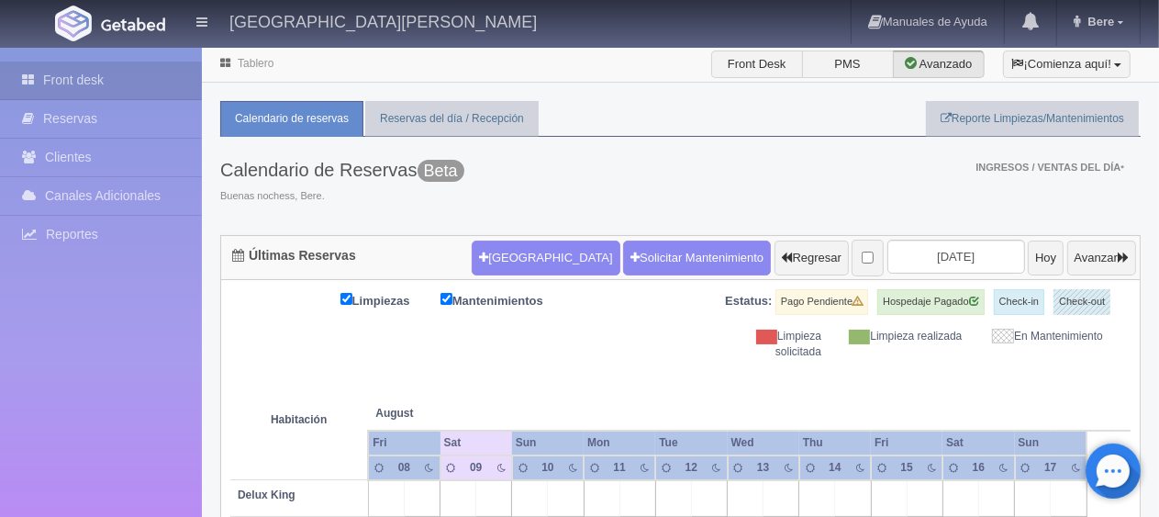
click at [907, 261] on input "2025-08-10" at bounding box center [957, 257] width 138 height 34
click at [949, 269] on input "[DATE]" at bounding box center [957, 257] width 138 height 34
click at [826, 197] on div "Calendario de Reservas Beta Buenas nochess, Bere. Ingresos / Ventas del día * M…" at bounding box center [680, 186] width 921 height 98
click at [899, 259] on input "2025-08-10" at bounding box center [957, 257] width 138 height 34
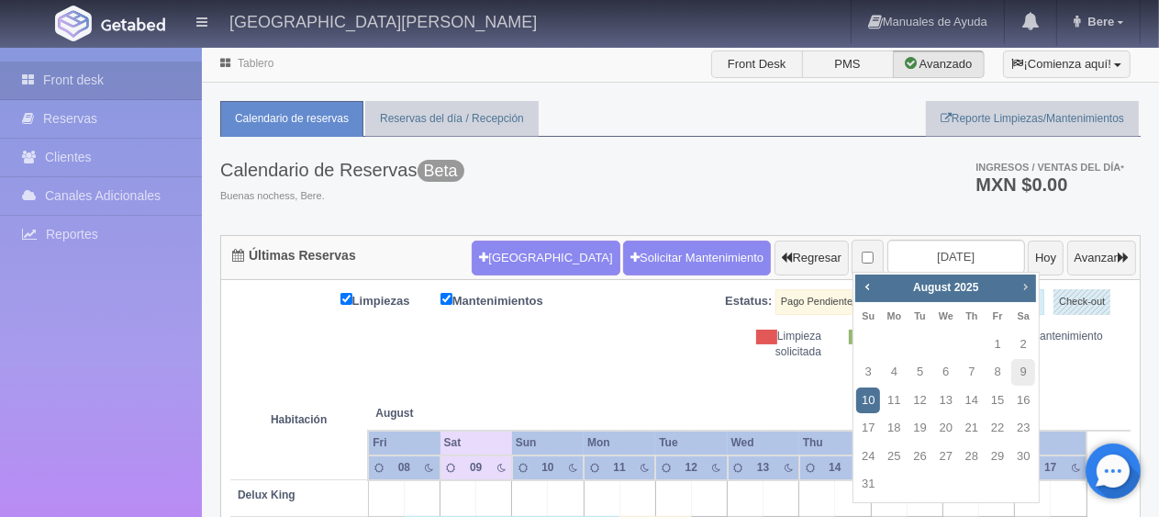
click at [1032, 286] on span "Next" at bounding box center [1025, 286] width 15 height 15
click at [1016, 428] on link "25" at bounding box center [1023, 428] width 24 height 27
type input "2025-10-25"
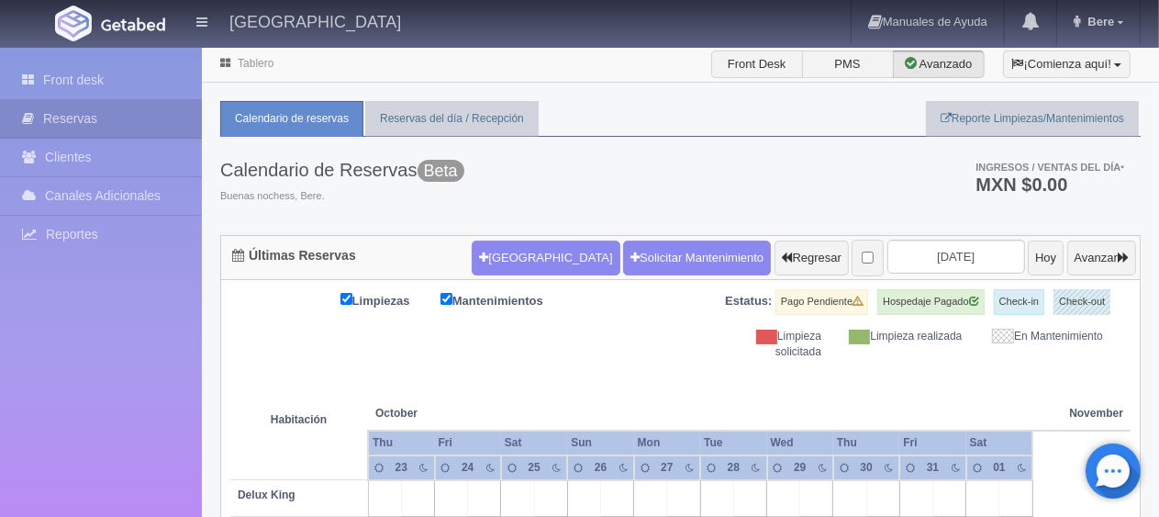
scroll to position [459, 0]
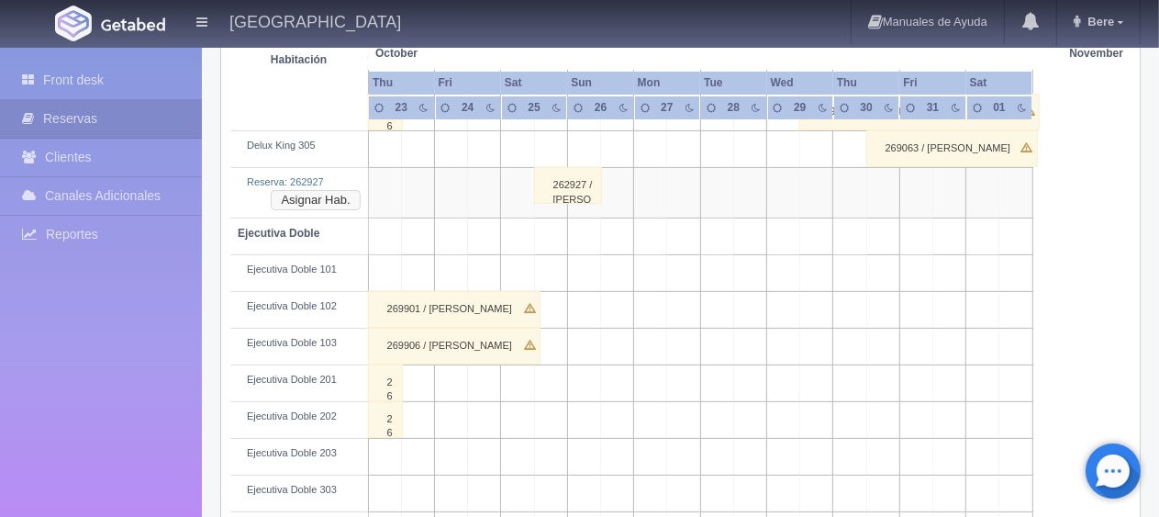
click at [290, 196] on button "Asignar Hab." at bounding box center [315, 200] width 89 height 20
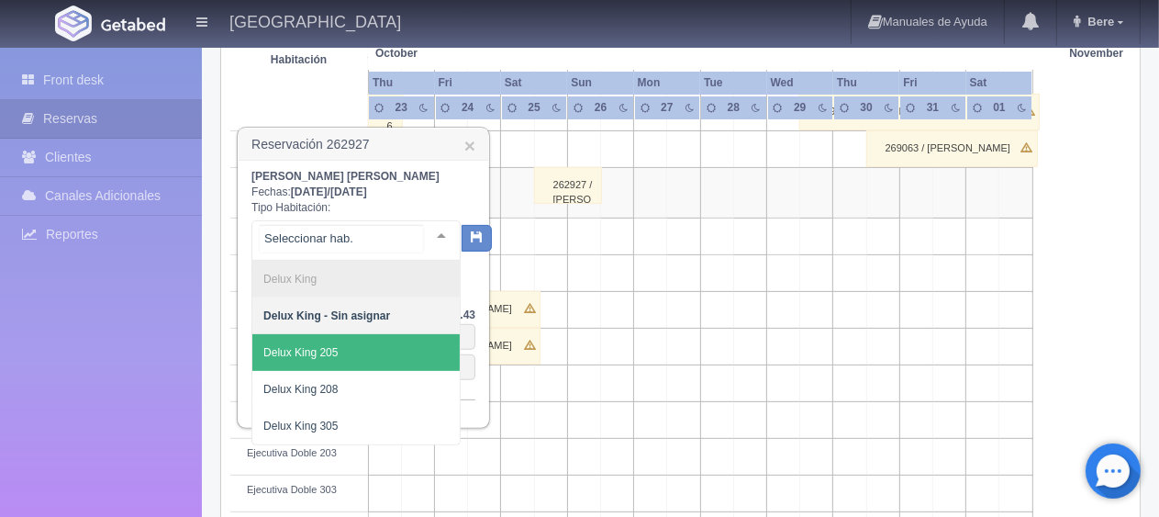
click at [400, 352] on span "Delux King 205" at bounding box center [355, 352] width 207 height 37
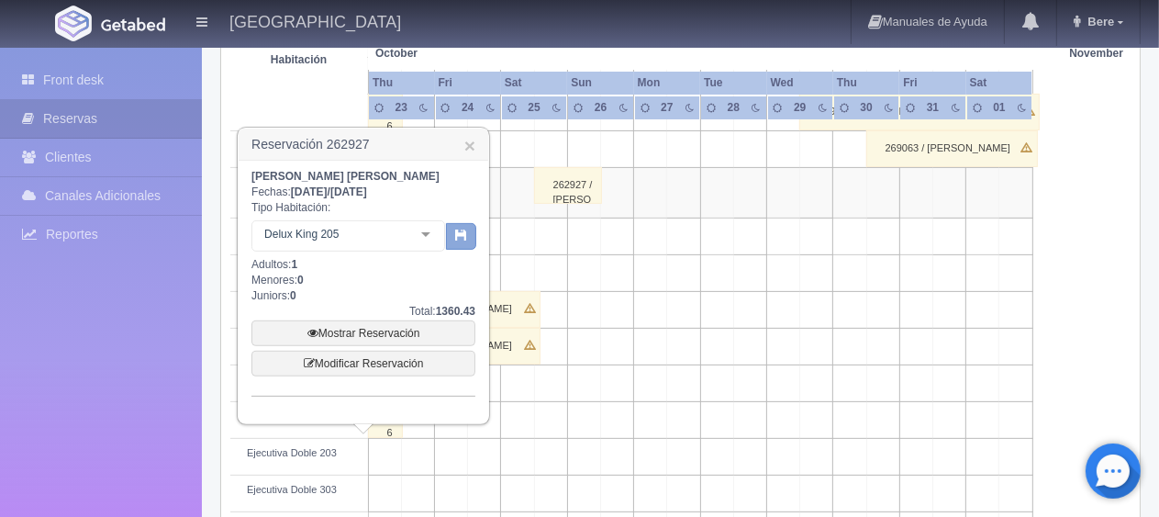
click at [454, 244] on button "button" at bounding box center [461, 237] width 30 height 28
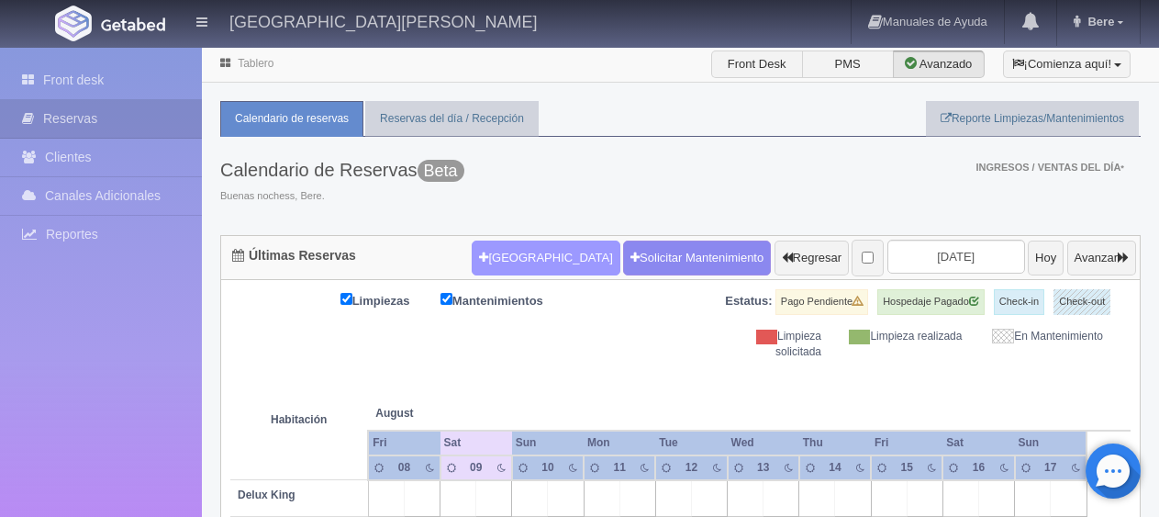
click at [499, 255] on button "[GEOGRAPHIC_DATA]" at bounding box center [546, 257] width 148 height 35
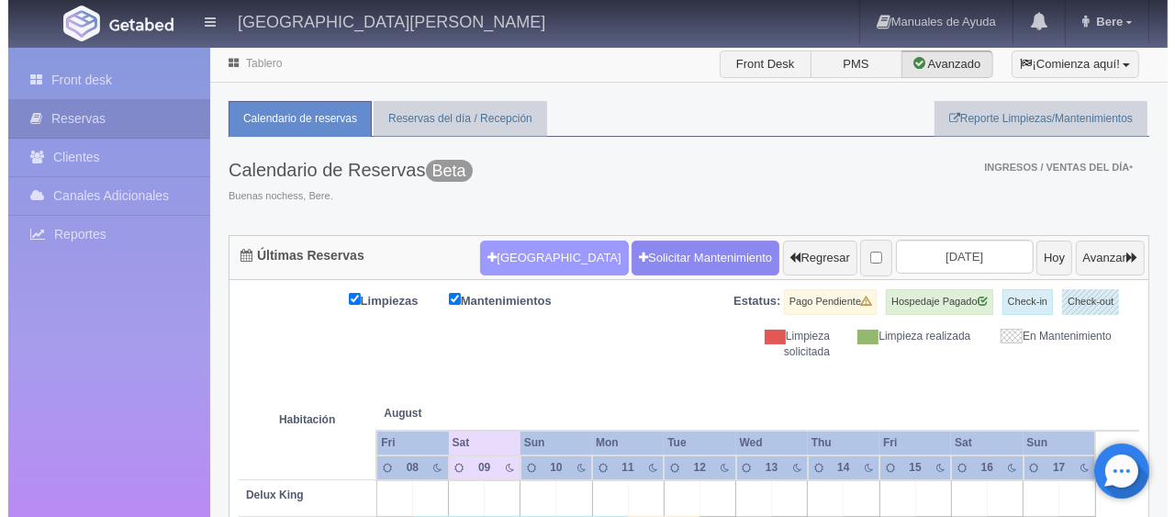
scroll to position [136, 0]
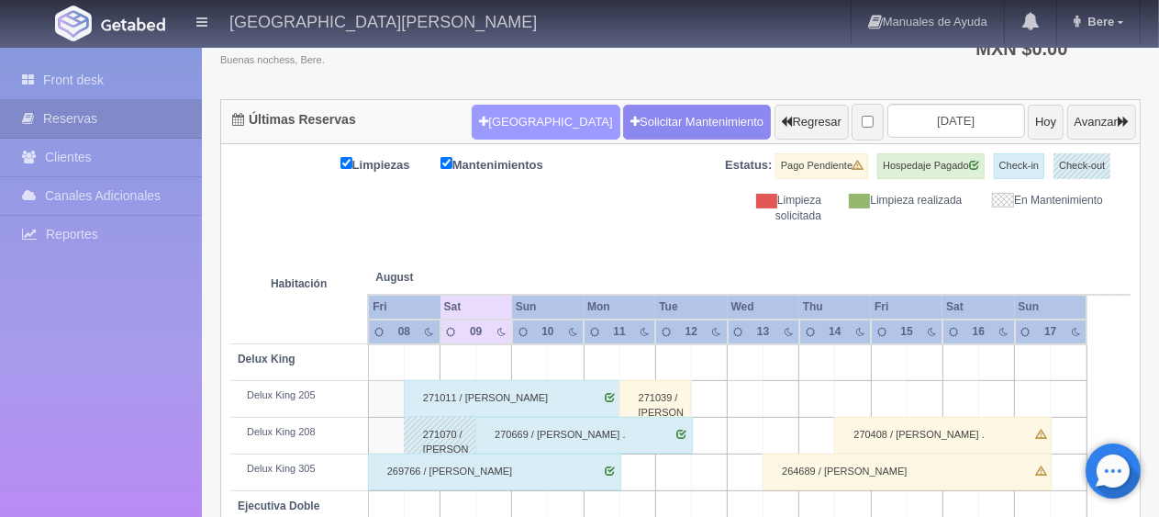
click at [501, 120] on button "[GEOGRAPHIC_DATA]" at bounding box center [546, 122] width 148 height 35
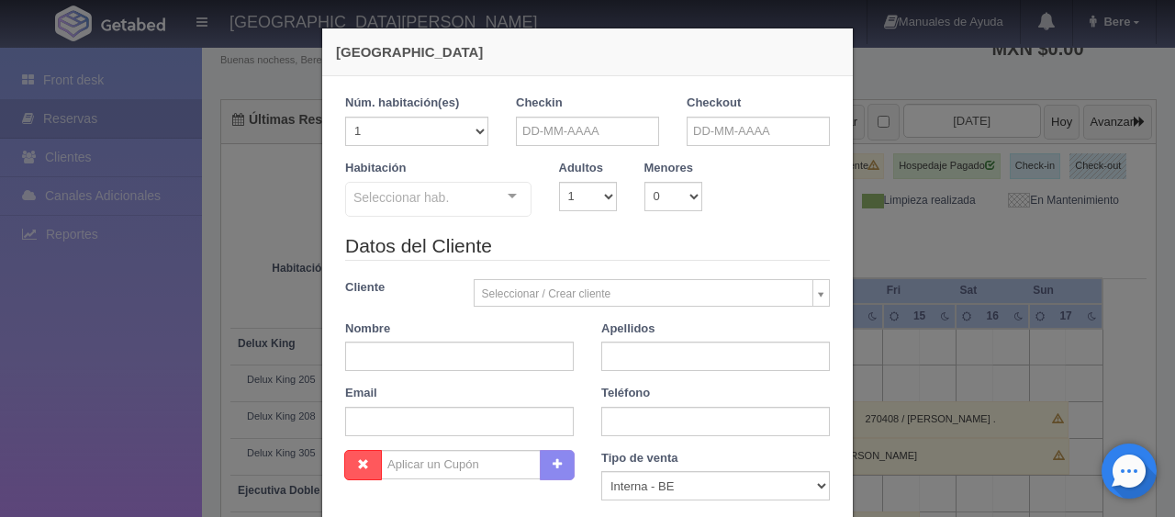
checkbox input "false"
click at [564, 115] on div "Checkin" at bounding box center [587, 120] width 143 height 51
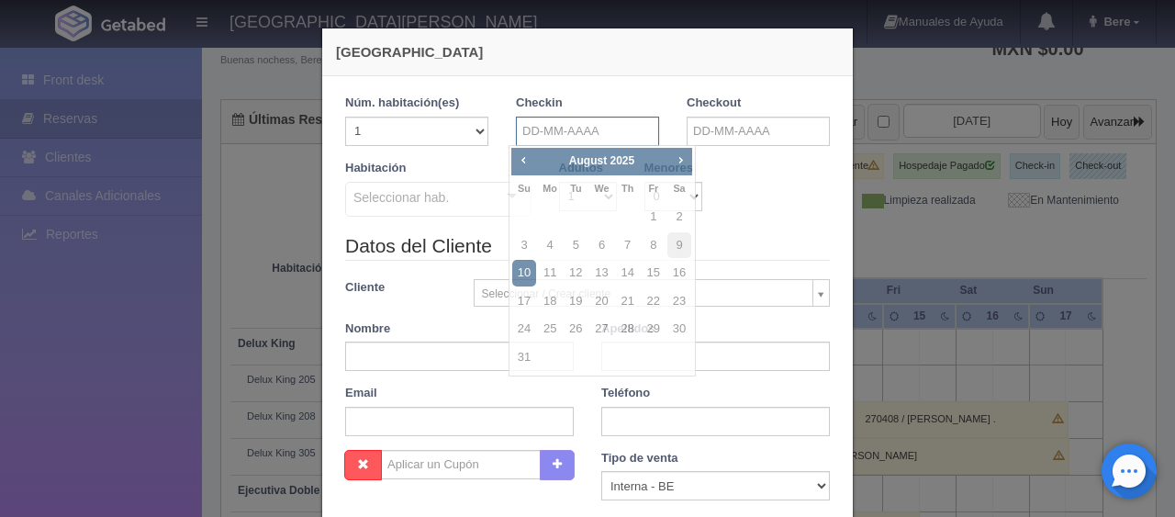
click at [572, 135] on input "text" at bounding box center [587, 131] width 143 height 29
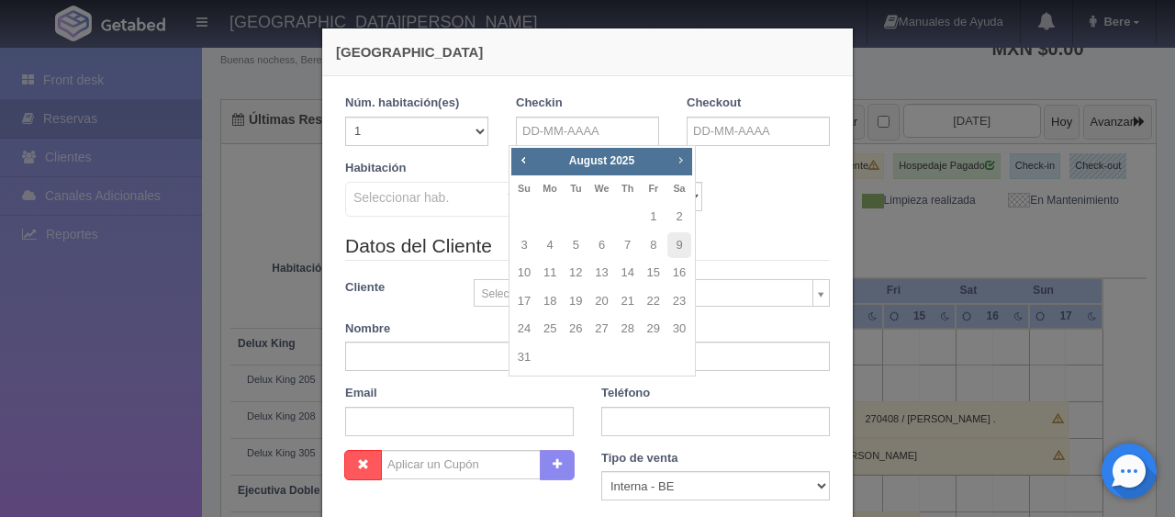
click at [678, 158] on span "Next" at bounding box center [680, 159] width 15 height 15
click at [677, 304] on link "25" at bounding box center [679, 301] width 24 height 27
type input "[DATE]"
checkbox input "false"
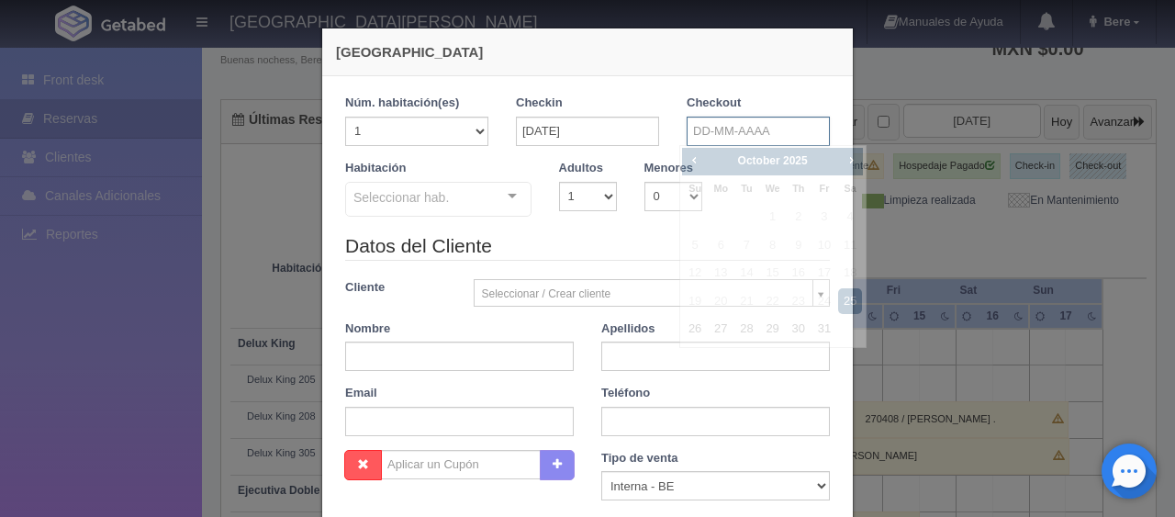
click at [696, 127] on input "text" at bounding box center [758, 131] width 143 height 29
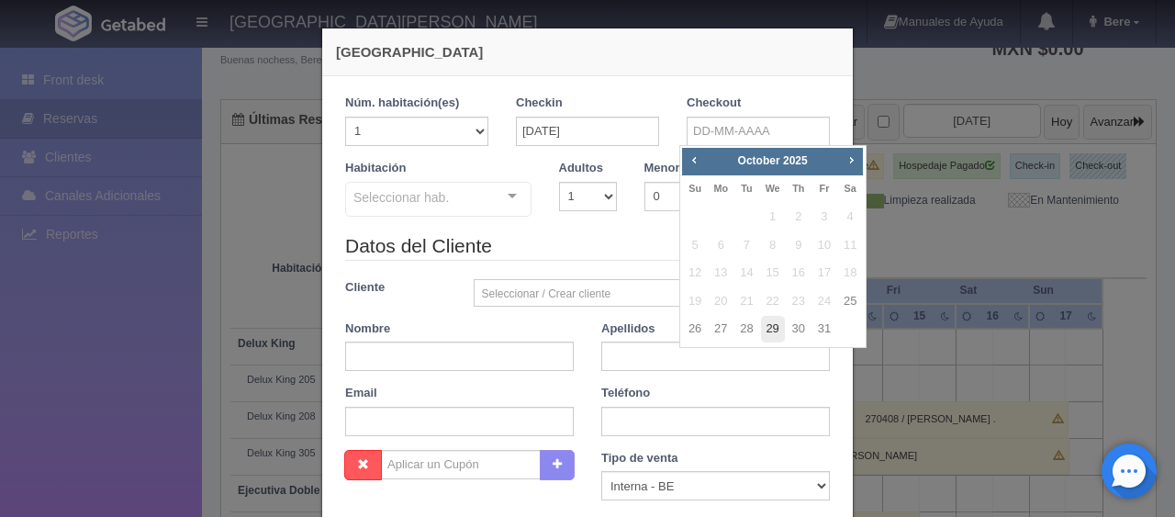
click at [764, 329] on link "29" at bounding box center [773, 329] width 24 height 27
type input "29-10-2025"
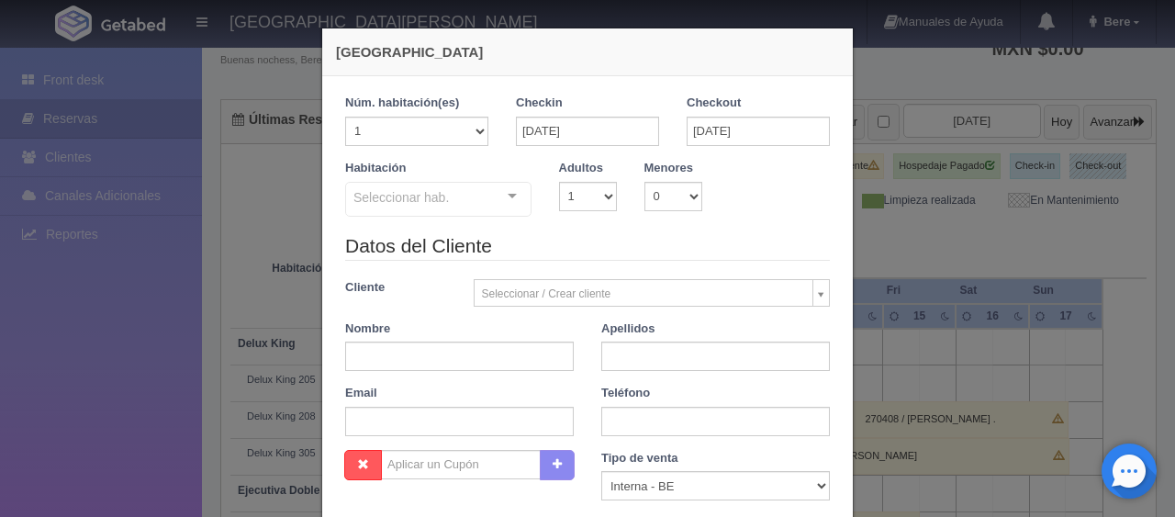
checkbox input "false"
click at [570, 196] on select "1 2 3 4 5 6 7 8 9 10" at bounding box center [588, 196] width 58 height 29
select select "2"
click at [559, 182] on select "1 2 3 4 5 6 7 8 9 10" at bounding box center [588, 196] width 58 height 29
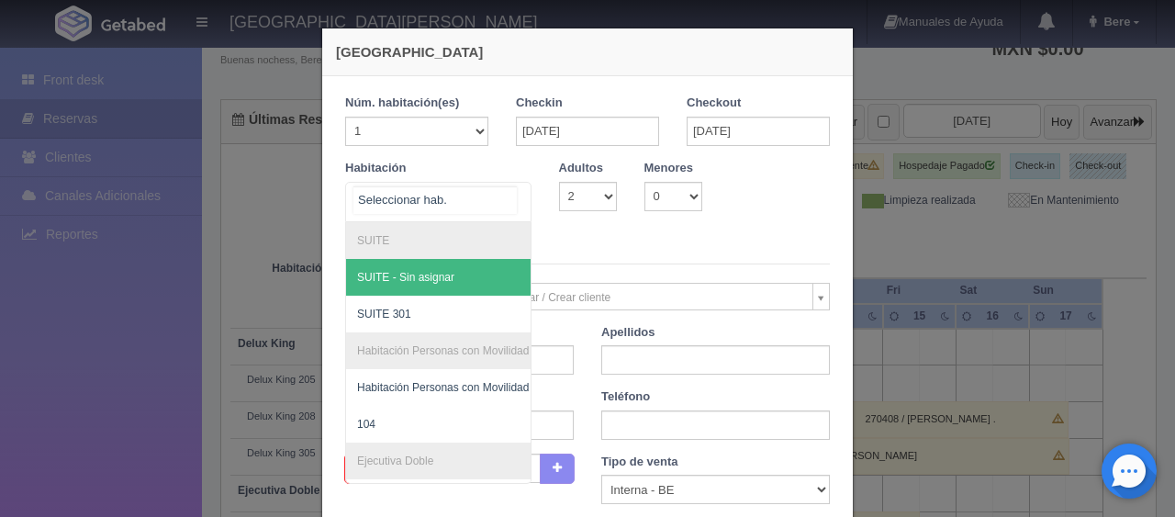
click at [493, 196] on div "SUITE SUITE - Sin asignar SUITE 301 Habitación Personas con Movilidad Reducida …" at bounding box center [438, 202] width 186 height 40
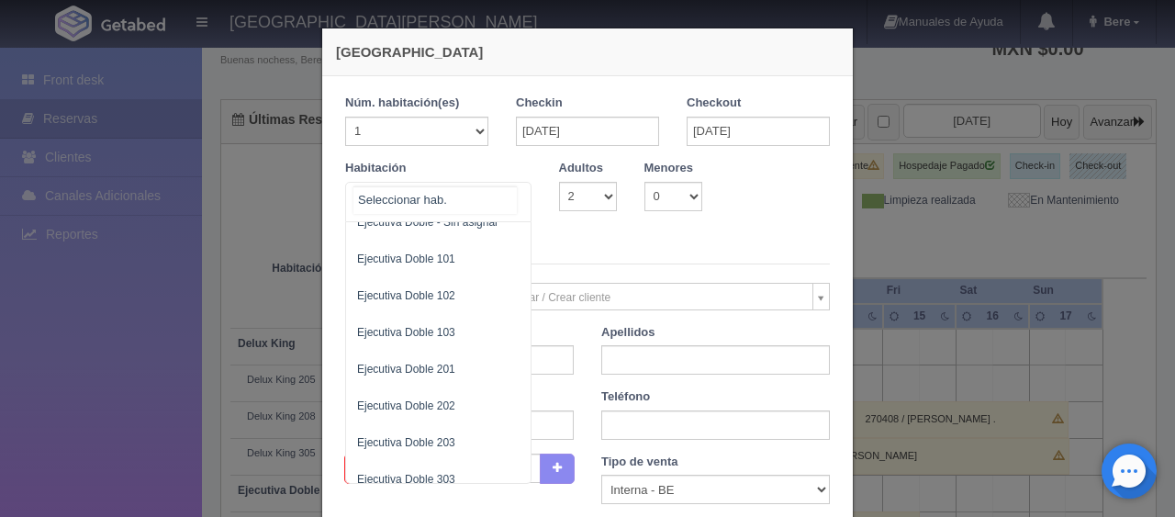
scroll to position [92, 0]
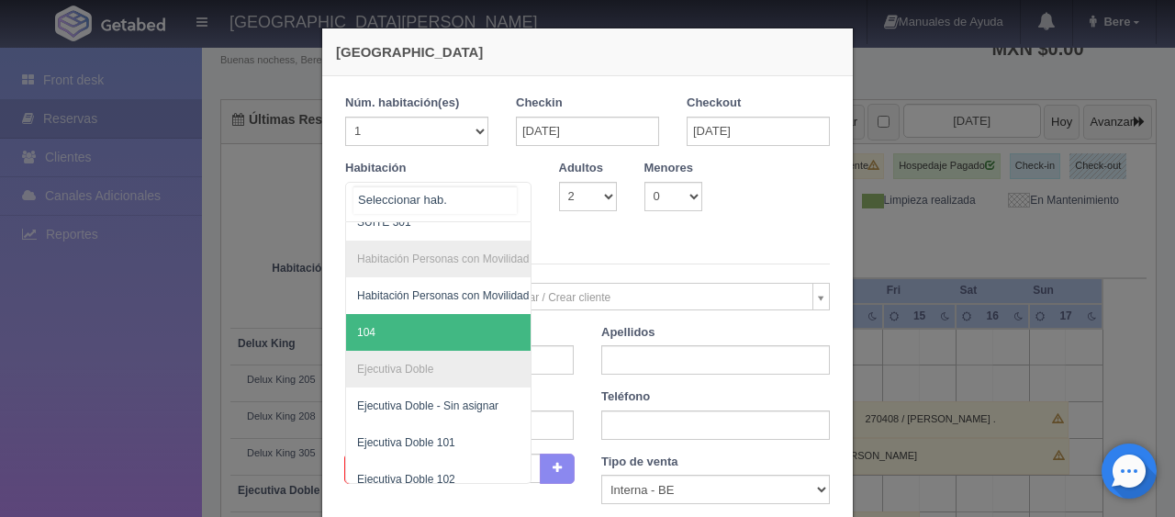
click at [427, 328] on span "104" at bounding box center [500, 332] width 308 height 37
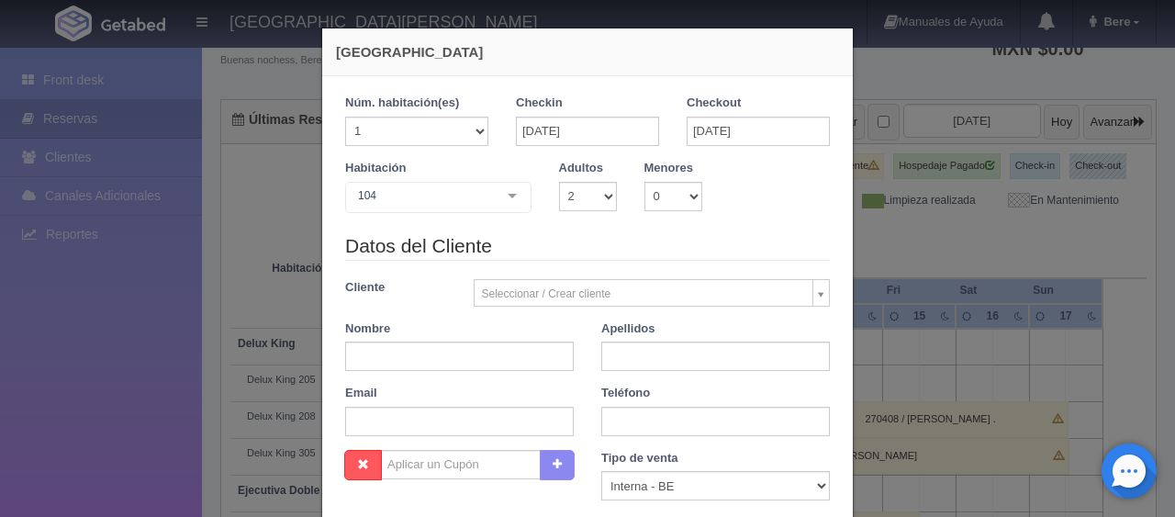
checkbox input "false"
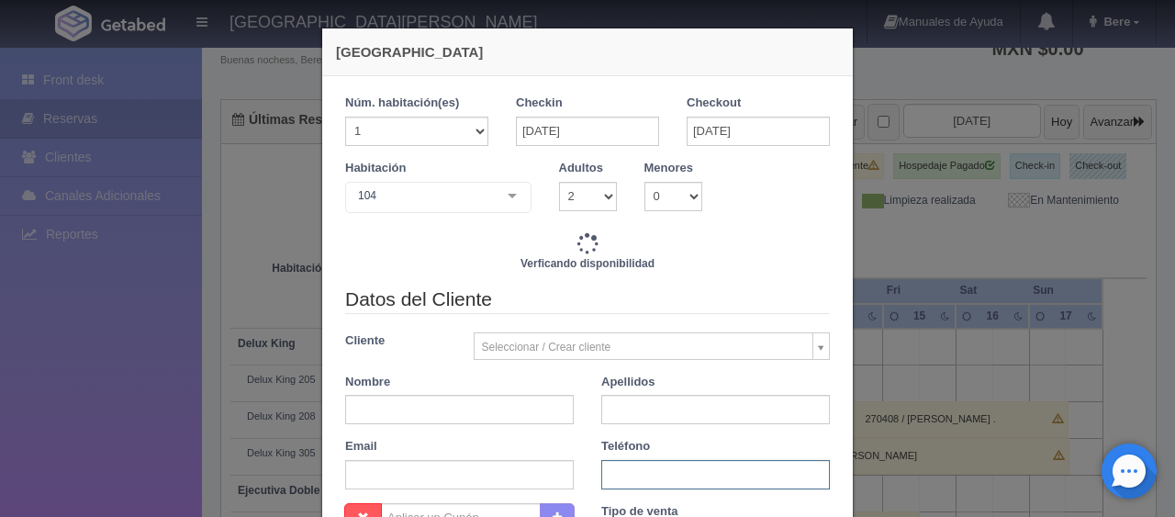
click at [655, 485] on input "text" at bounding box center [715, 474] width 229 height 29
type input "6196.00"
checkbox input "false"
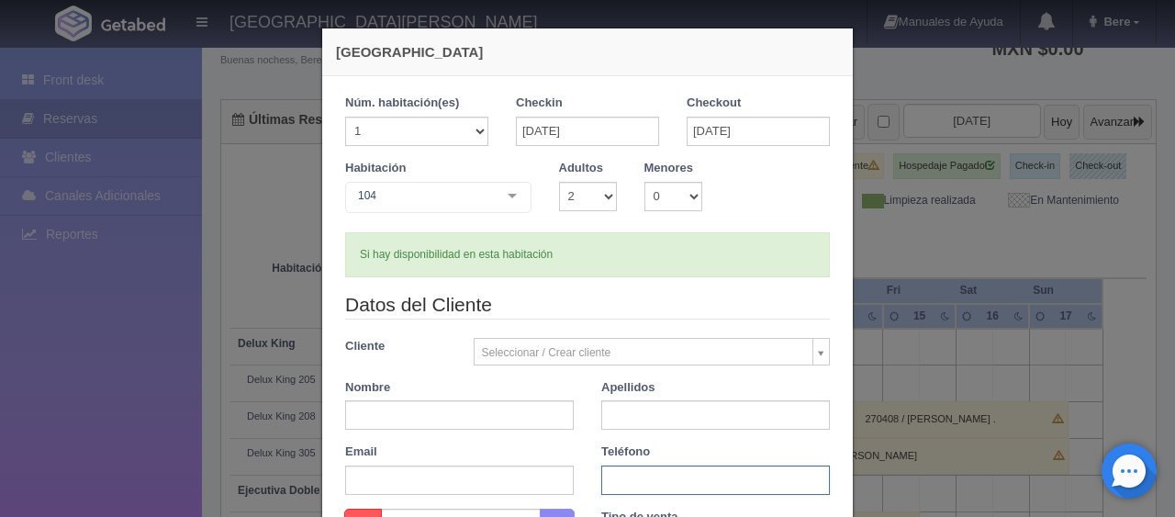
paste input "tel:+57 318 2619470"
drag, startPoint x: 621, startPoint y: 476, endPoint x: 586, endPoint y: 483, distance: 36.4
click at [587, 483] on div "Teléfono tel:+57 318 2619470" at bounding box center [715, 468] width 256 height 51
type input "57 318 2619470"
click at [467, 417] on input "text" at bounding box center [459, 414] width 229 height 29
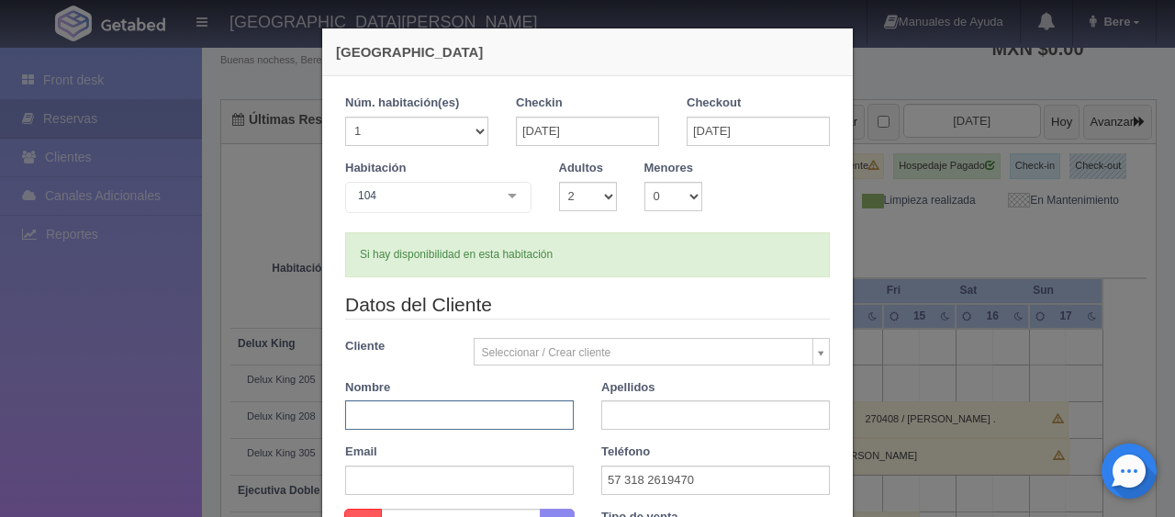
paste input "Jorge Londoño Tabares"
type input "Jorge Londoño Tabares"
click at [652, 417] on input "text" at bounding box center [715, 414] width 229 height 29
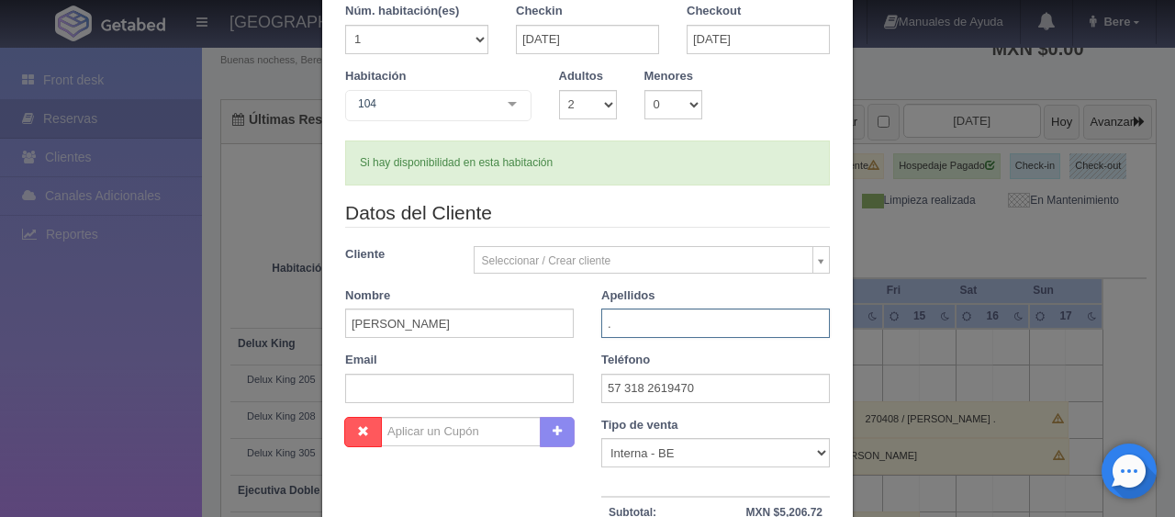
type input "."
click at [643, 447] on select "Correo Electronico Interna - BE Llamada OTA Externa Otro WALK IN" at bounding box center [715, 452] width 229 height 29
select select "extota"
click at [601, 438] on select "Correo Electronico Interna - BE Llamada OTA Externa Otro WALK IN" at bounding box center [715, 452] width 229 height 29
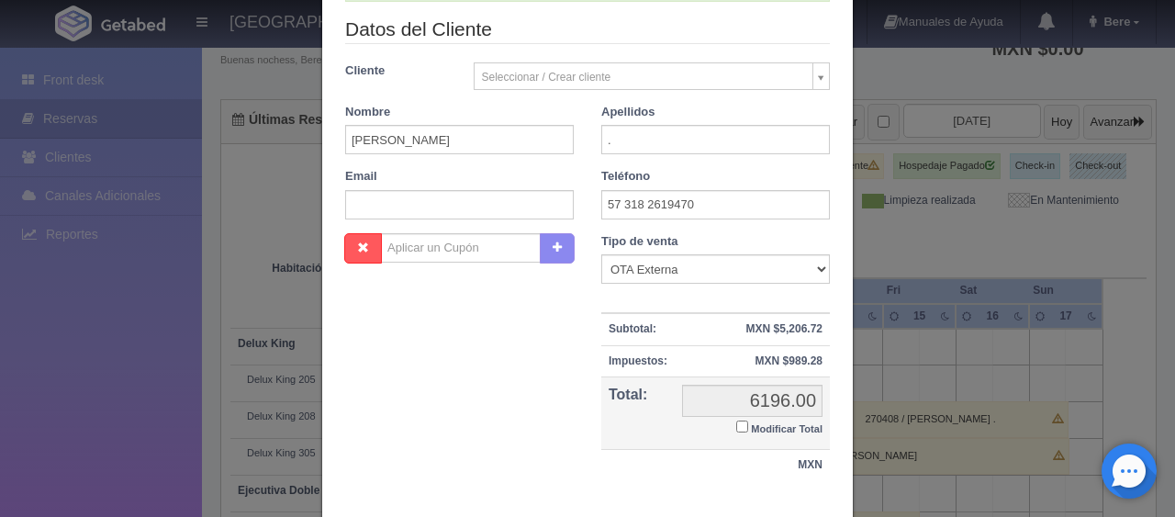
click at [741, 427] on label "Modificar Total" at bounding box center [779, 427] width 86 height 21
click at [741, 427] on input "Modificar Total" at bounding box center [742, 426] width 12 height 12
checkbox input "true"
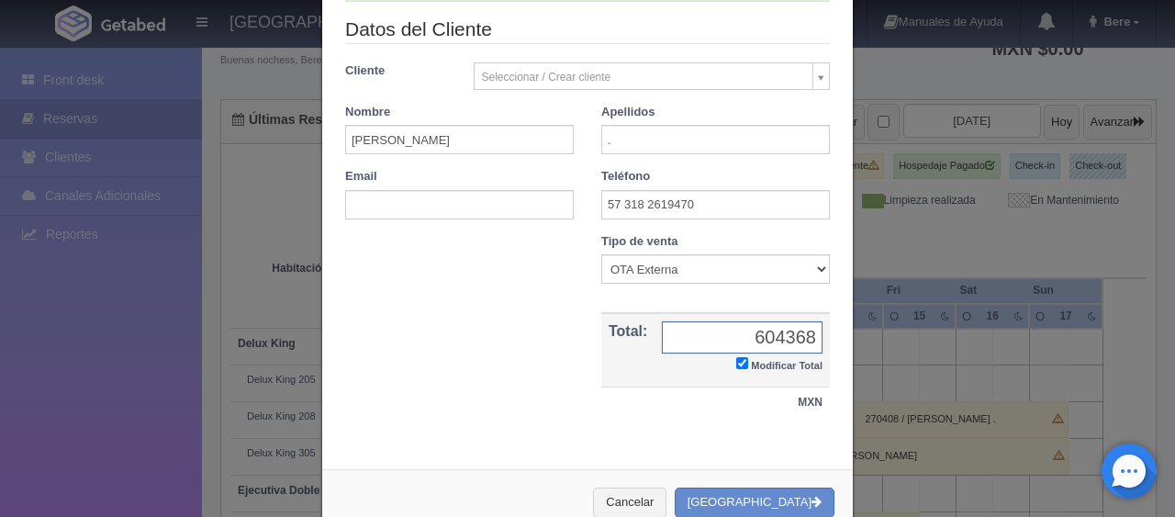
click at [767, 339] on input "604368" at bounding box center [742, 337] width 161 height 32
click at [754, 341] on input "604368" at bounding box center [742, 337] width 161 height 32
click at [767, 338] on input "6.04368" at bounding box center [742, 337] width 161 height 32
type input "6,043.68"
click at [767, 490] on button "[GEOGRAPHIC_DATA]" at bounding box center [755, 502] width 160 height 30
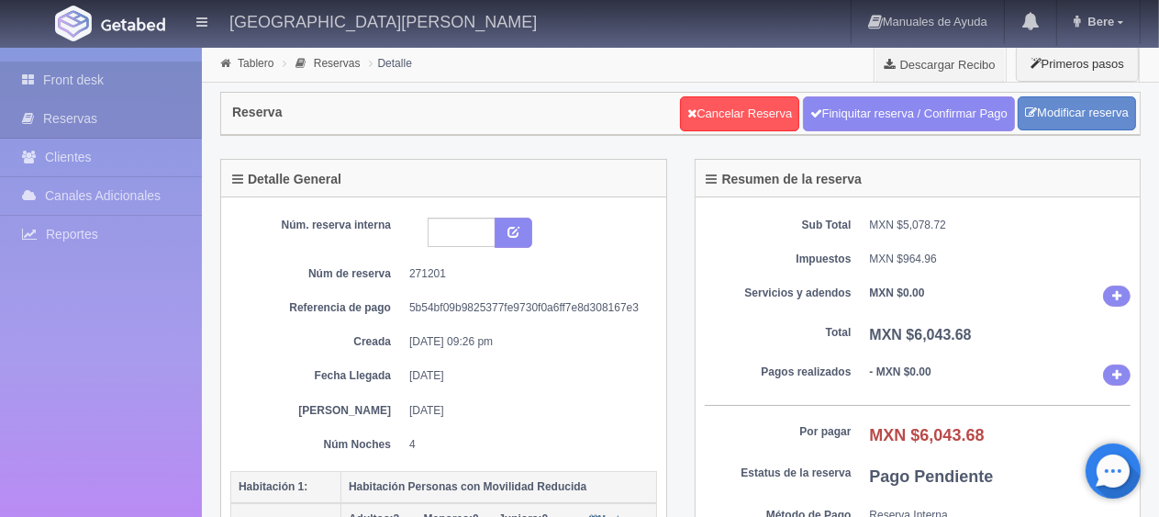
click at [109, 63] on link "Front desk" at bounding box center [101, 80] width 202 height 38
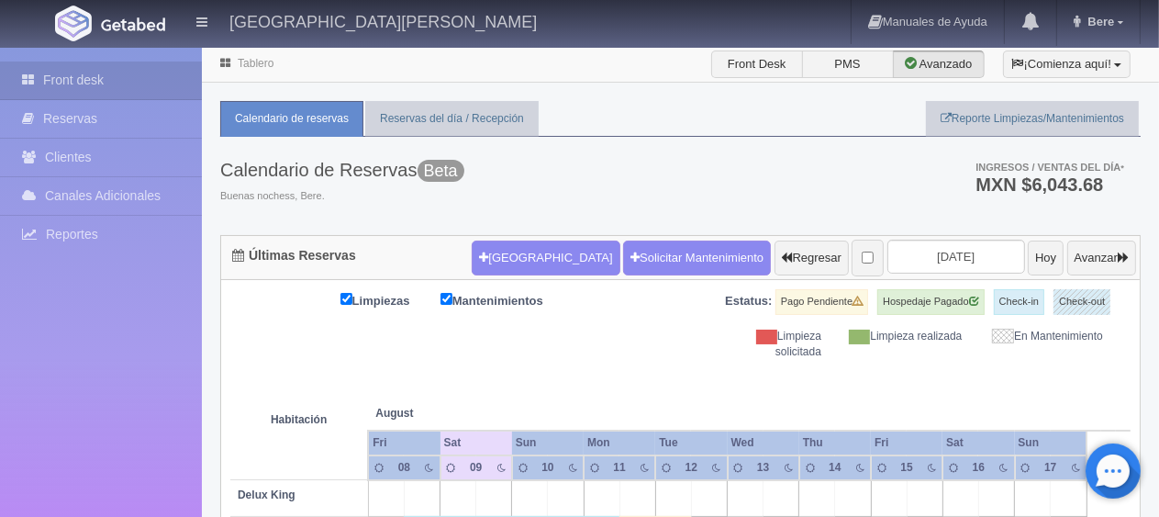
scroll to position [367, 0]
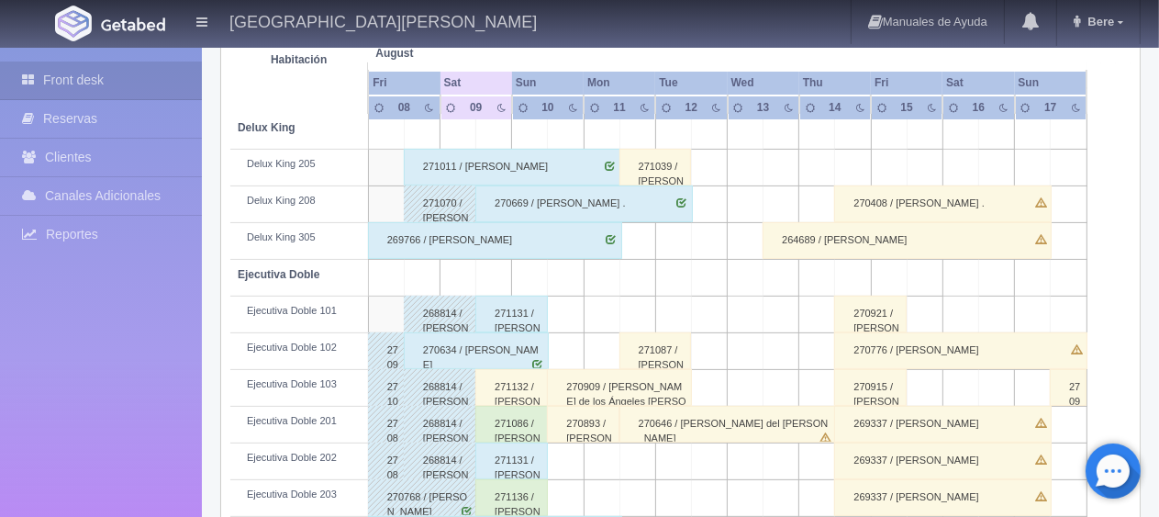
click at [639, 361] on div "271087 / [PERSON_NAME]" at bounding box center [656, 350] width 73 height 37
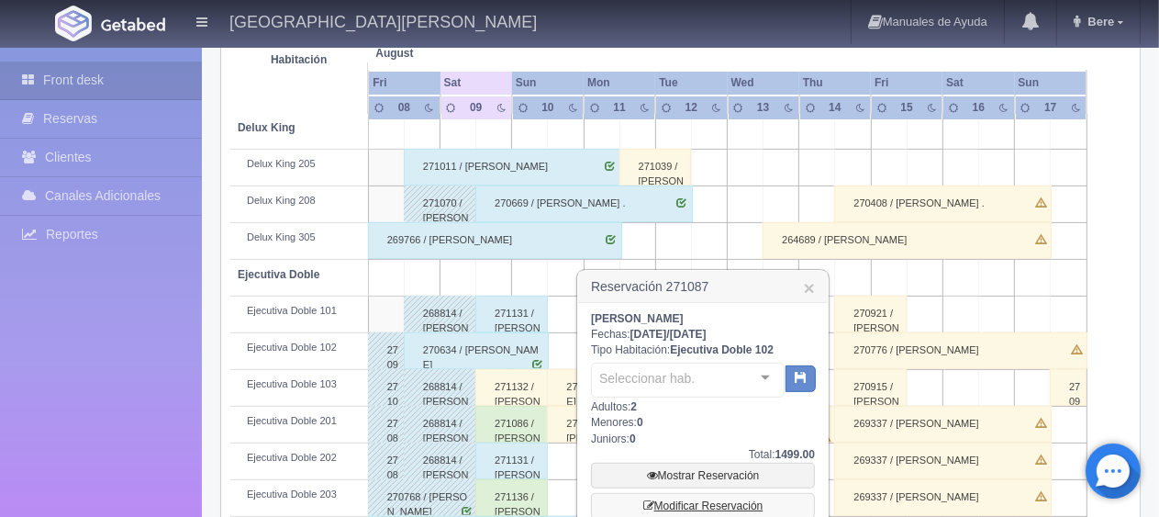
scroll to position [459, 0]
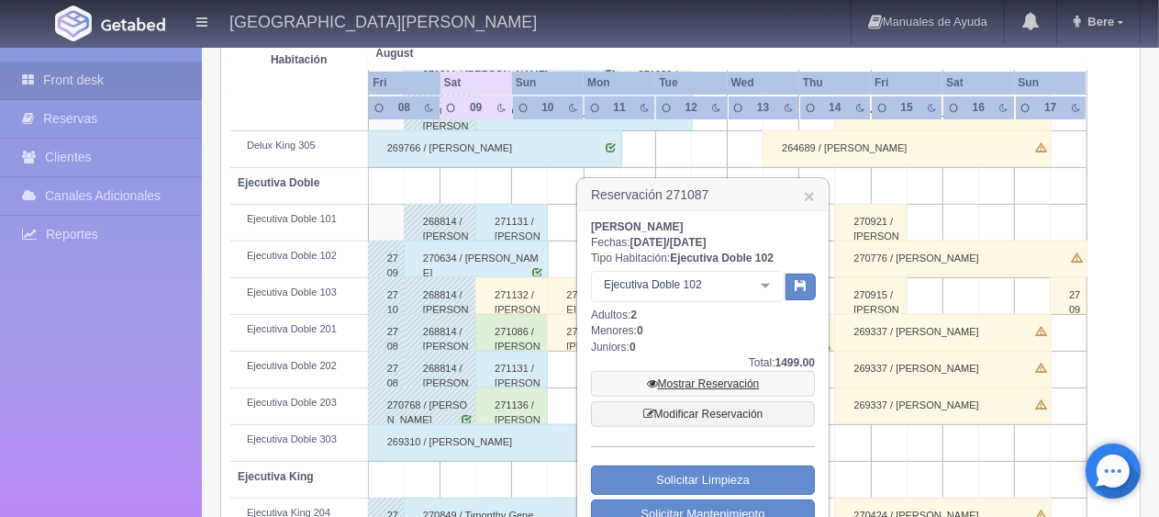
click at [685, 380] on link "Mostrar Reservación" at bounding box center [703, 384] width 224 height 26
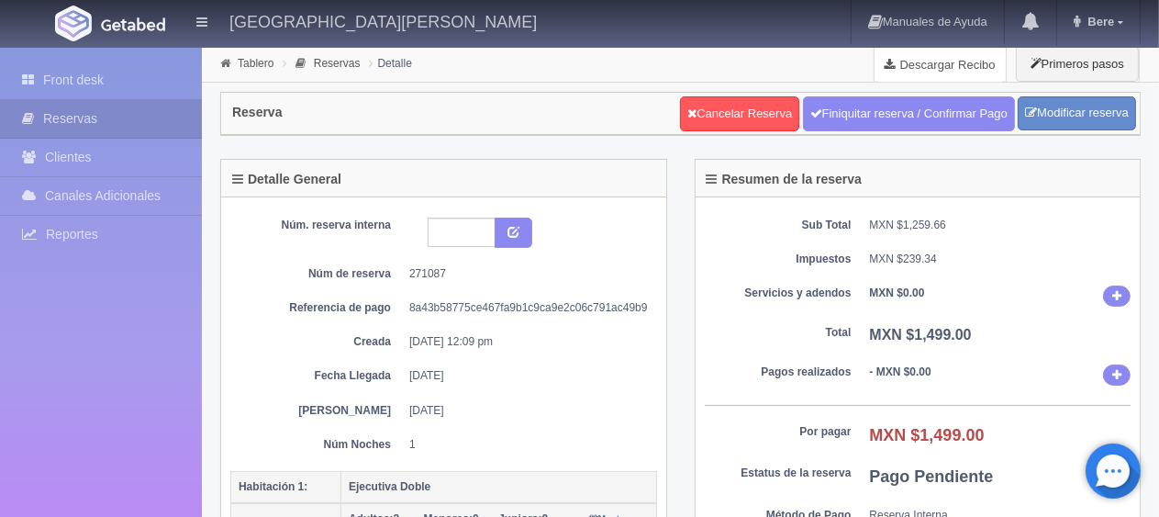
click at [939, 72] on link "Descargar Recibo" at bounding box center [940, 64] width 131 height 37
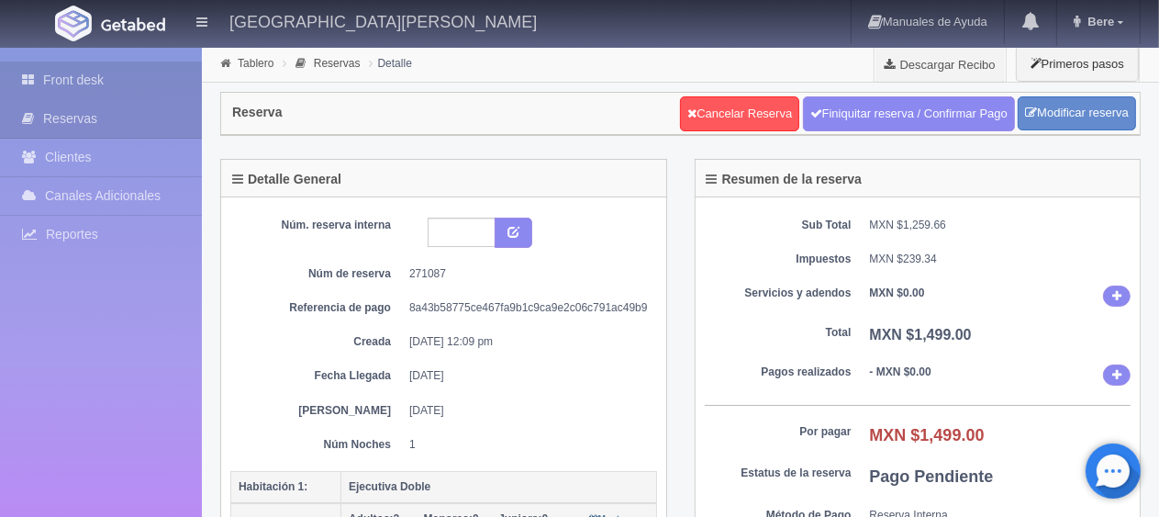
click at [93, 84] on link "Front desk" at bounding box center [101, 80] width 202 height 38
